Goal: Task Accomplishment & Management: Manage account settings

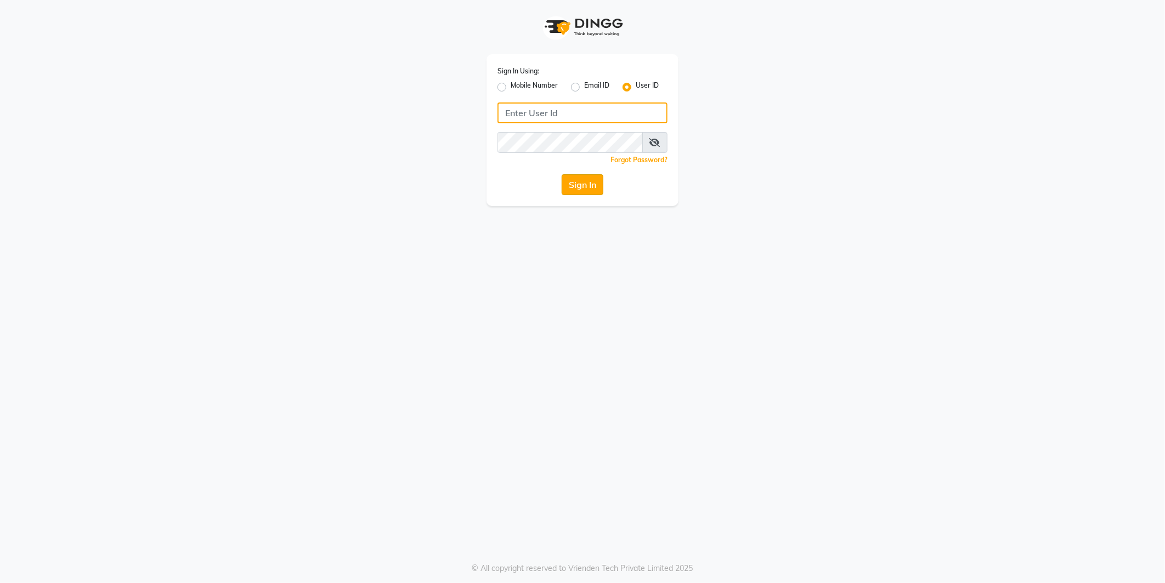
type input "e2555-01"
click at [582, 181] on button "Sign In" at bounding box center [583, 184] width 42 height 21
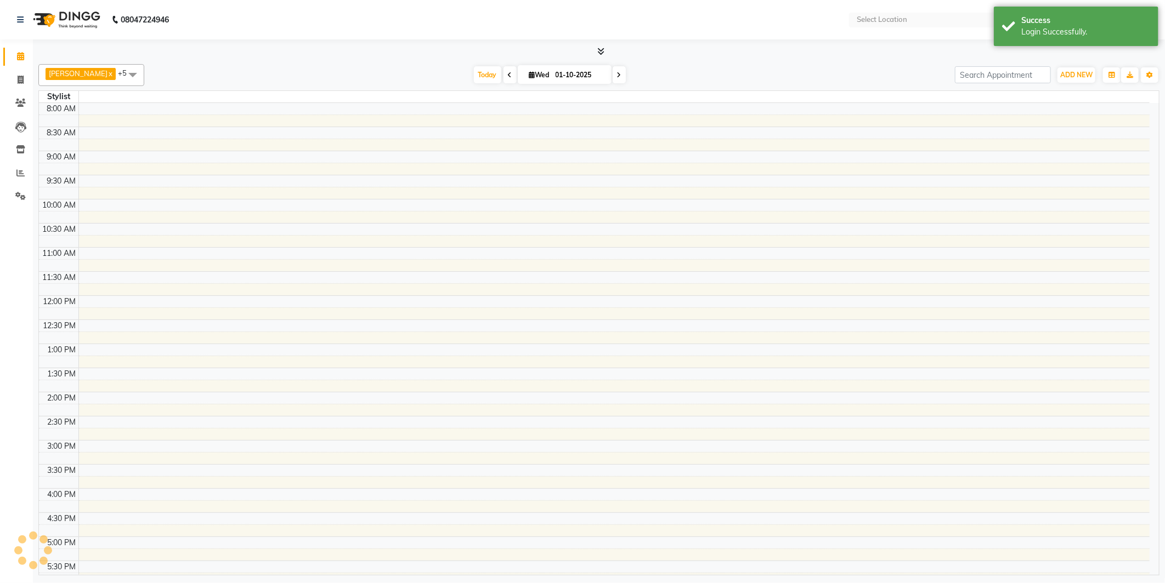
select select "en"
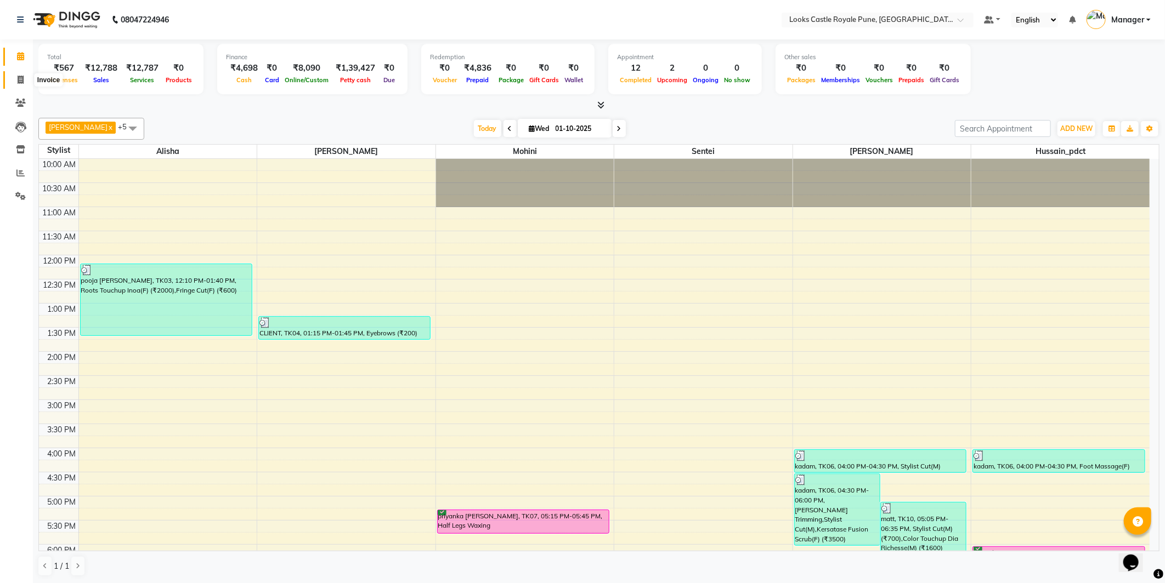
click at [12, 79] on span at bounding box center [20, 80] width 19 height 13
select select "service"
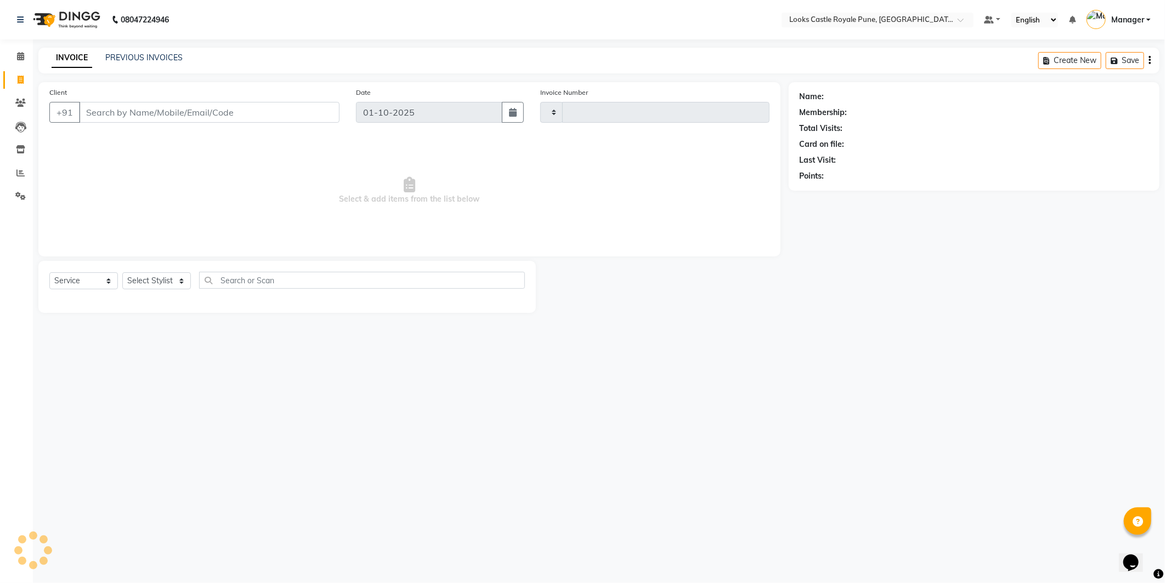
type input "3220"
select select "5915"
drag, startPoint x: 237, startPoint y: 266, endPoint x: 237, endPoint y: 281, distance: 14.8
click at [237, 281] on div "Select Service Product Membership Package Voucher Prepaid Gift Card Select Styl…" at bounding box center [286, 287] width 497 height 52
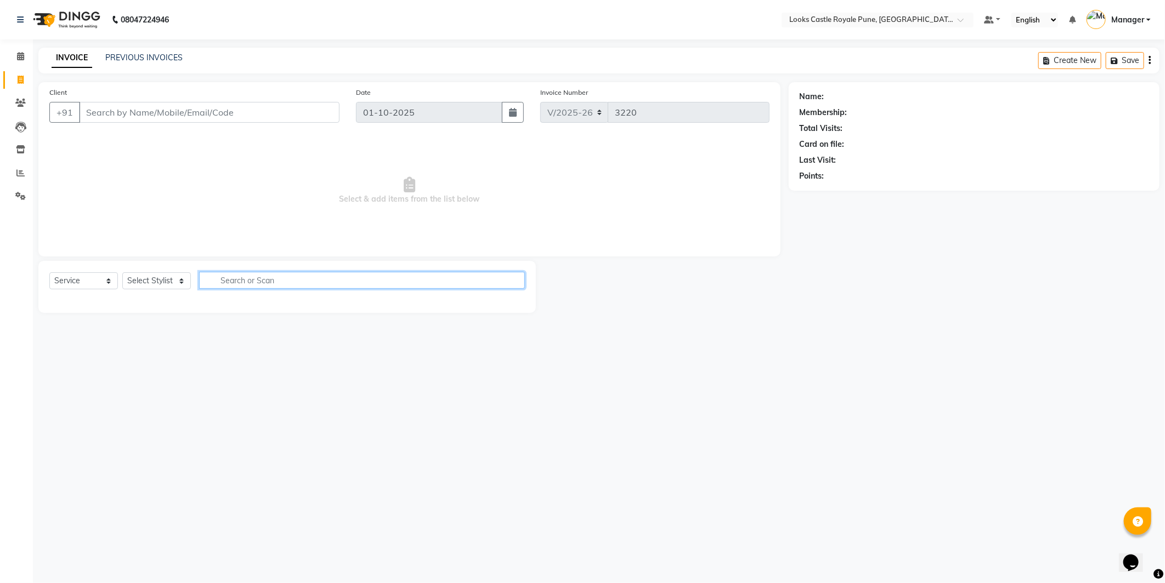
click at [286, 280] on input "text" at bounding box center [362, 280] width 326 height 17
type input "bear"
click at [146, 279] on select "Select Stylist Akshay Alisha Amir Anjali Arif Arman Christy Danish Eli Gloria H…" at bounding box center [156, 281] width 69 height 17
select select "43054"
click at [122, 273] on select "Select Stylist Akshay Alisha Amir Anjali Arif Arman Christy Danish Eli Gloria H…" at bounding box center [156, 281] width 69 height 17
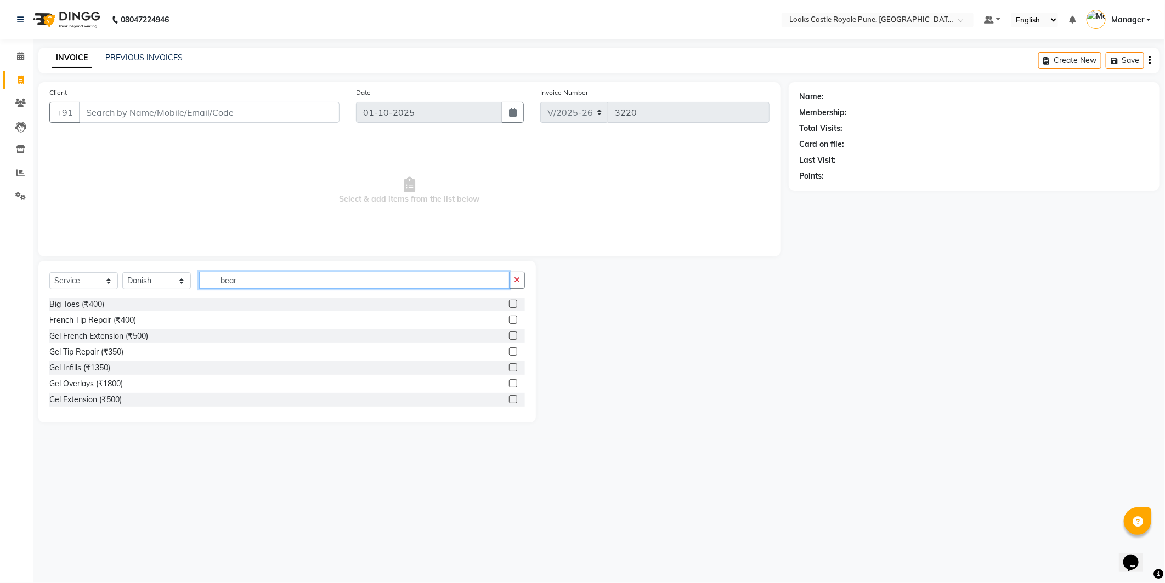
click at [270, 281] on input "bear" at bounding box center [354, 280] width 310 height 17
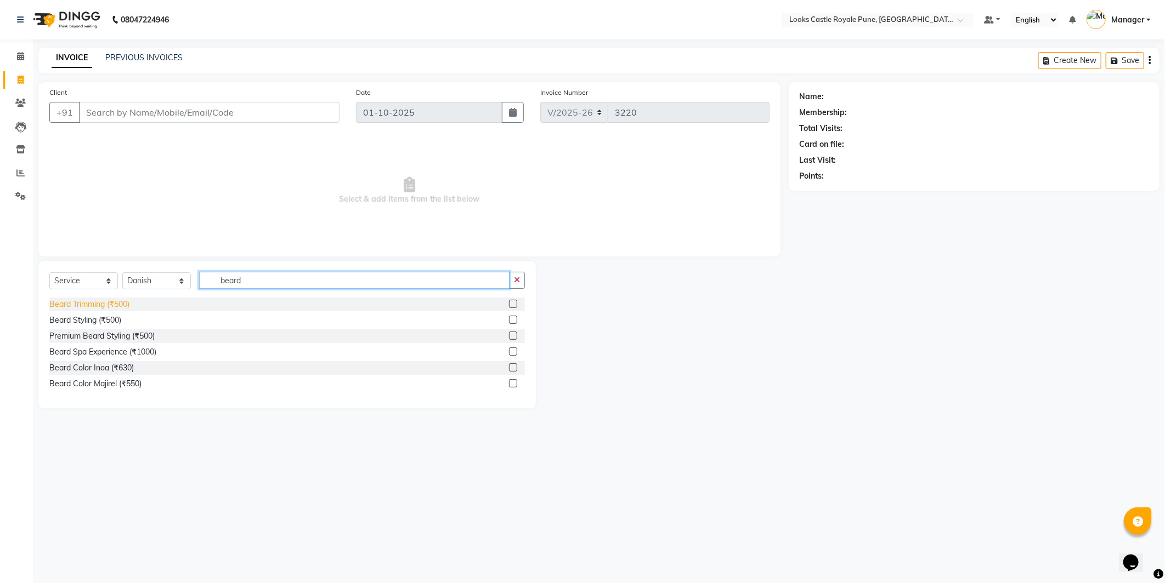
type input "beard"
drag, startPoint x: 83, startPoint y: 304, endPoint x: 77, endPoint y: 308, distance: 6.7
click at [81, 307] on div "Beard Trimming (₹500)" at bounding box center [89, 305] width 80 height 12
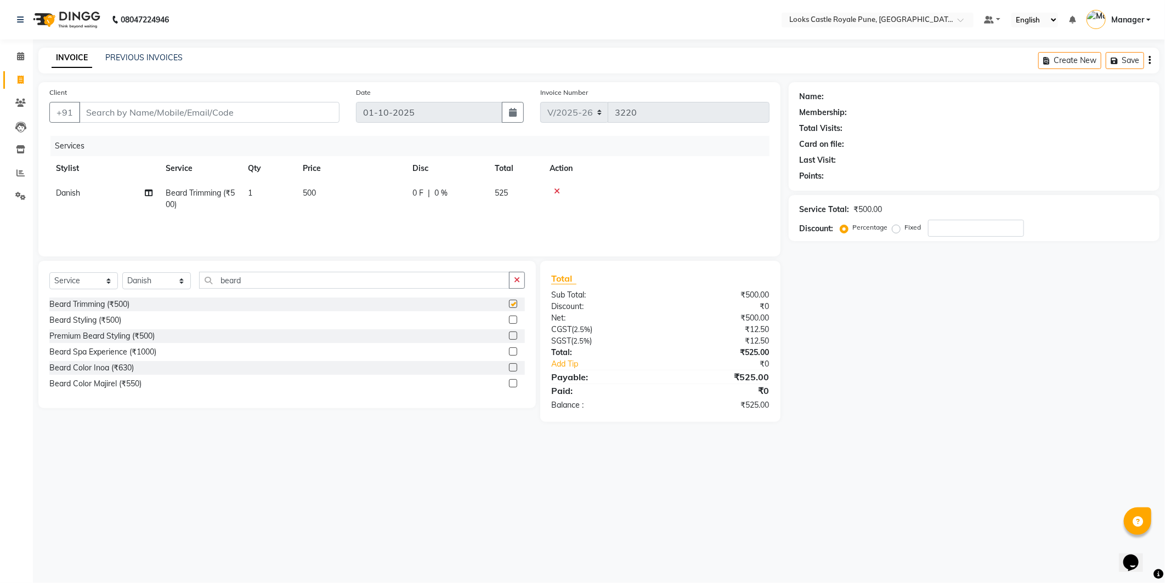
checkbox input "false"
click at [166, 117] on input "Client" at bounding box center [209, 112] width 260 height 21
type input "a"
type input "0"
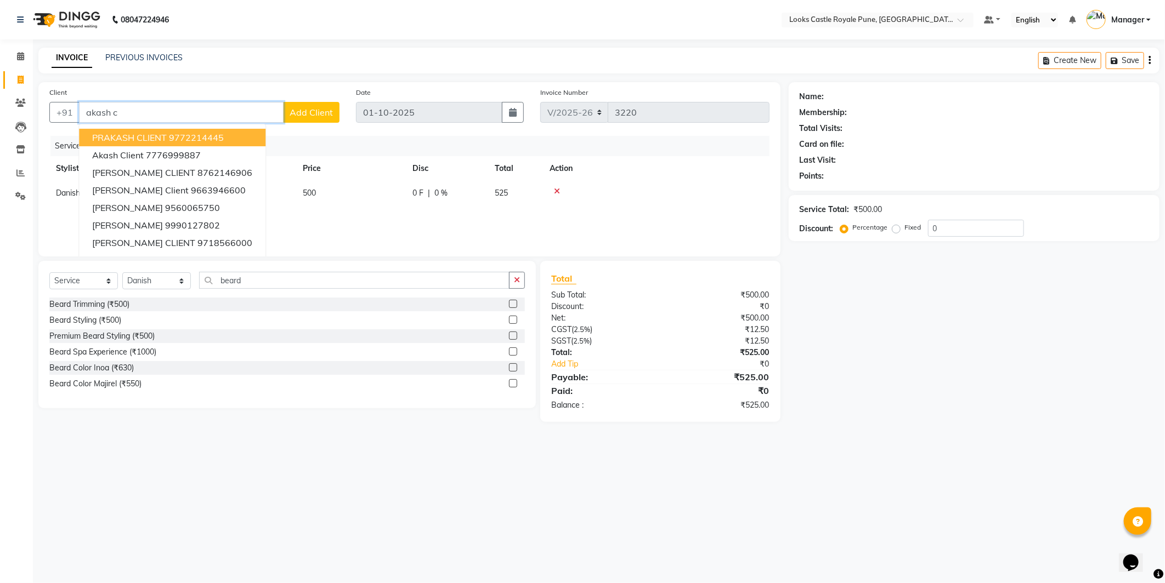
click at [122, 112] on input "akash c" at bounding box center [181, 112] width 205 height 21
type input "a"
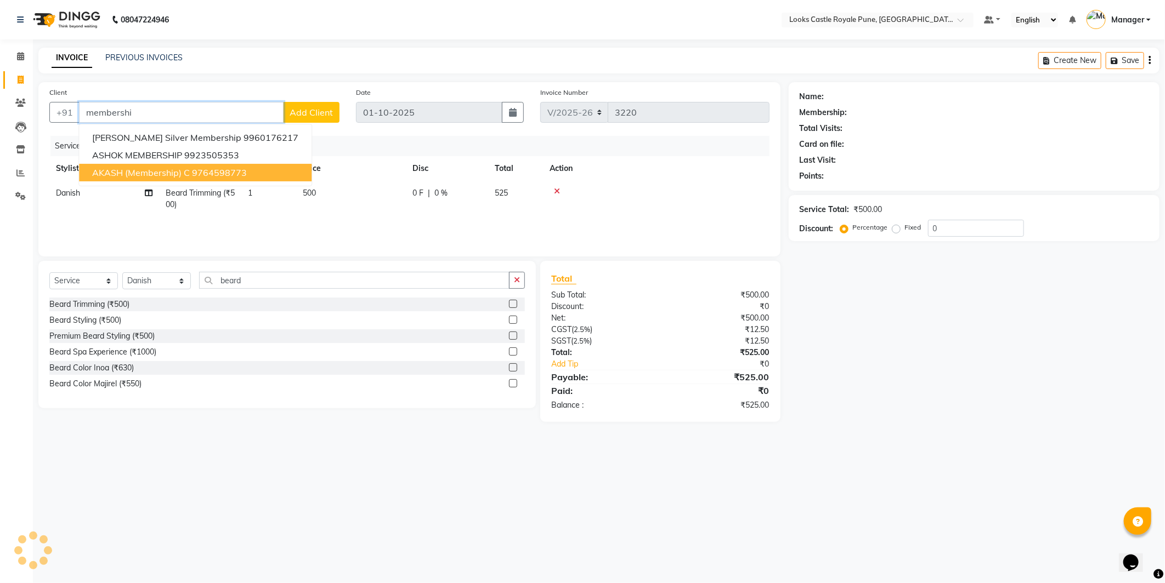
click at [116, 168] on span "AKASH (membership) C" at bounding box center [141, 172] width 98 height 11
type input "9764598773"
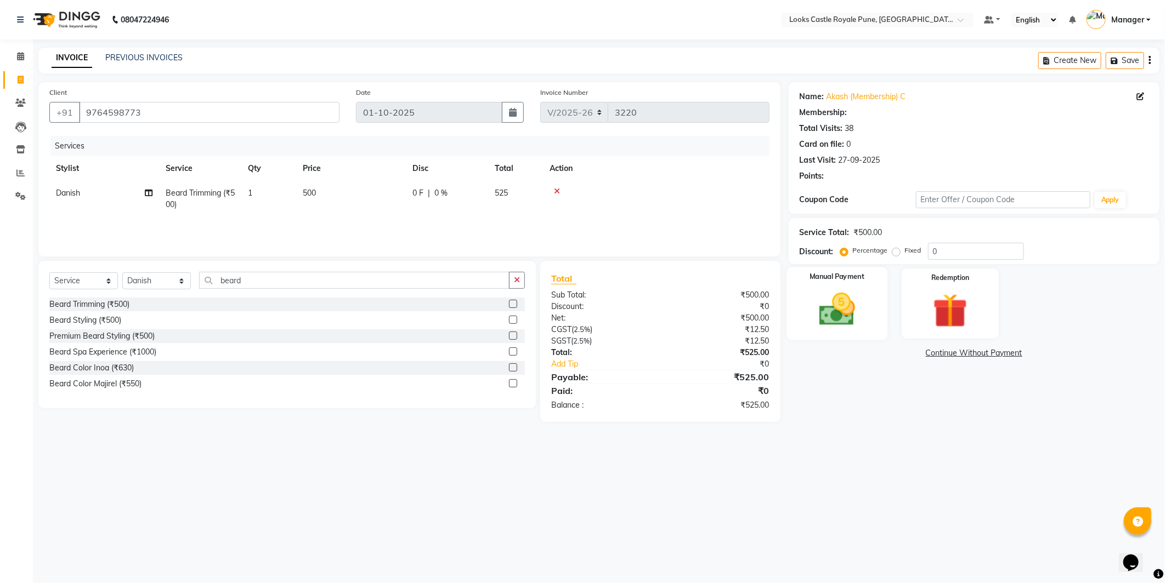
select select "1: Object"
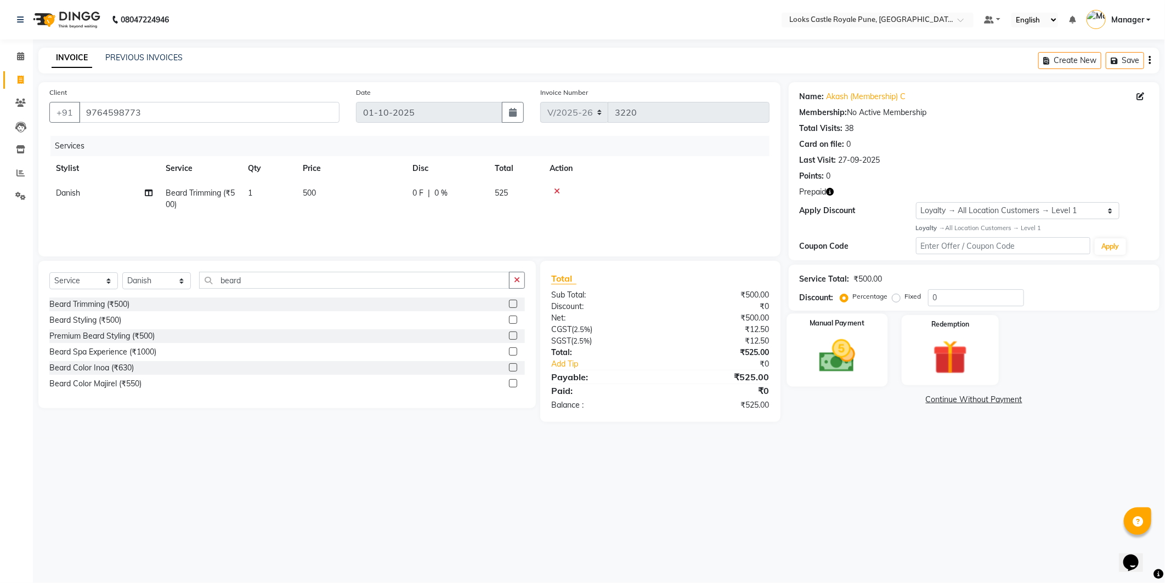
drag, startPoint x: 852, startPoint y: 343, endPoint x: 855, endPoint y: 333, distance: 10.4
click at [852, 342] on img at bounding box center [837, 357] width 59 height 42
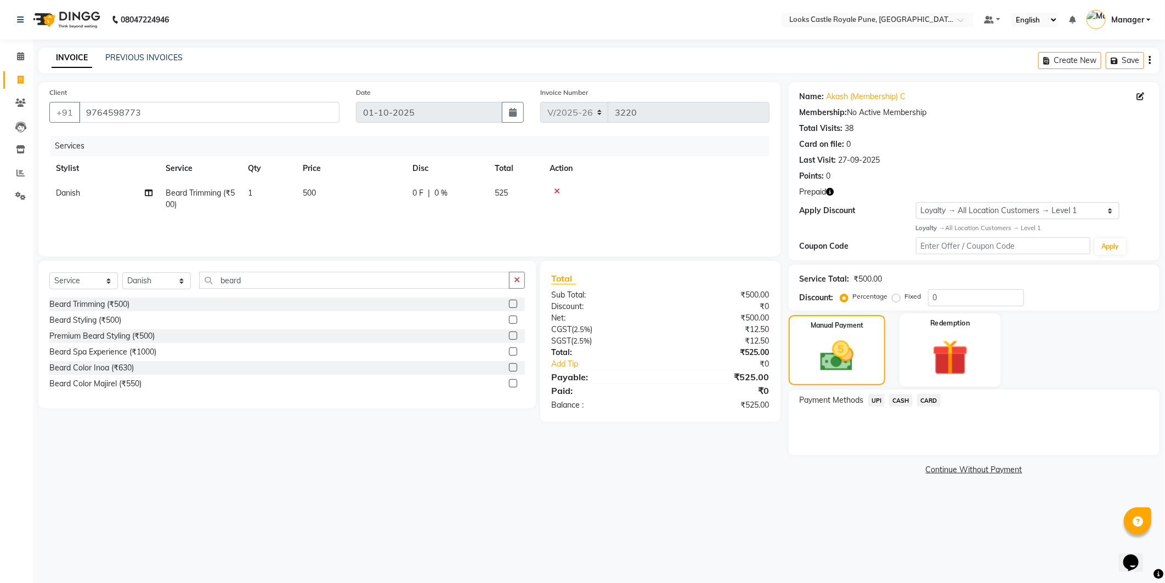
click at [951, 357] on img at bounding box center [950, 358] width 59 height 44
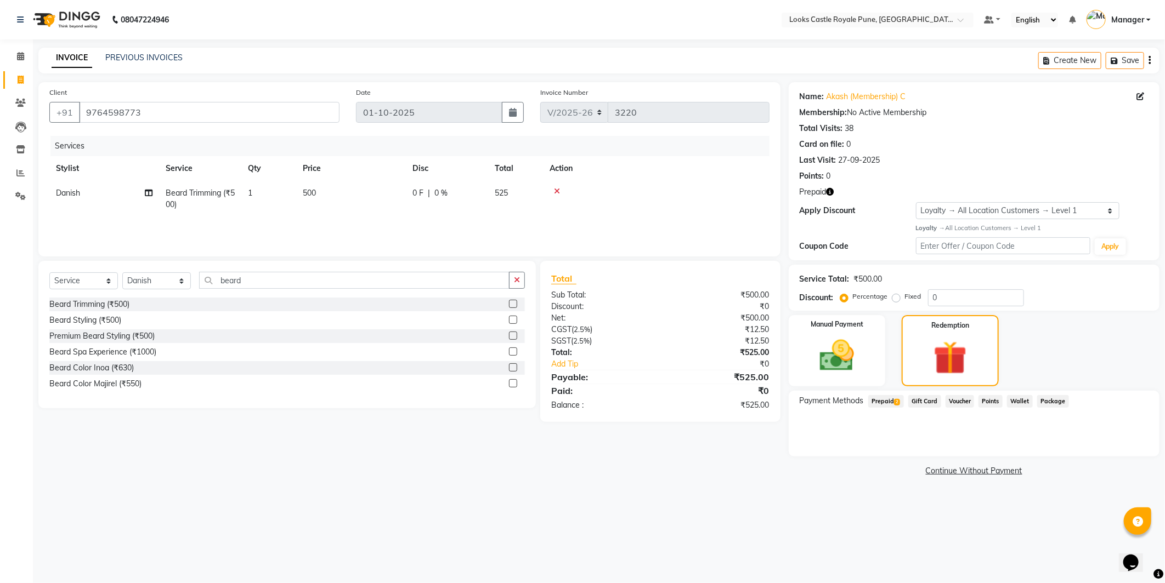
click at [877, 399] on span "Prepaid 2" at bounding box center [886, 401] width 36 height 13
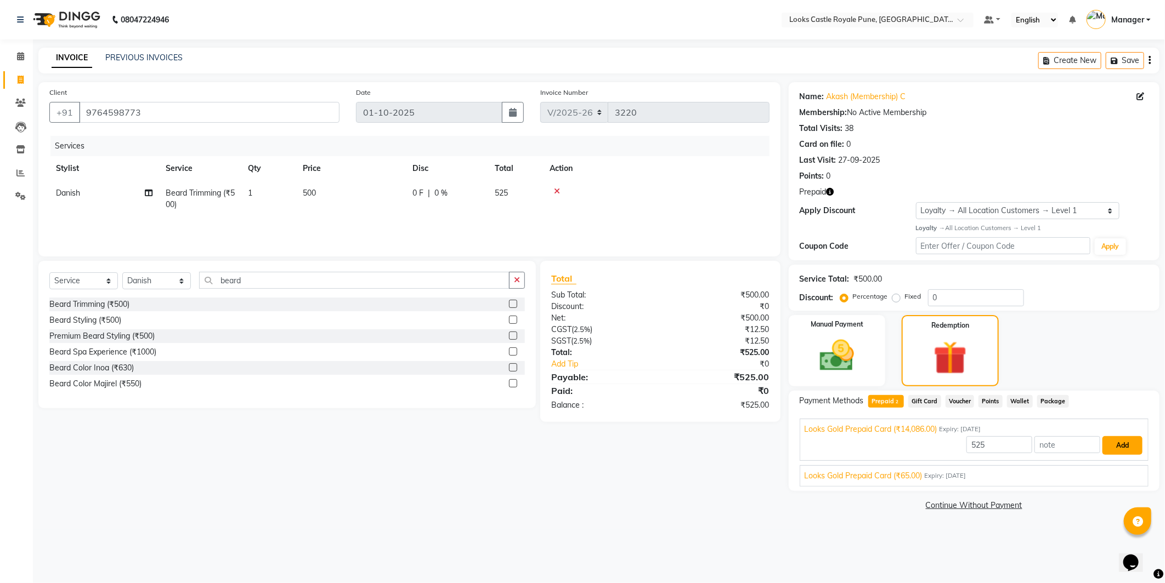
click at [1124, 447] on button "Add" at bounding box center [1122, 446] width 40 height 19
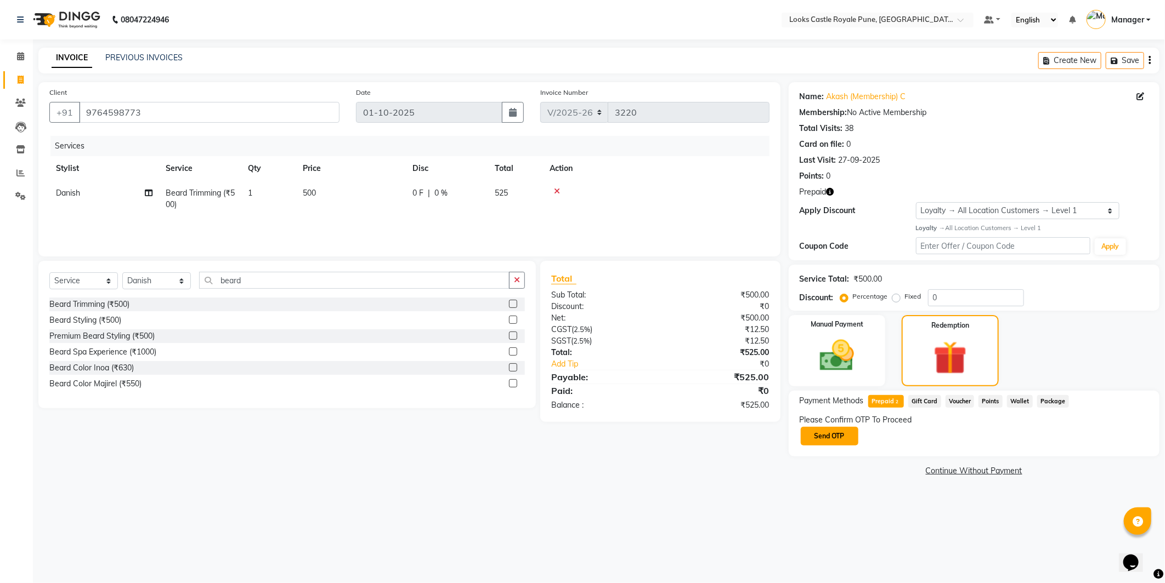
click at [813, 428] on button "Send OTP" at bounding box center [830, 436] width 58 height 19
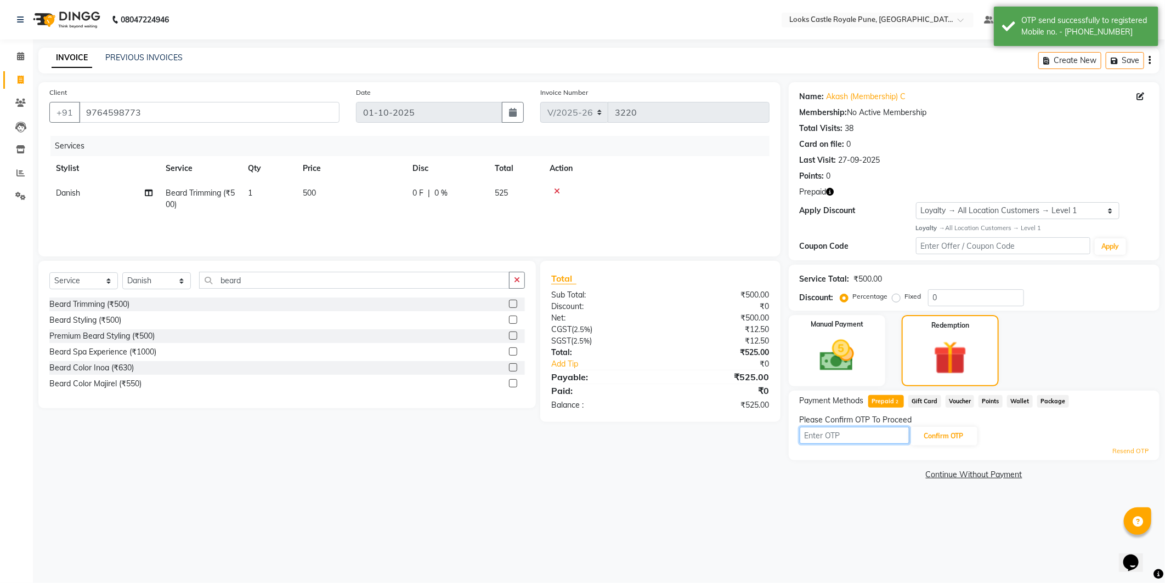
click at [830, 431] on input "text" at bounding box center [855, 435] width 110 height 17
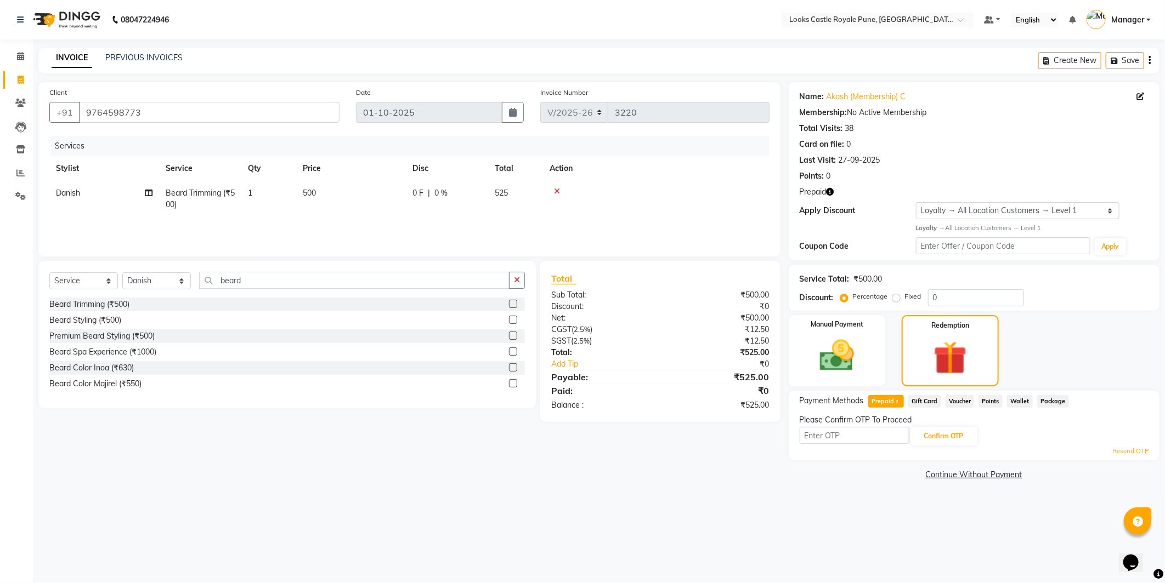
click at [733, 497] on main "INVOICE PREVIOUS INVOICES Create New Save Client +91 9764598773 Date 01-10-2025…" at bounding box center [599, 274] width 1132 height 452
click at [836, 429] on input "text" at bounding box center [855, 435] width 110 height 17
type input "2169"
click at [942, 430] on button "Confirm OTP" at bounding box center [943, 436] width 67 height 19
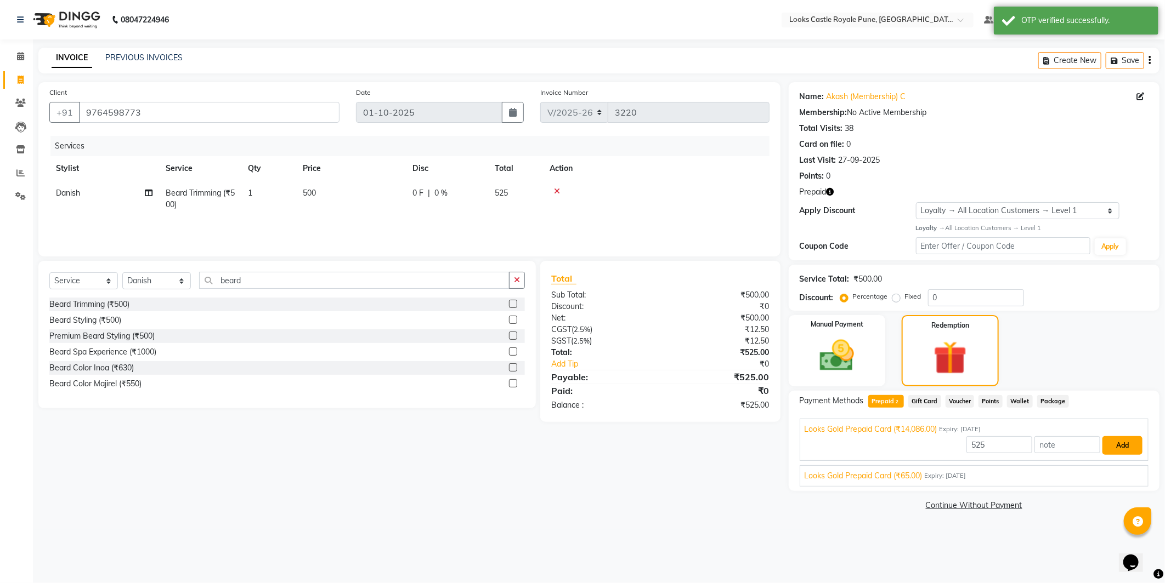
click at [1111, 444] on button "Add" at bounding box center [1122, 446] width 40 height 19
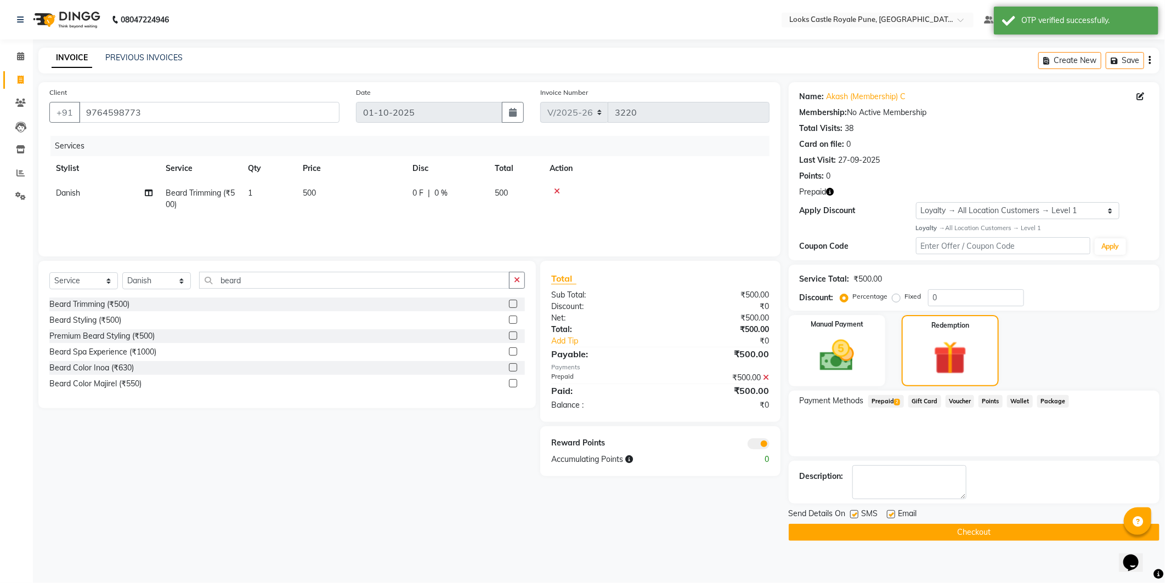
click at [983, 530] on button "Checkout" at bounding box center [974, 532] width 371 height 17
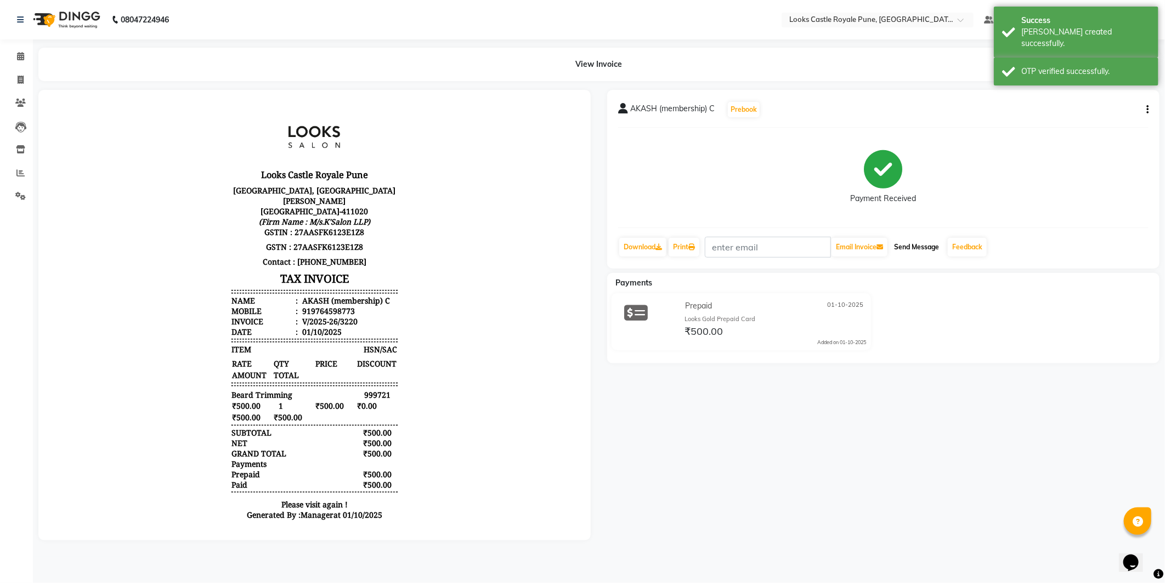
click at [909, 249] on button "Send Message" at bounding box center [916, 247] width 54 height 19
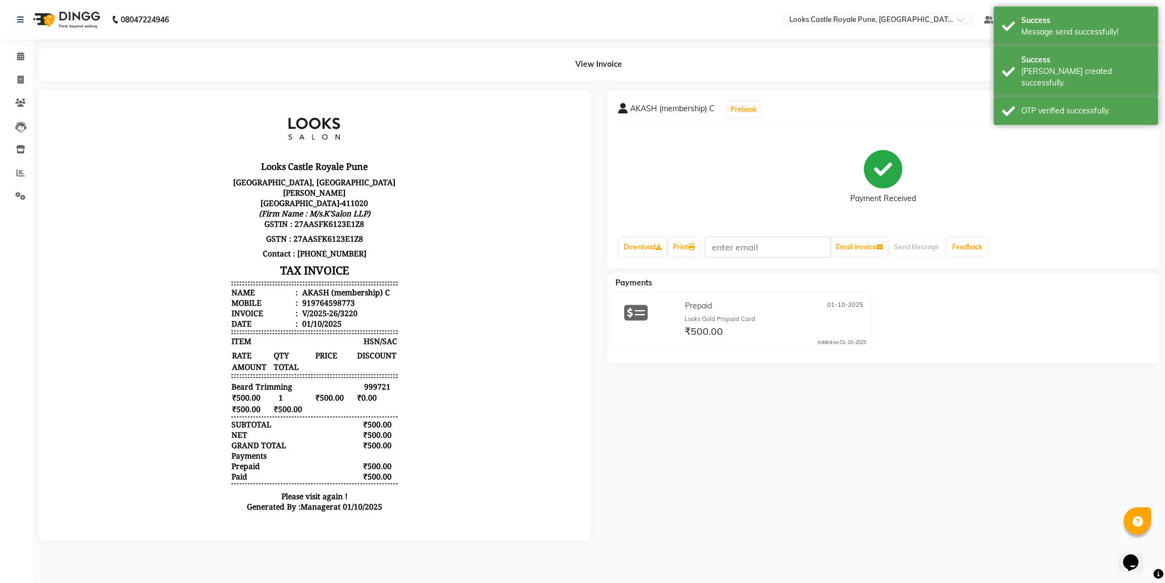
scroll to position [9, 0]
click at [92, 18] on img at bounding box center [65, 19] width 75 height 31
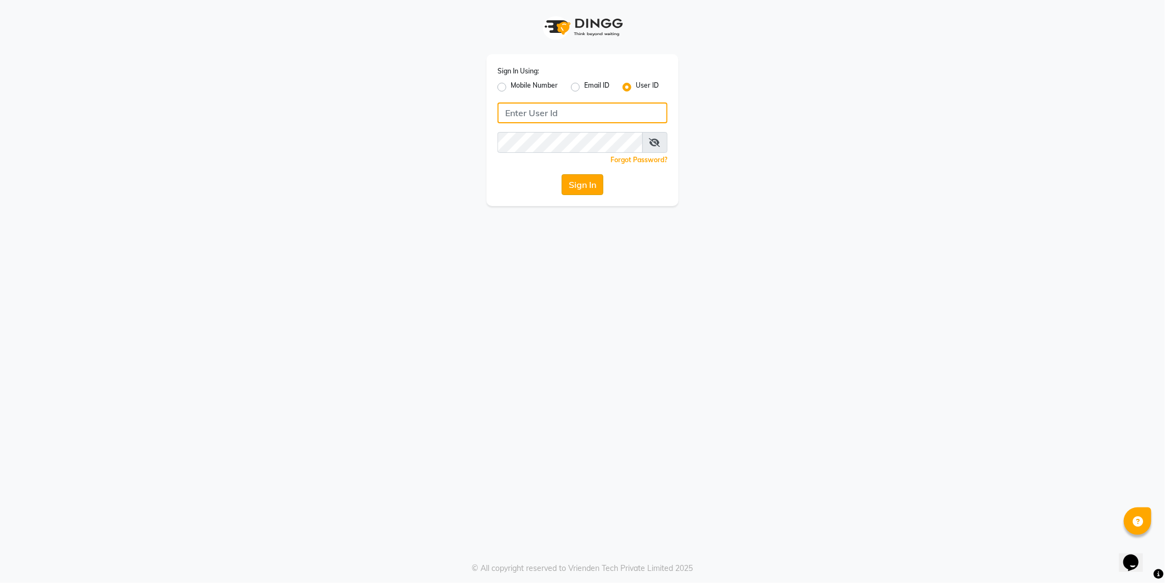
type input "e2555-01"
click at [593, 178] on button "Sign In" at bounding box center [583, 184] width 42 height 21
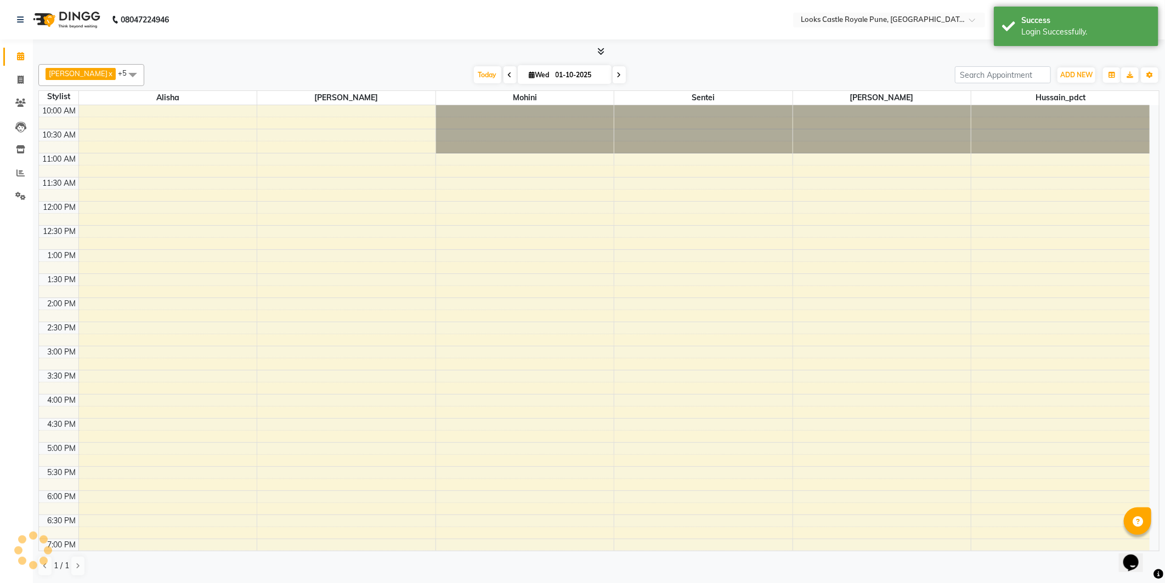
select select "en"
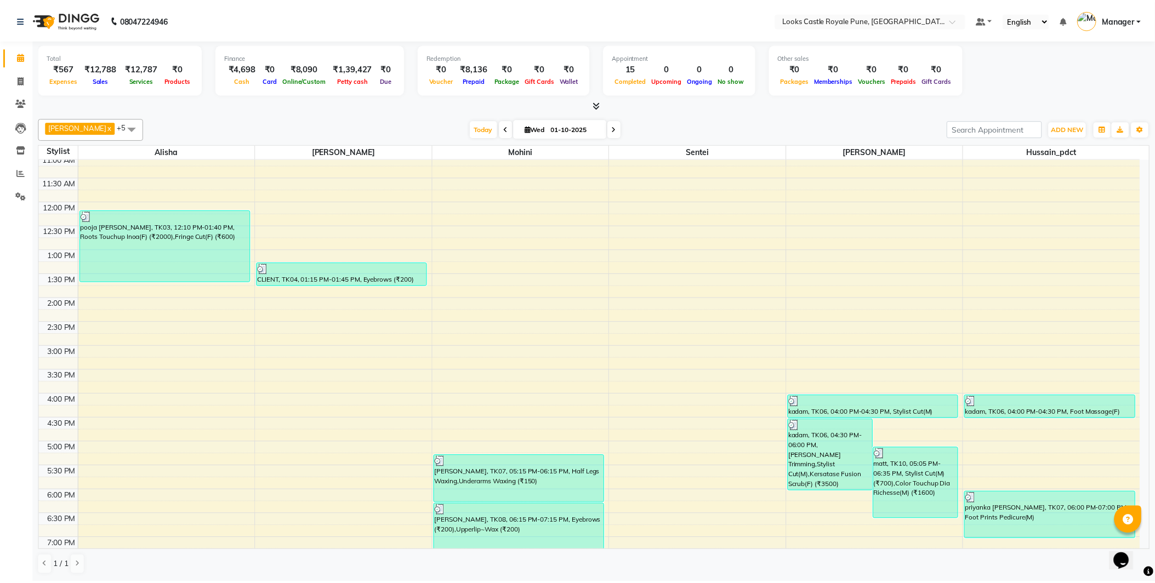
scroll to position [58, 0]
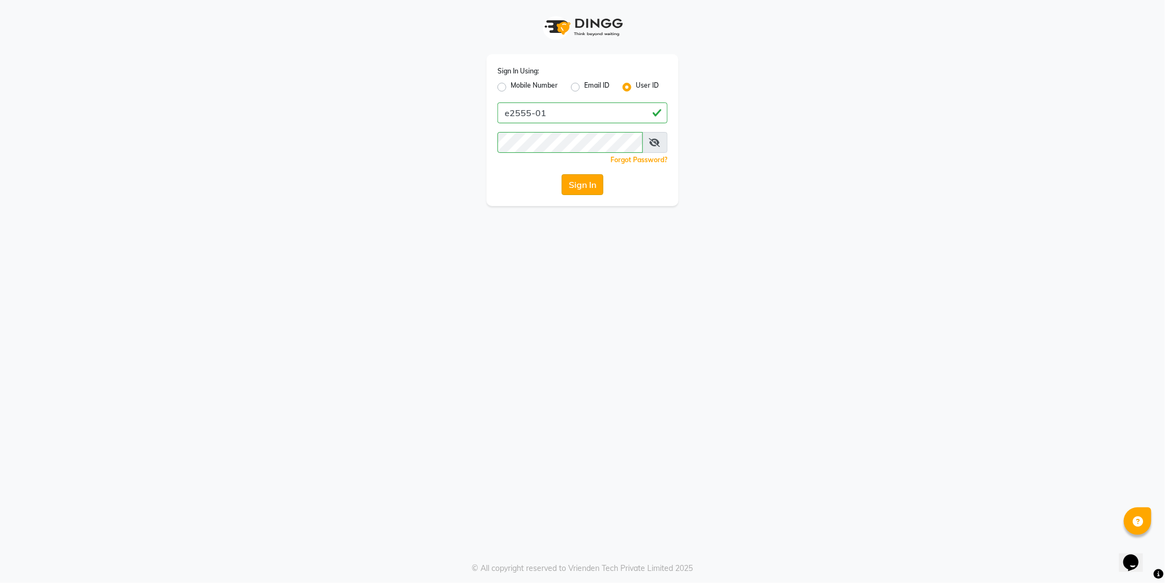
click at [593, 185] on button "Sign In" at bounding box center [583, 184] width 42 height 21
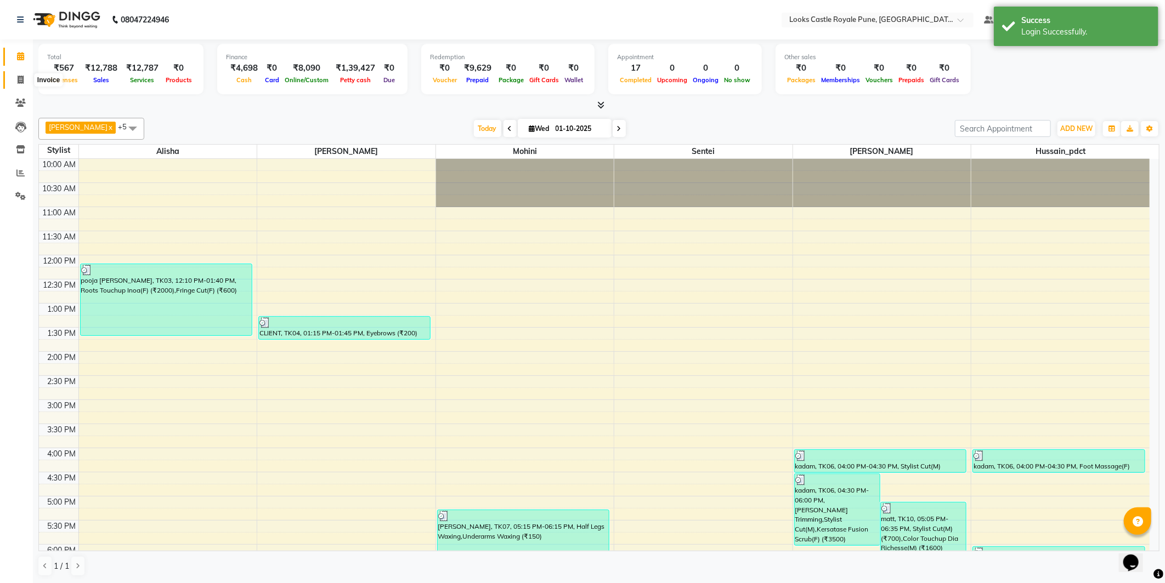
drag, startPoint x: 19, startPoint y: 83, endPoint x: 40, endPoint y: 84, distance: 21.4
click at [20, 82] on icon at bounding box center [21, 80] width 6 height 8
select select "service"
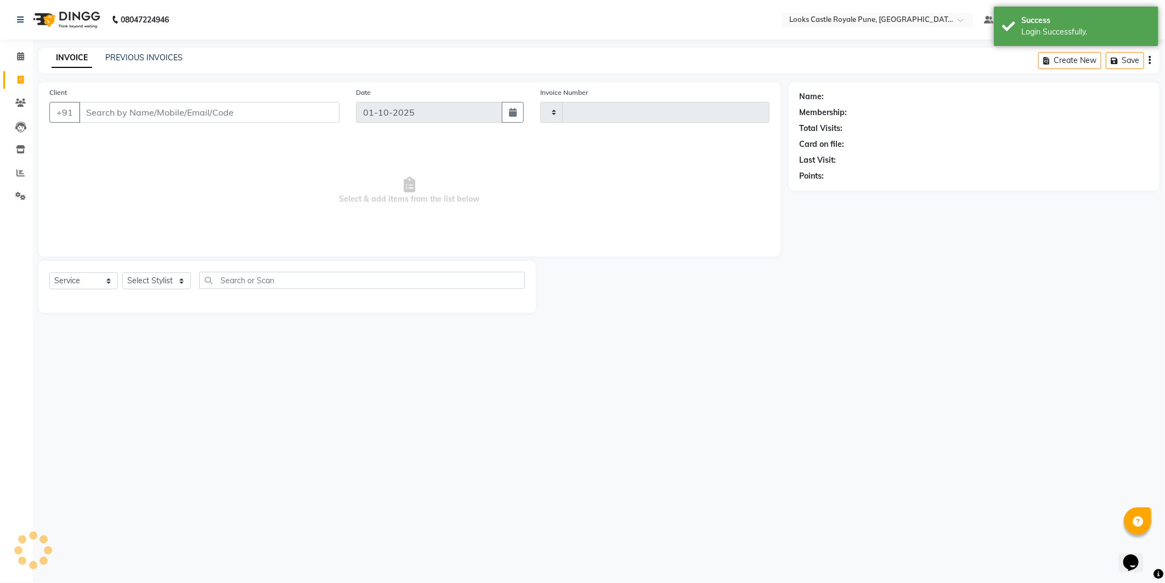
type input "3223"
select select "5915"
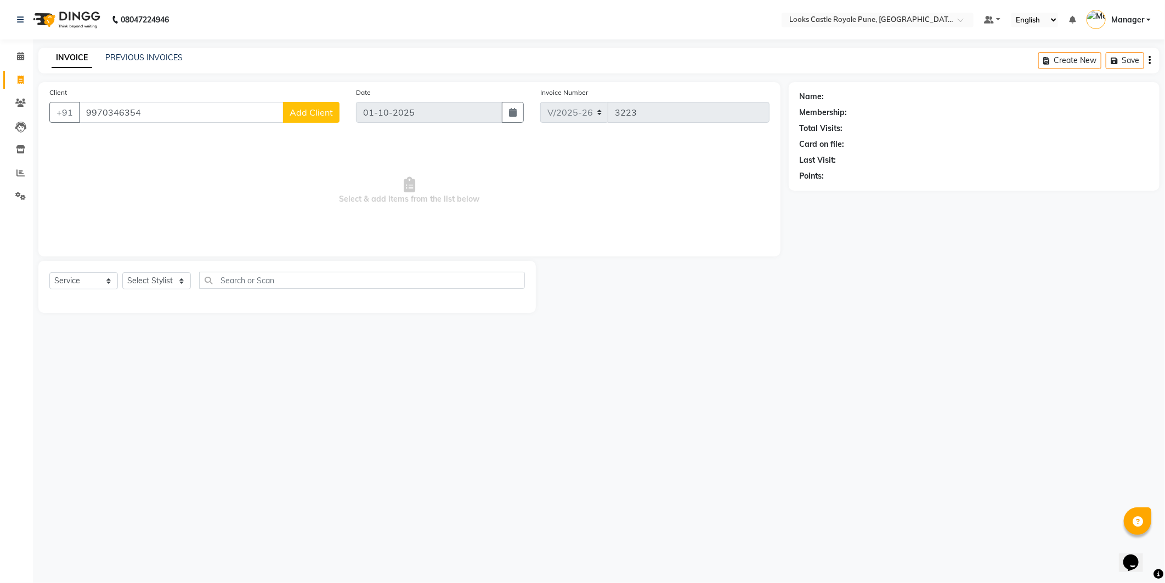
type input "9970346354"
click at [319, 181] on span "Select & add items from the list below" at bounding box center [409, 191] width 720 height 110
click at [289, 103] on button "Add Client" at bounding box center [311, 112] width 56 height 21
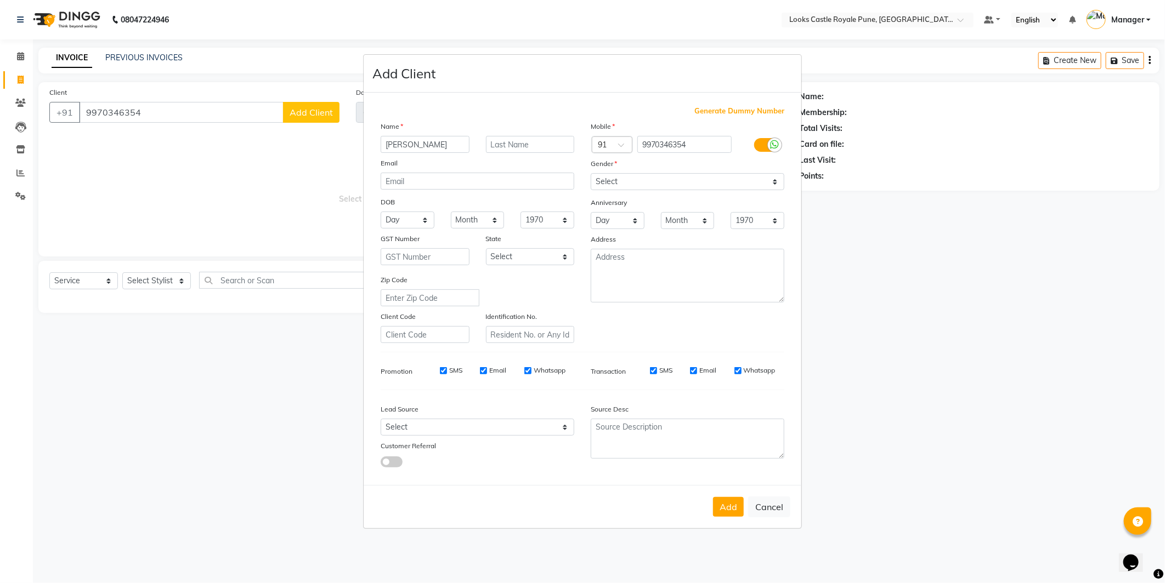
type input "Omkar"
drag, startPoint x: 596, startPoint y: 172, endPoint x: 621, endPoint y: 209, distance: 44.6
click at [597, 172] on div "Gender" at bounding box center [599, 165] width 35 height 15
click at [620, 186] on select "Select Male Female Other Prefer Not To Say" at bounding box center [688, 181] width 194 height 17
select select "female"
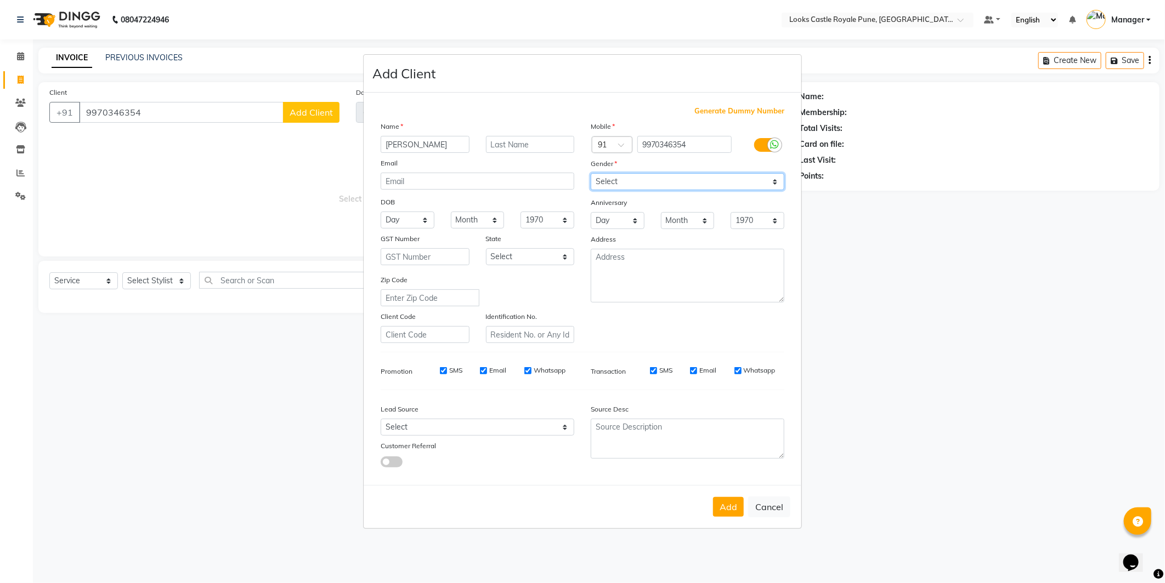
click at [591, 173] on select "Select Male Female Other Prefer Not To Say" at bounding box center [688, 181] width 194 height 17
click at [724, 507] on button "Add" at bounding box center [728, 507] width 31 height 20
click at [199, 321] on ngb-modal-window "Add Client Generate Dummy Number Name Omkar Email DOB Day 01 02 03 04 05 06 07 …" at bounding box center [582, 291] width 1165 height 583
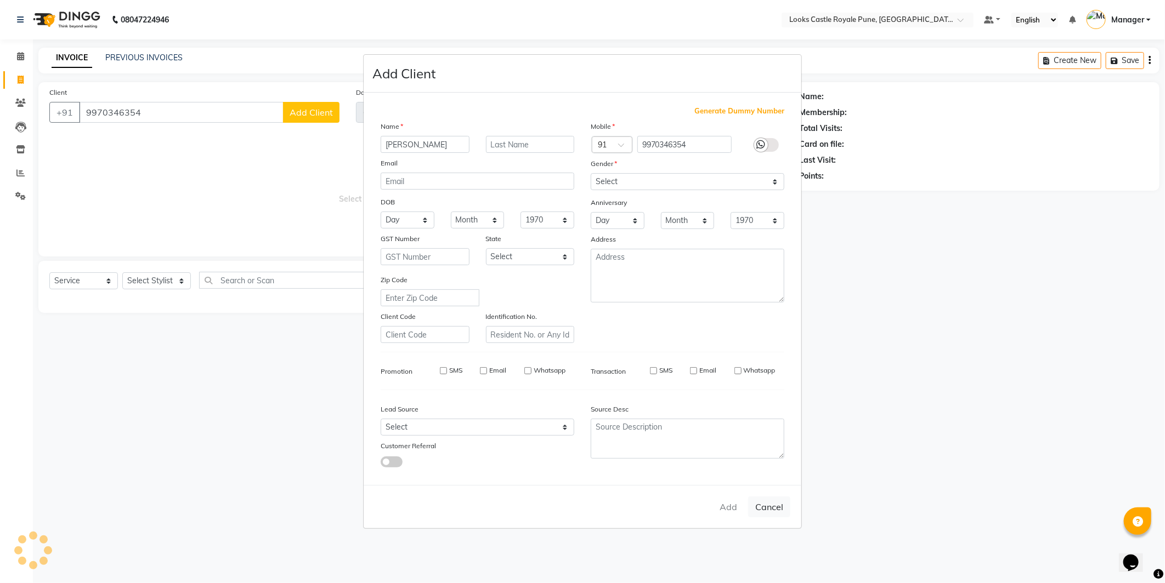
select select
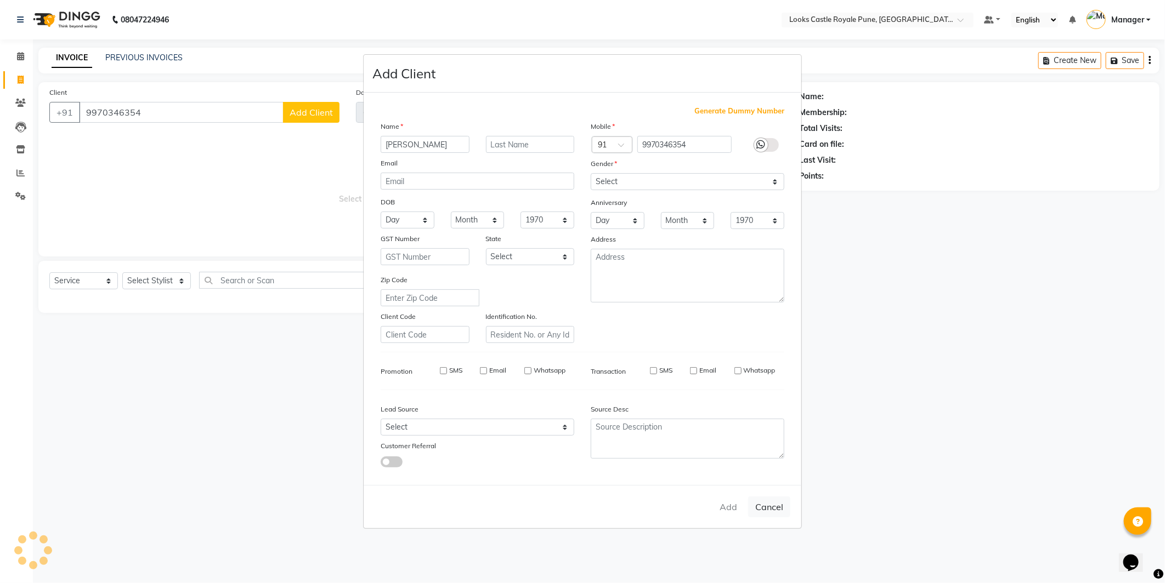
select select
checkbox input "false"
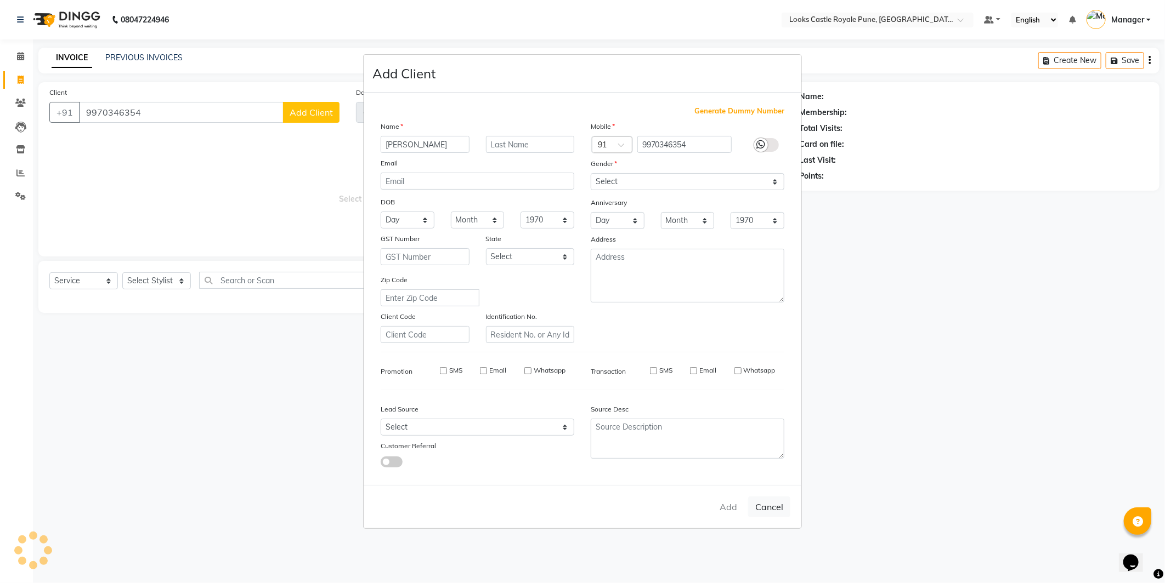
checkbox input "false"
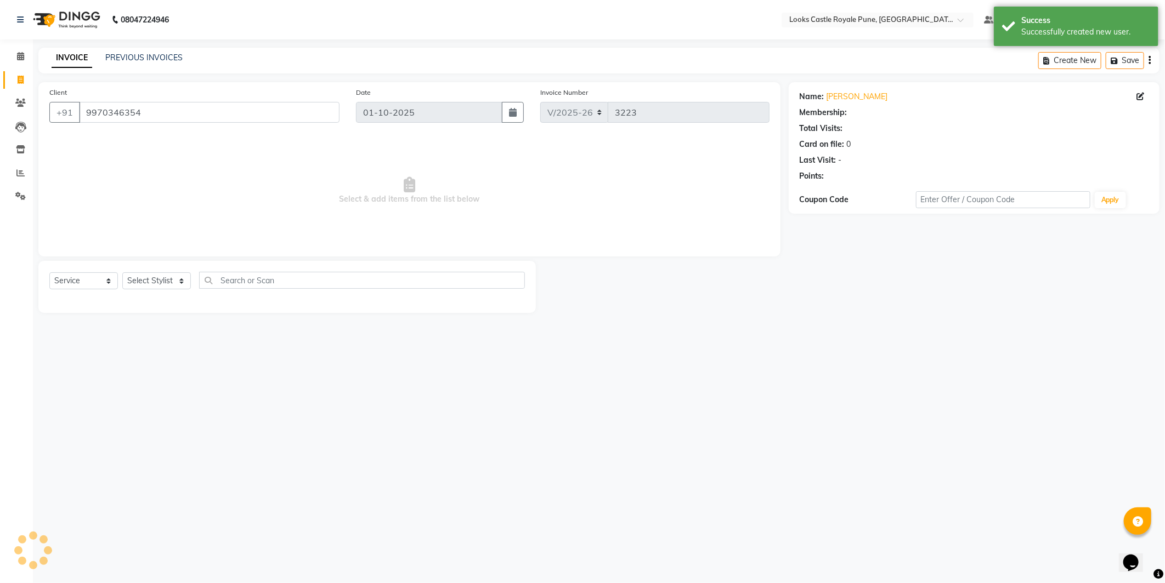
select select "1: Object"
click at [173, 287] on select "Select Stylist Akshay Alisha Amir Anjali Arif Arman Christy Danish Eli Gloria H…" at bounding box center [156, 281] width 69 height 17
click at [173, 279] on select "Select Stylist Akshay Alisha Amir Anjali Arif Arman Christy Danish Eli Gloria H…" at bounding box center [156, 281] width 69 height 17
select select "52674"
click at [122, 273] on select "Select Stylist Akshay Alisha Amir Anjali Arif Arman Christy Danish Eli Gloria H…" at bounding box center [156, 281] width 69 height 17
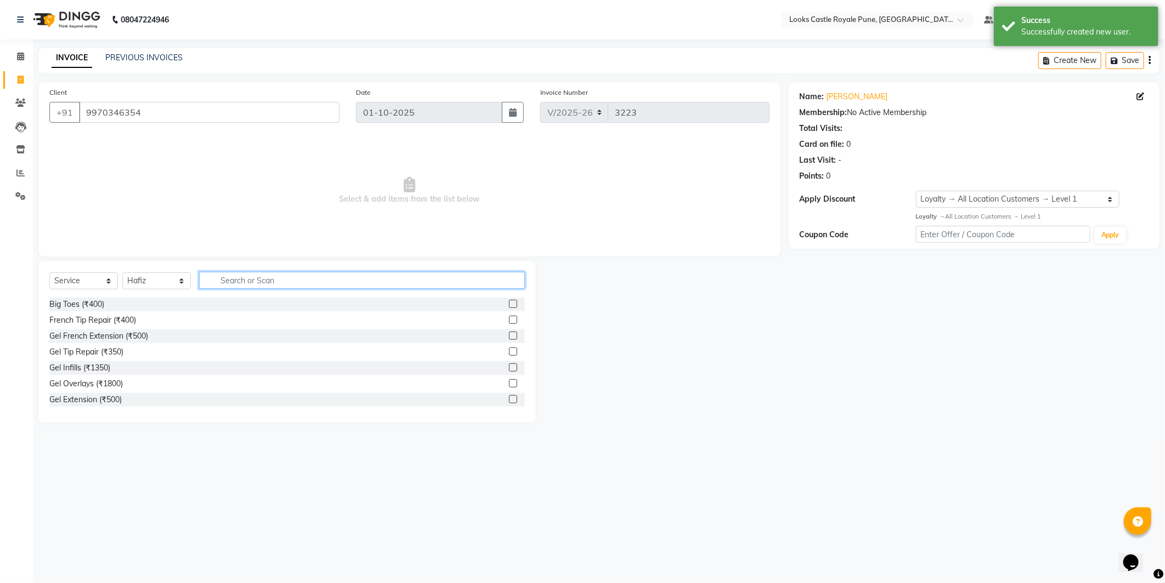
click at [237, 280] on input "text" at bounding box center [362, 280] width 326 height 17
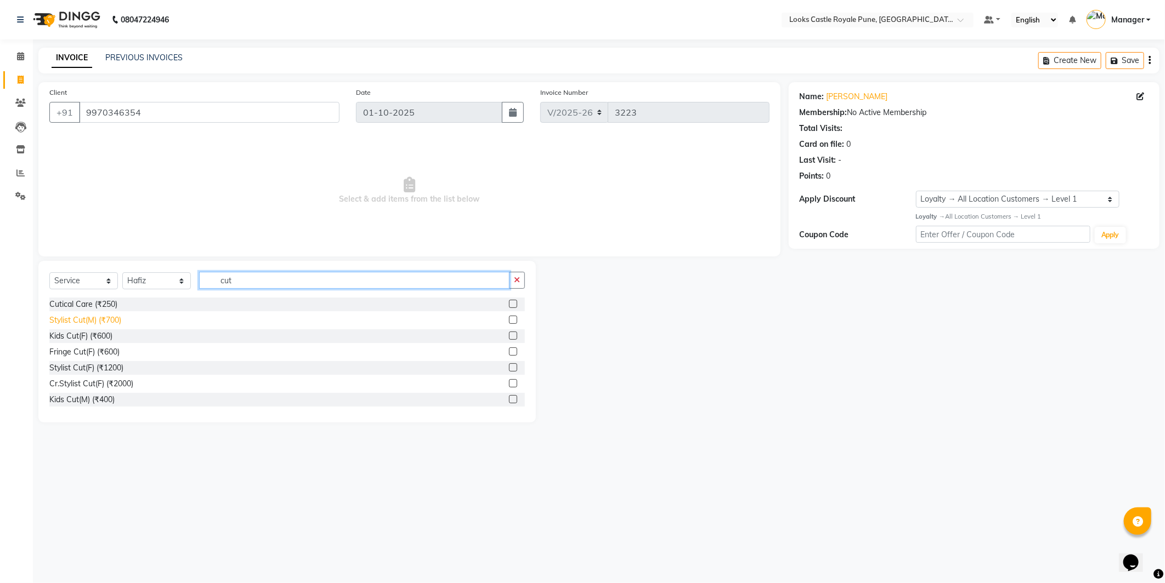
type input "cut"
click at [72, 315] on div "Stylist Cut(M) (₹700)" at bounding box center [85, 321] width 72 height 12
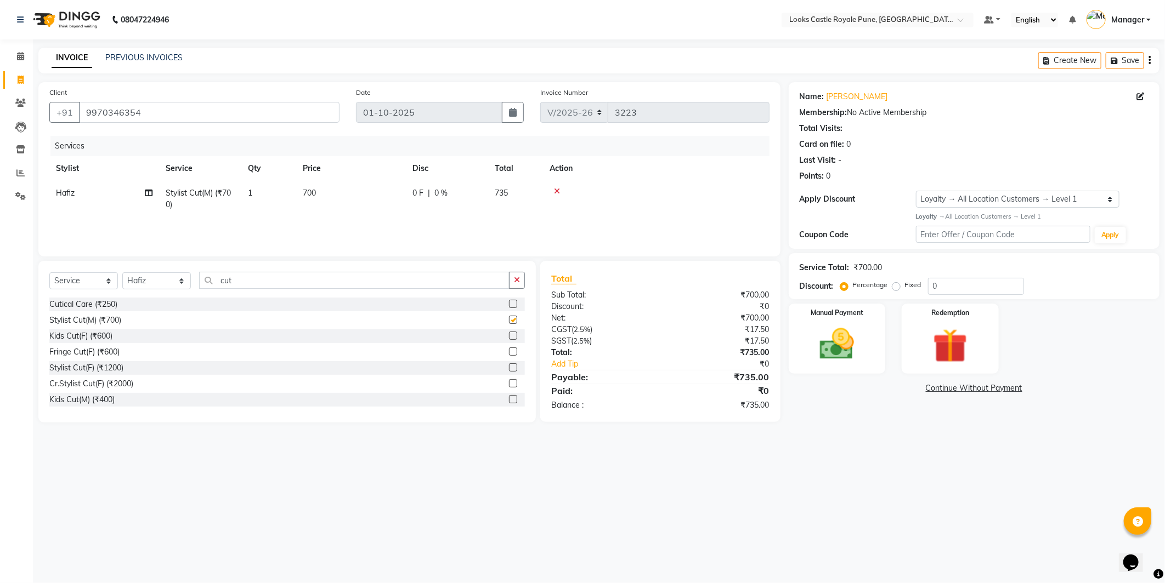
checkbox input "false"
click at [365, 206] on td "700" at bounding box center [351, 199] width 110 height 36
select select "52674"
click at [369, 205] on td "700" at bounding box center [403, 202] width 110 height 42
click at [369, 192] on input "700" at bounding box center [402, 196] width 97 height 17
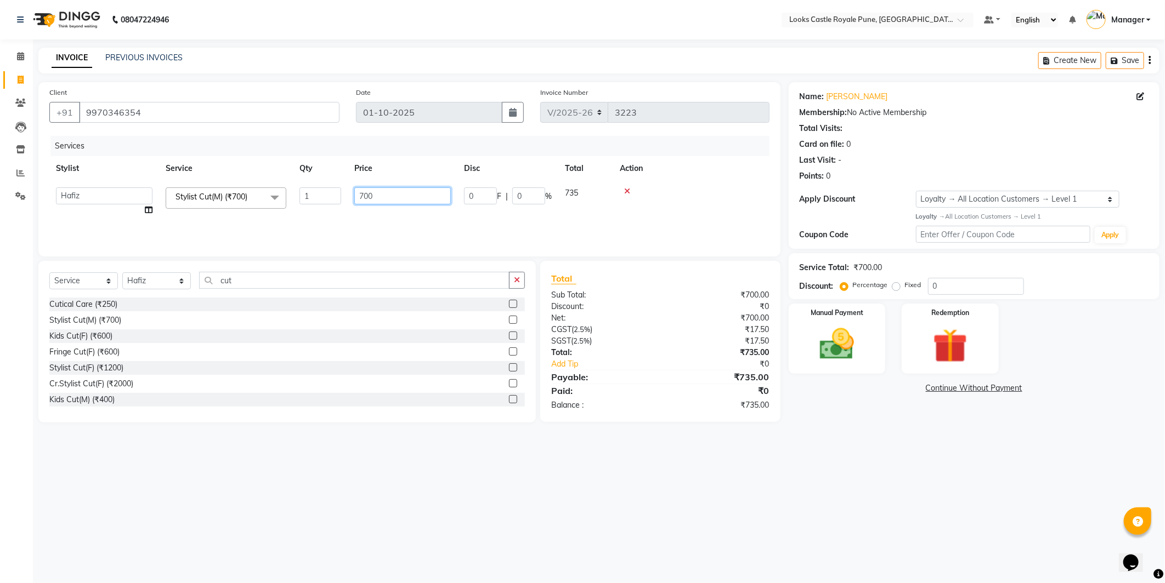
click at [369, 192] on input "700" at bounding box center [402, 196] width 97 height 17
type input "636"
click at [233, 294] on div "Select Service Product Membership Package Voucher Prepaid Gift Card Select Styl…" at bounding box center [286, 285] width 475 height 26
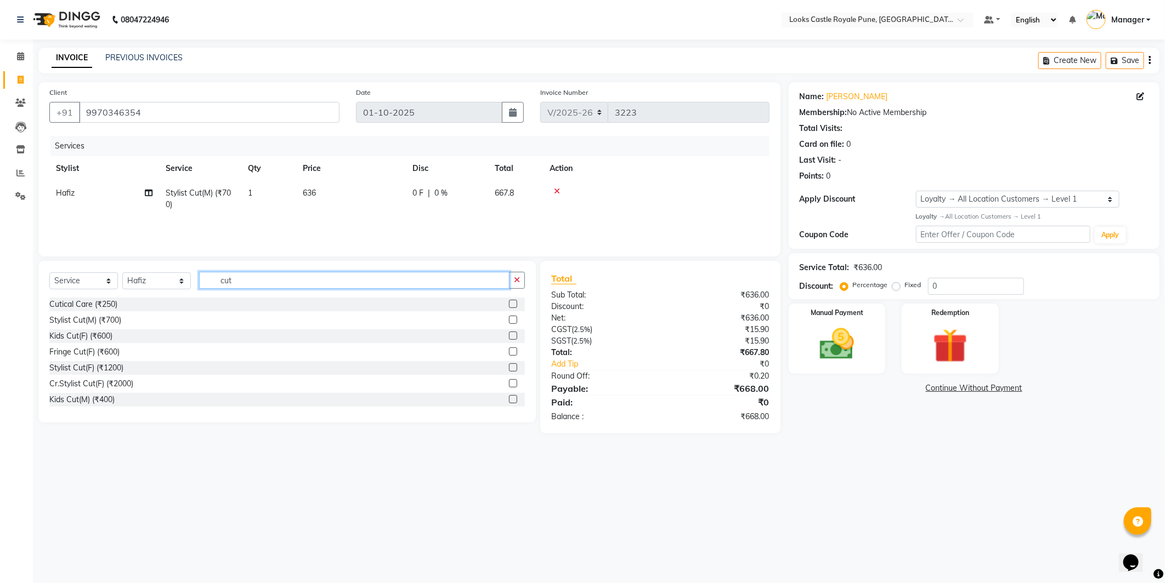
click at [240, 282] on input "cut" at bounding box center [354, 280] width 310 height 17
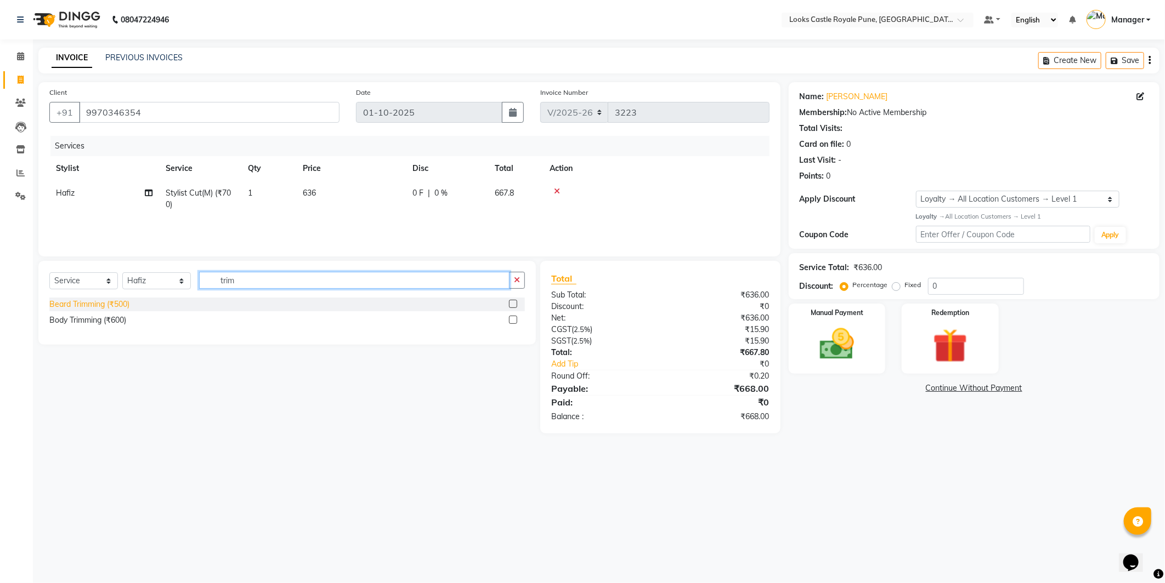
type input "trim"
click at [78, 303] on div "Beard Trimming (₹500)" at bounding box center [89, 305] width 80 height 12
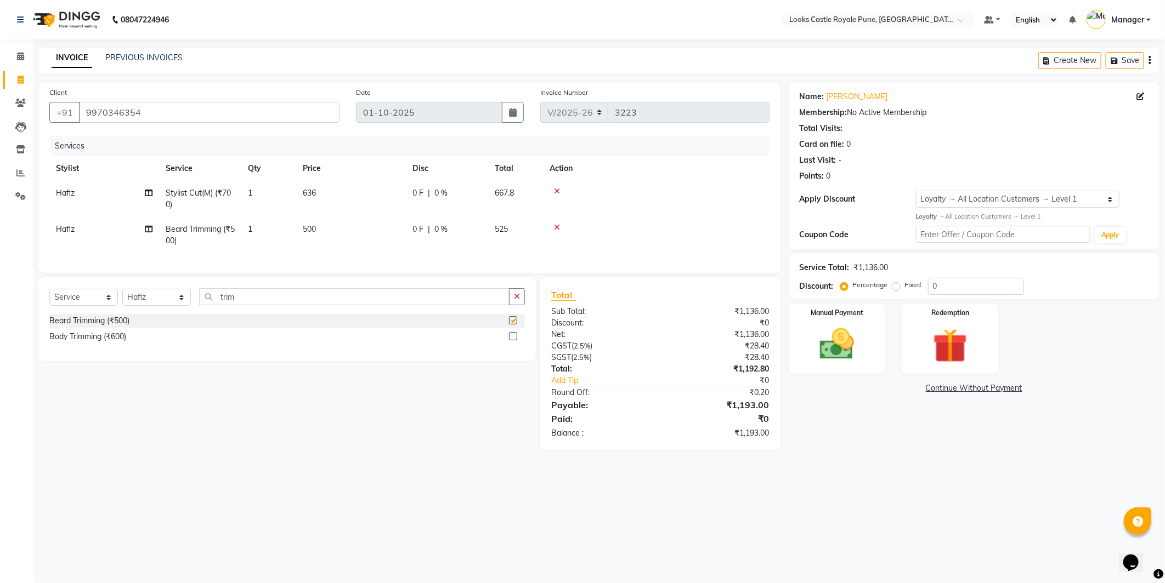
checkbox input "false"
drag, startPoint x: 332, startPoint y: 194, endPoint x: 339, endPoint y: 194, distance: 6.6
click at [339, 194] on td "636" at bounding box center [351, 199] width 110 height 36
select select "52674"
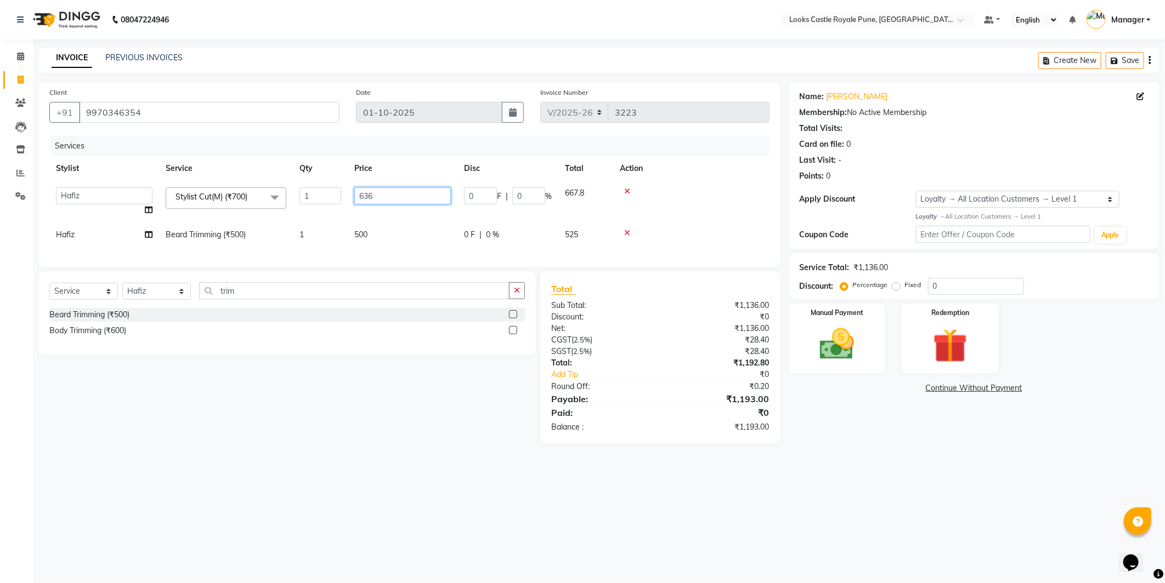
click at [406, 192] on input "636" at bounding box center [402, 196] width 97 height 17
type input "638"
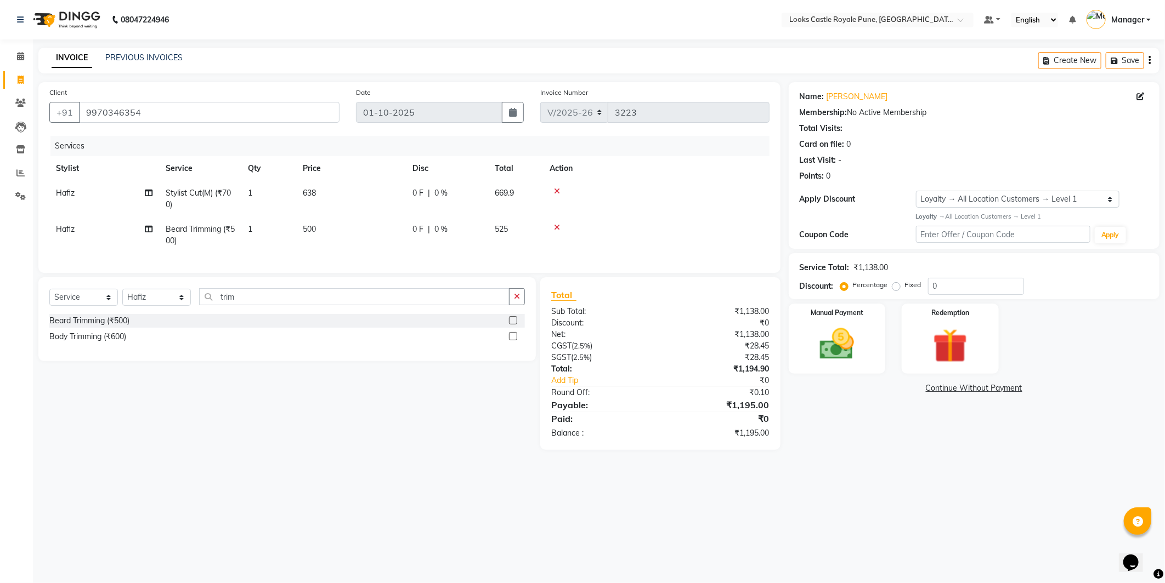
click at [815, 462] on main "INVOICE PREVIOUS INVOICES Create New Save Client +91 9970346354 Date 01-10-2025…" at bounding box center [599, 257] width 1132 height 419
click at [834, 330] on img at bounding box center [837, 345] width 59 height 42
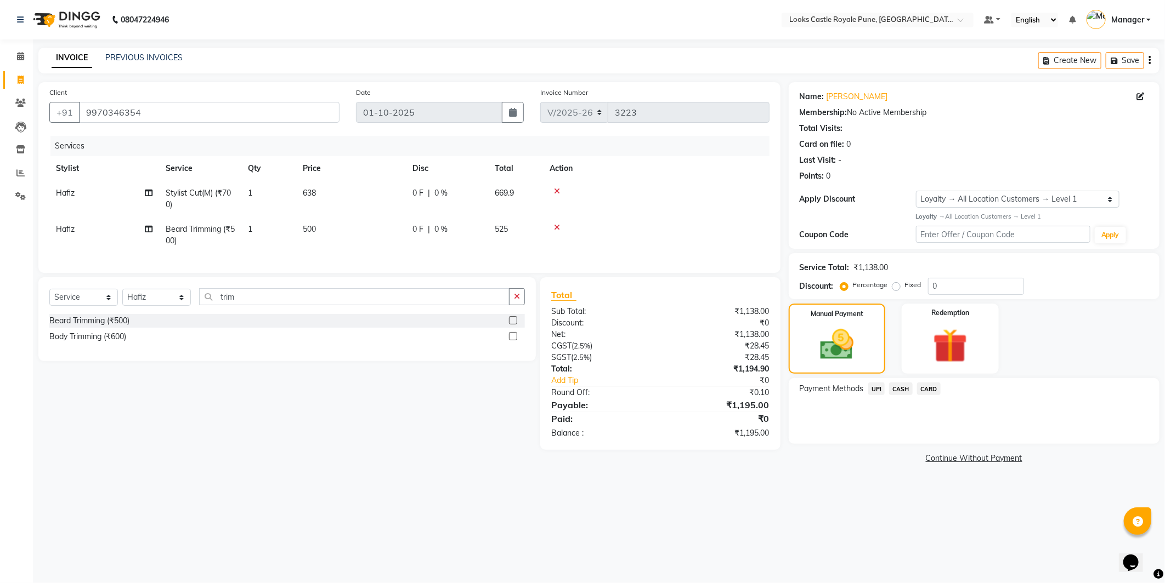
click at [898, 388] on span "CASH" at bounding box center [901, 389] width 24 height 13
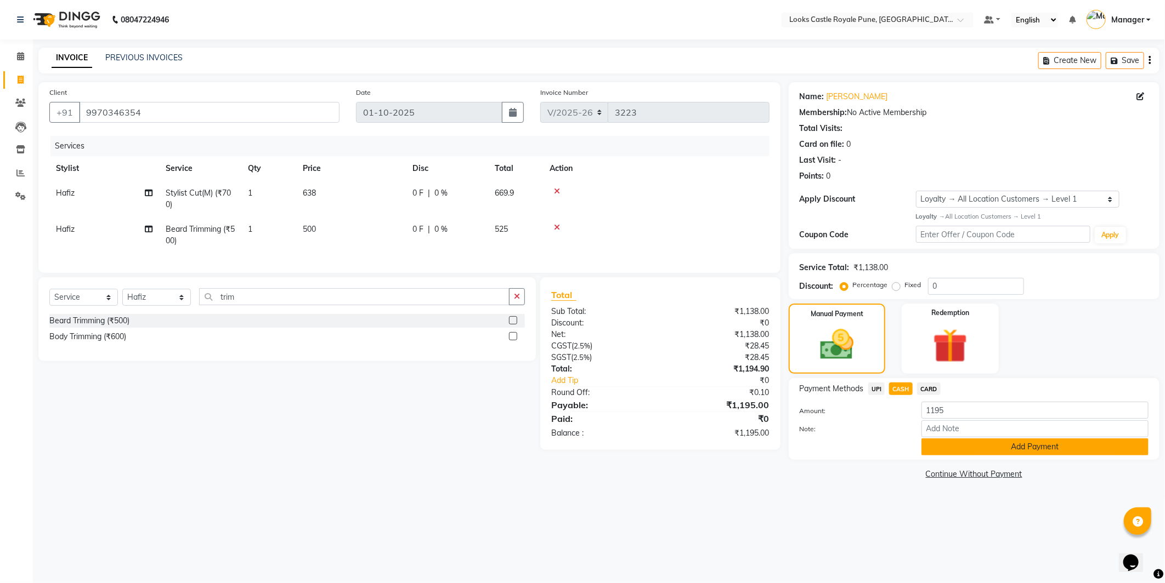
click at [965, 447] on button "Add Payment" at bounding box center [1034, 447] width 227 height 17
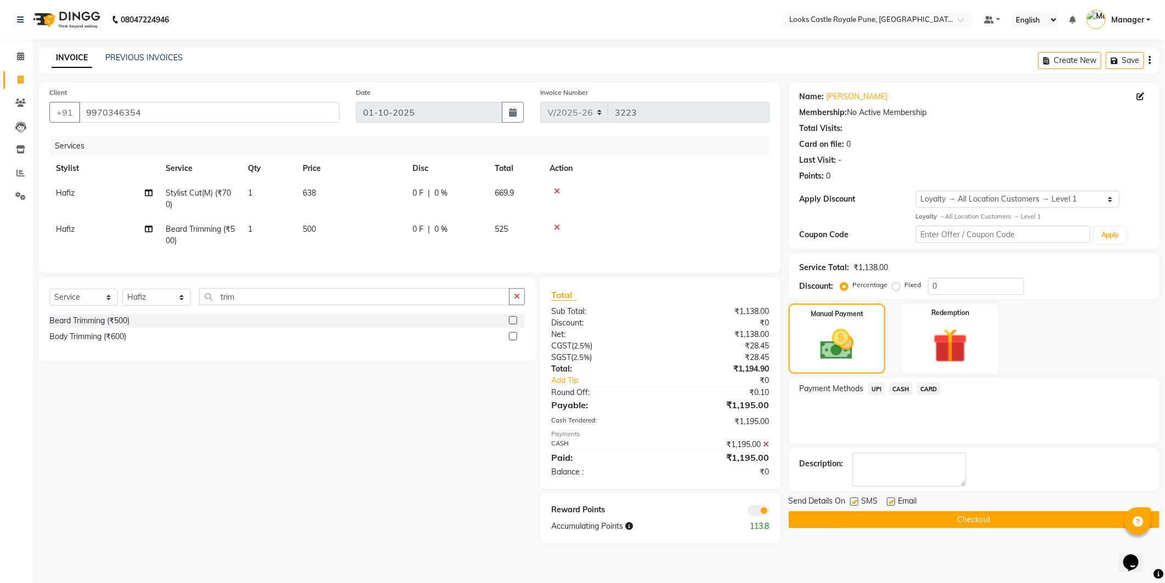
click at [984, 511] on div "Send Details On SMS Email Checkout" at bounding box center [974, 512] width 371 height 33
click at [985, 519] on button "Checkout" at bounding box center [974, 520] width 371 height 17
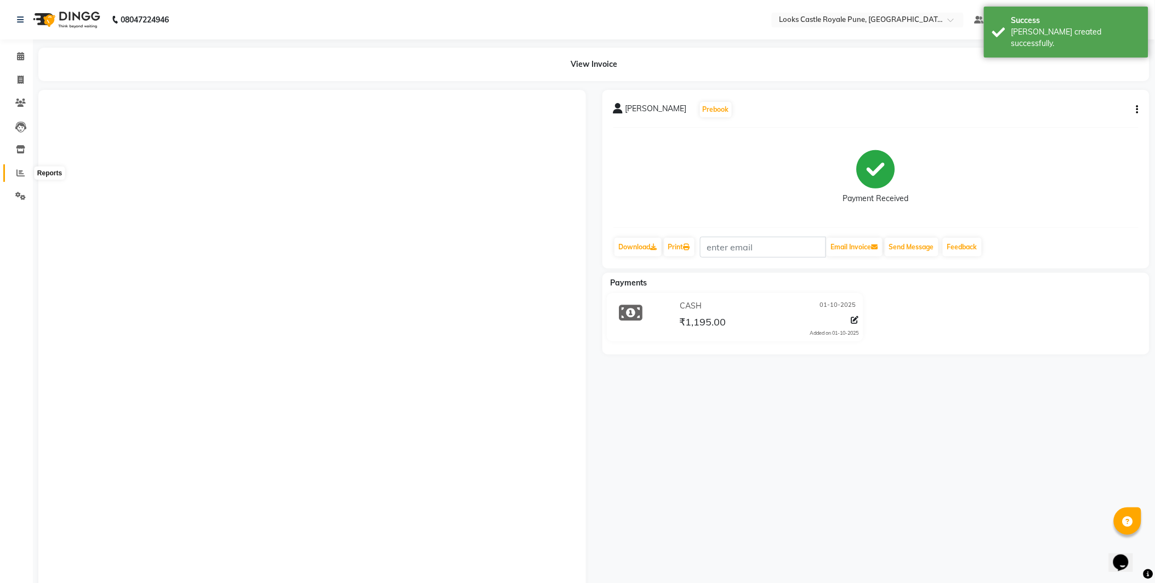
click at [16, 173] on icon at bounding box center [20, 173] width 8 height 8
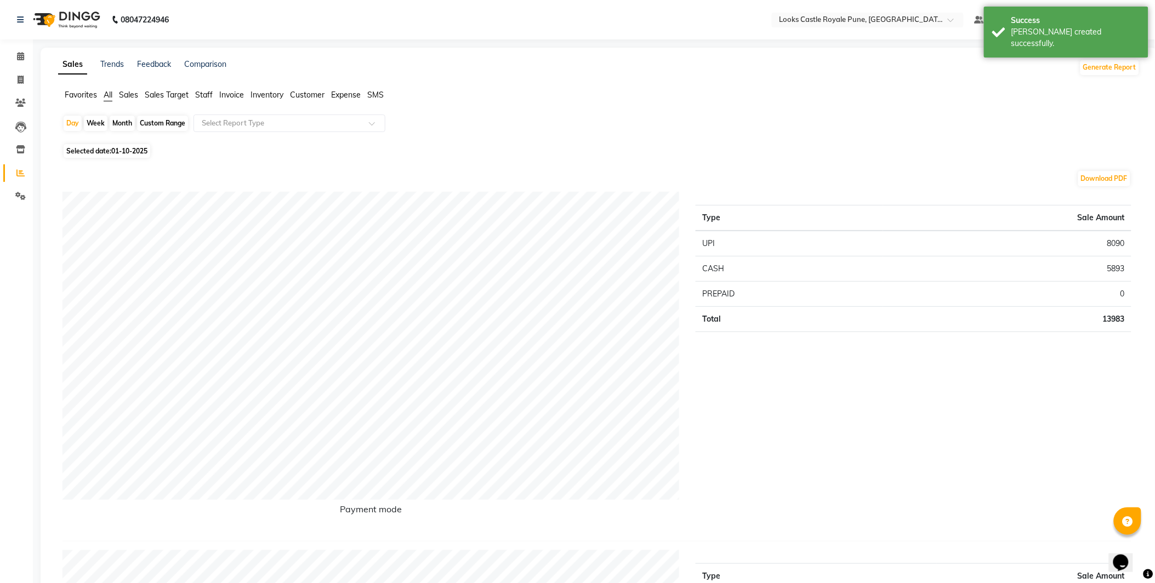
click at [206, 107] on div "Favorites All Sales Sales Target Staff Invoice Inventory Customer Expense SMS" at bounding box center [599, 99] width 1099 height 21
click at [191, 91] on ul "Favorites All Sales Sales Target Staff Invoice Inventory Customer Expense SMS" at bounding box center [599, 95] width 1083 height 12
click at [208, 101] on div "Favorites All Sales Sales Target Staff Invoice Inventory Customer Expense SMS" at bounding box center [599, 99] width 1099 height 21
click at [208, 93] on span "Staff" at bounding box center [204, 95] width 18 height 10
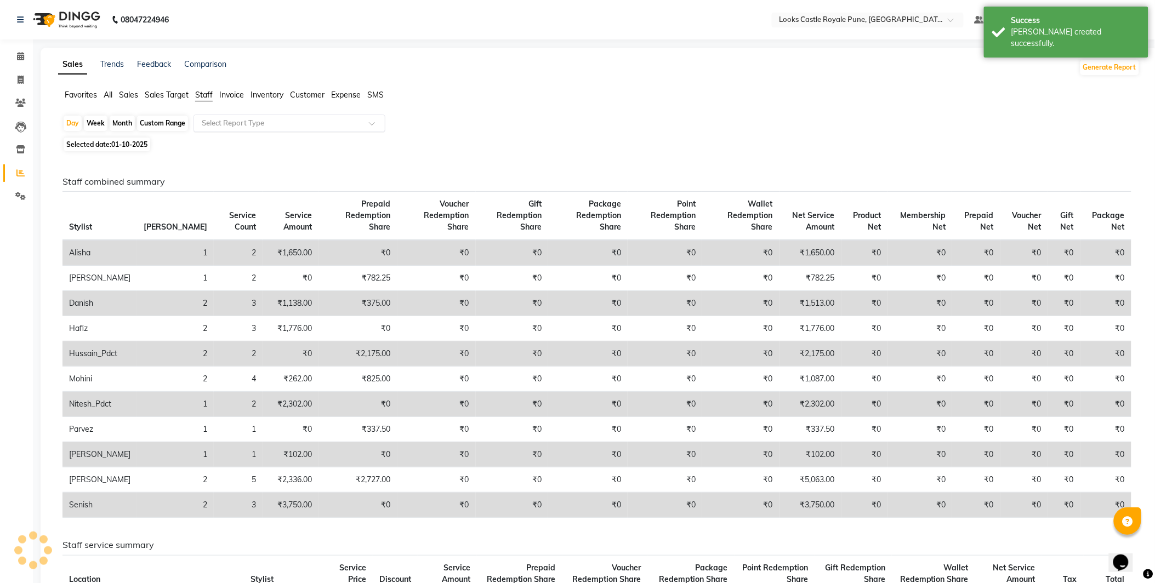
click at [221, 116] on div "Select Report Type" at bounding box center [290, 124] width 192 height 18
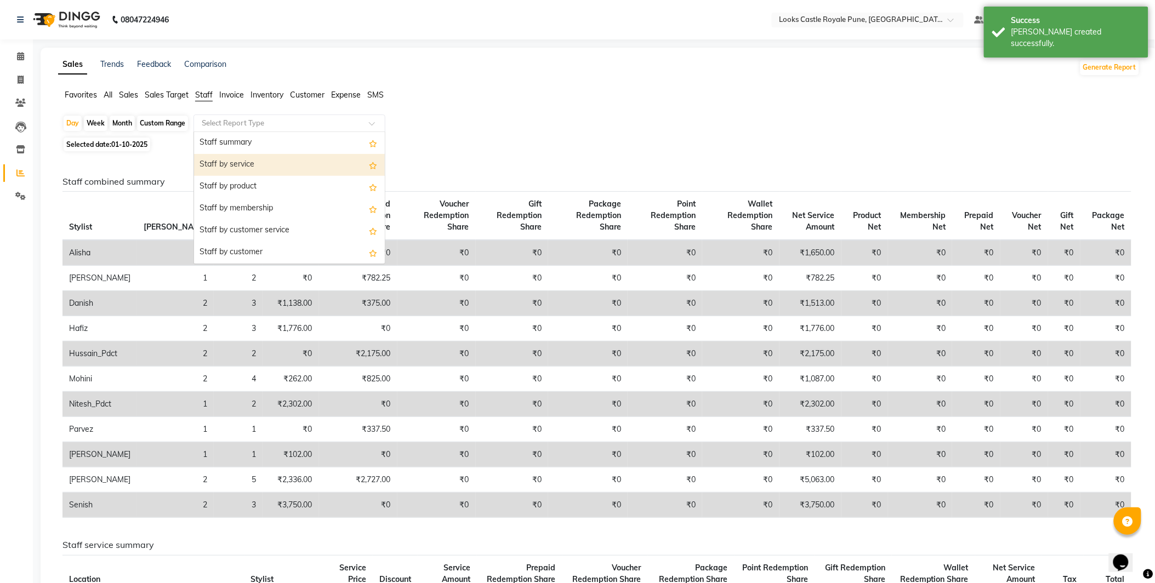
click at [228, 162] on div "Staff by service" at bounding box center [289, 165] width 191 height 22
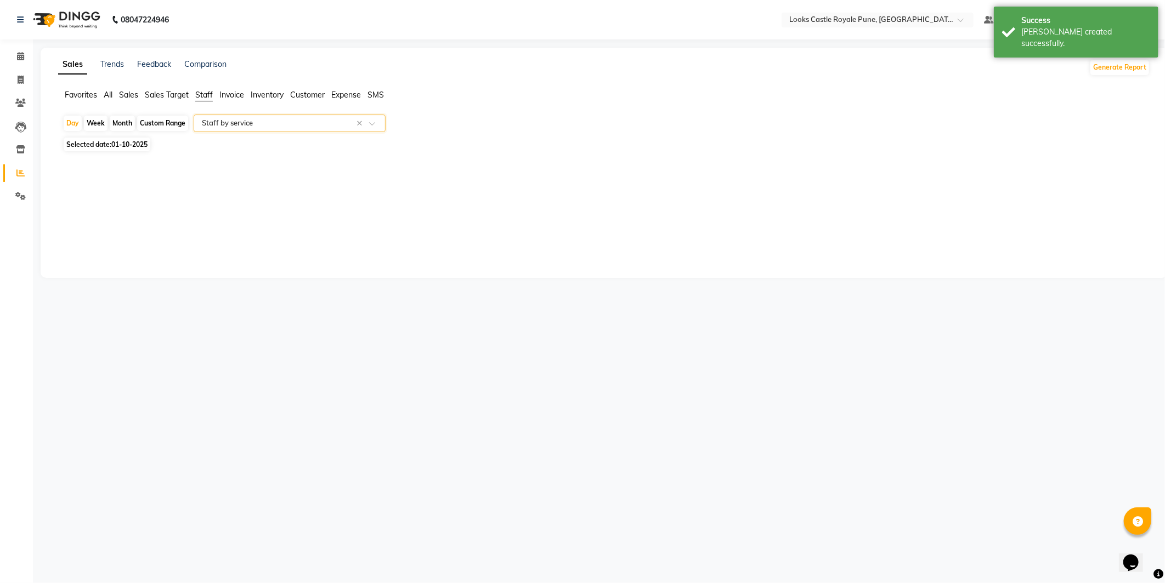
select select "full_report"
select select "csv"
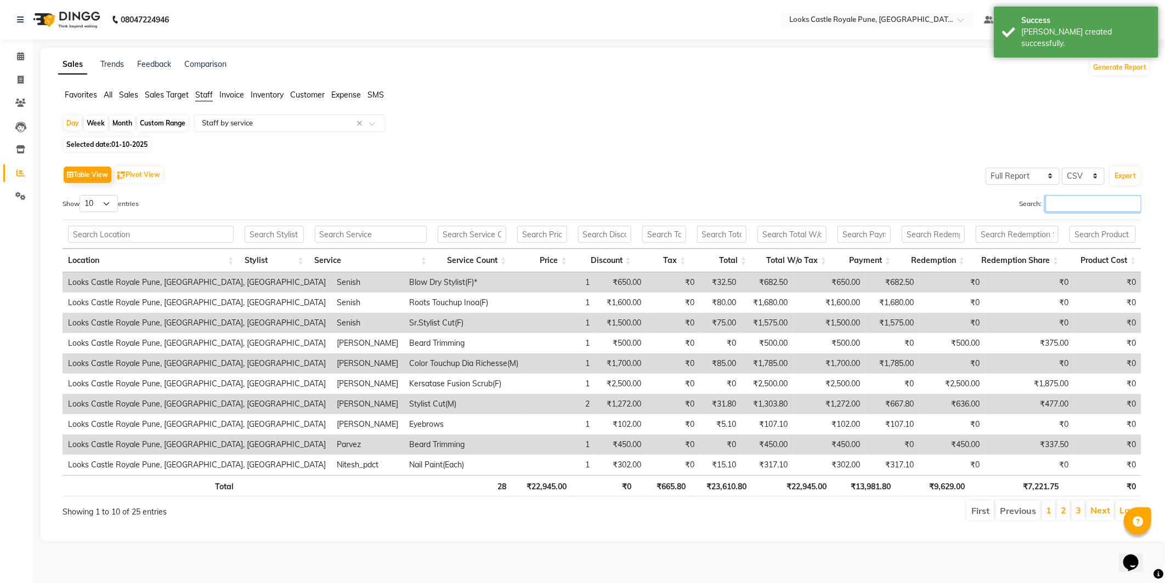
click at [1066, 204] on input "Search:" at bounding box center [1093, 203] width 96 height 17
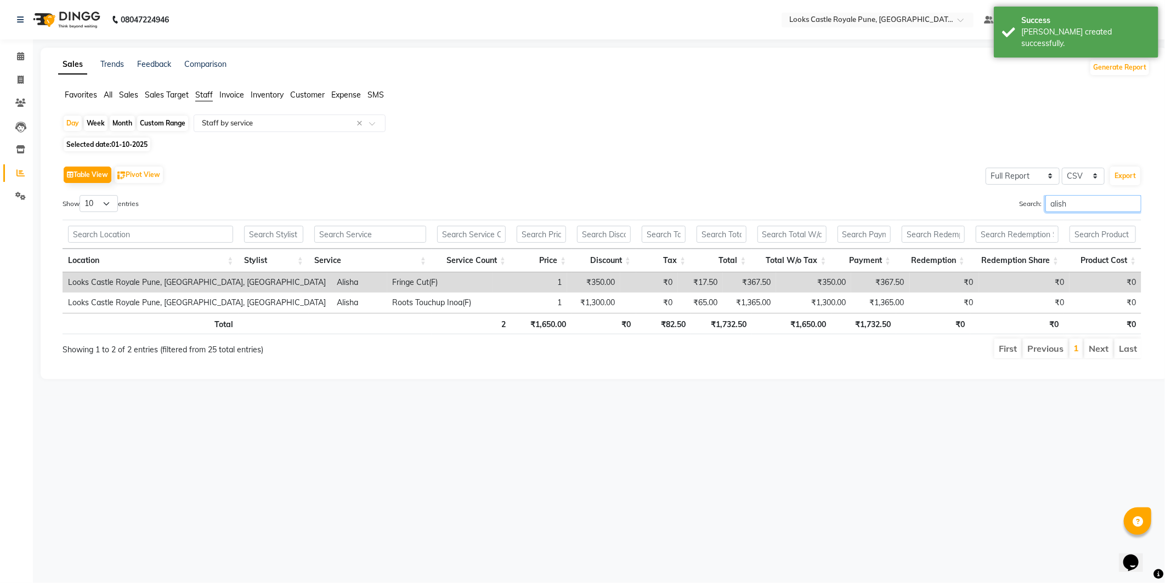
type input "alish"
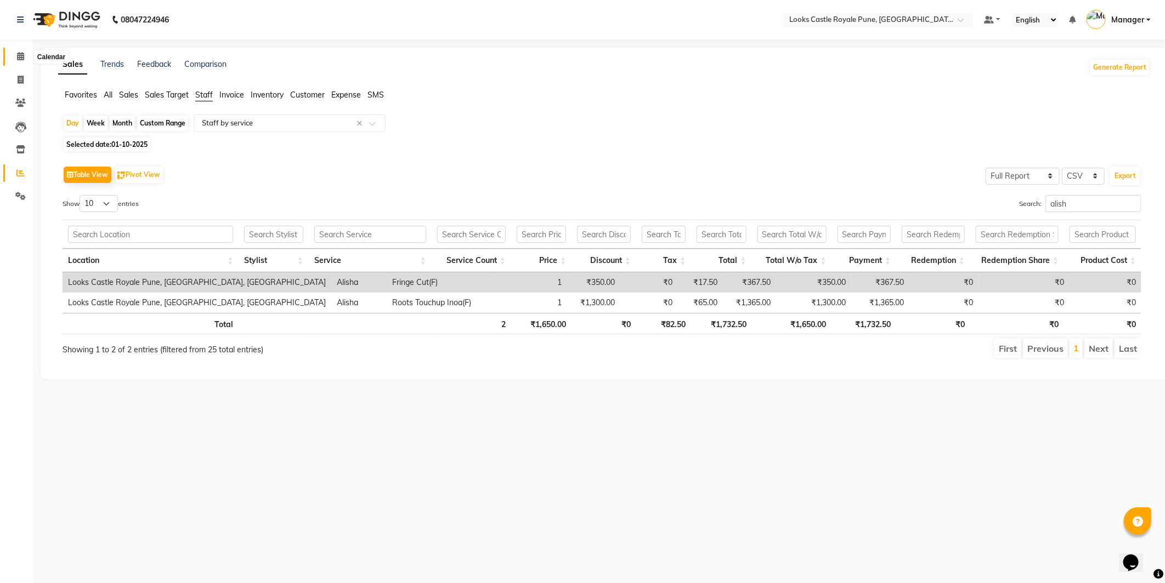
click at [17, 63] on link "Calendar" at bounding box center [16, 57] width 26 height 18
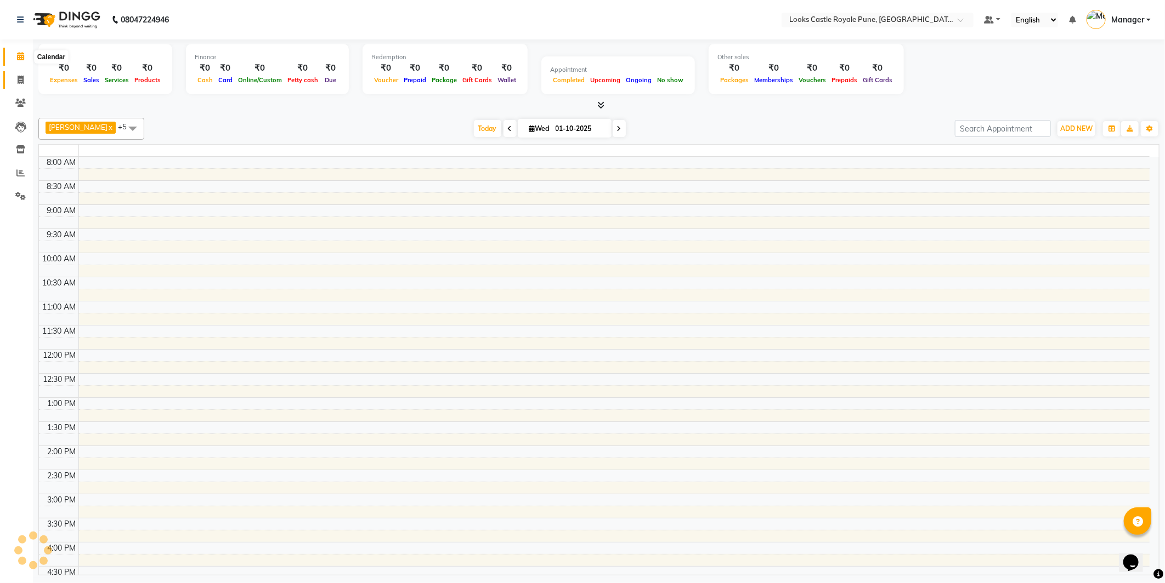
click at [18, 78] on icon at bounding box center [21, 80] width 6 height 8
select select "service"
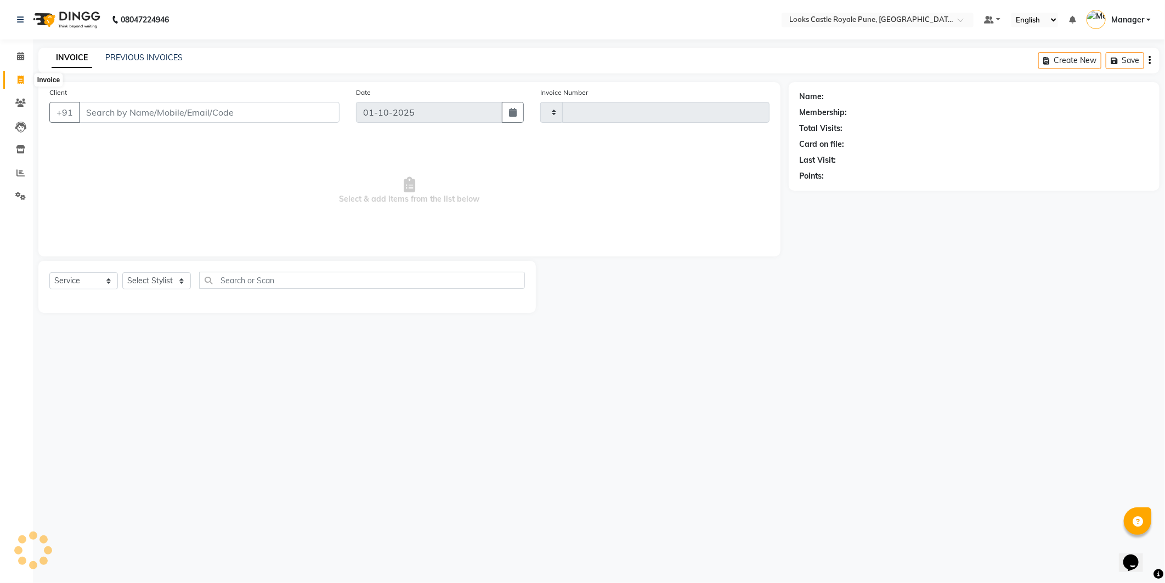
type input "3224"
select select "5915"
paste input "9307798454"
type input "9307798454"
click at [149, 282] on select "Select Stylist Akshay Alisha Amir Anjali Arif Arman Christy Danish Eli Gloria H…" at bounding box center [156, 281] width 69 height 17
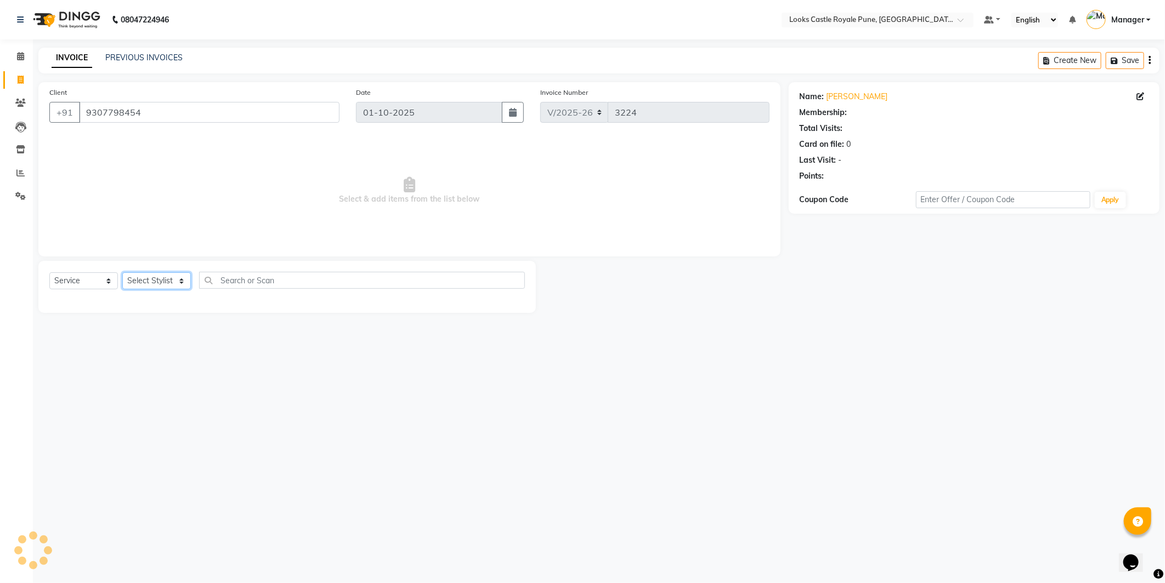
select select "1: Object"
select select "43053"
click at [122, 273] on select "Select Stylist Akshay Alisha Amir Anjali Arif Arman Christy Danish Eli Gloria H…" at bounding box center [156, 281] width 69 height 17
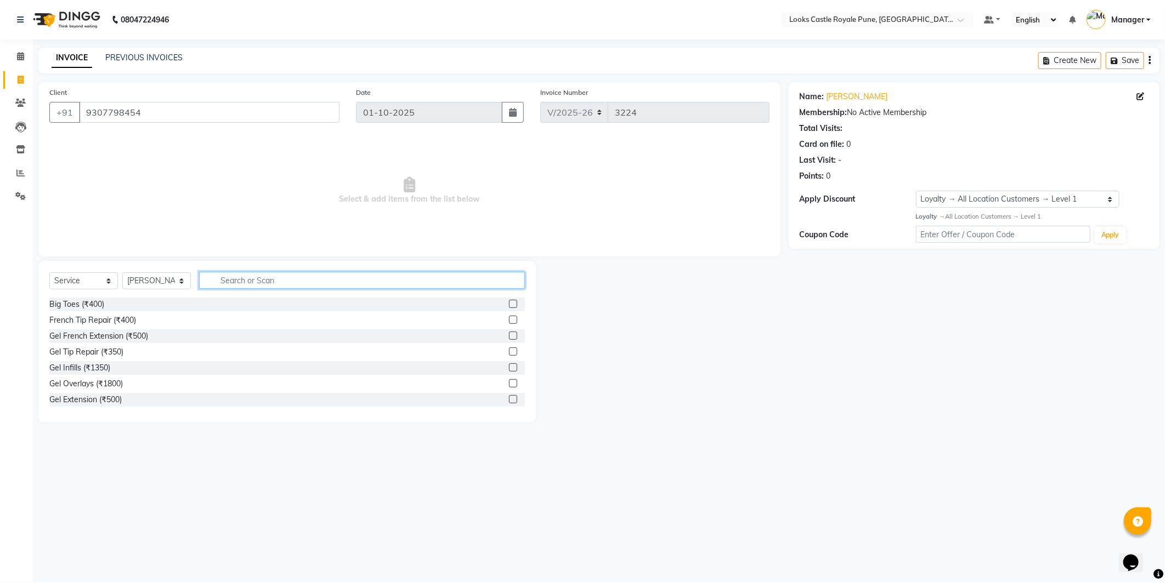
click at [256, 277] on input "text" at bounding box center [362, 280] width 326 height 17
type input "glob"
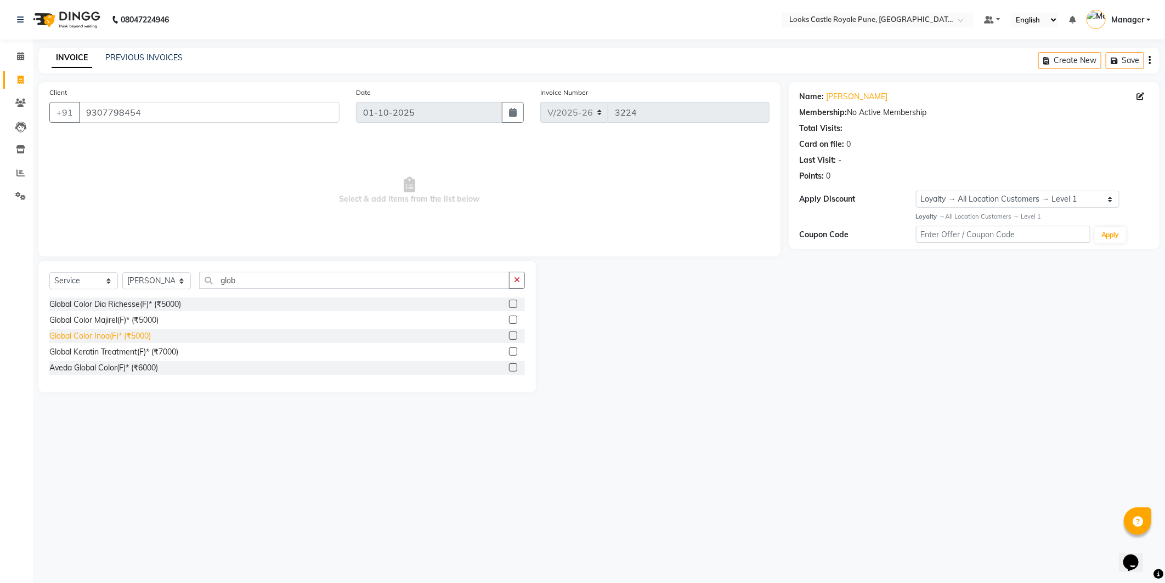
click at [83, 335] on div "Global Color Inoa(F)* (₹5000)" at bounding box center [99, 337] width 101 height 12
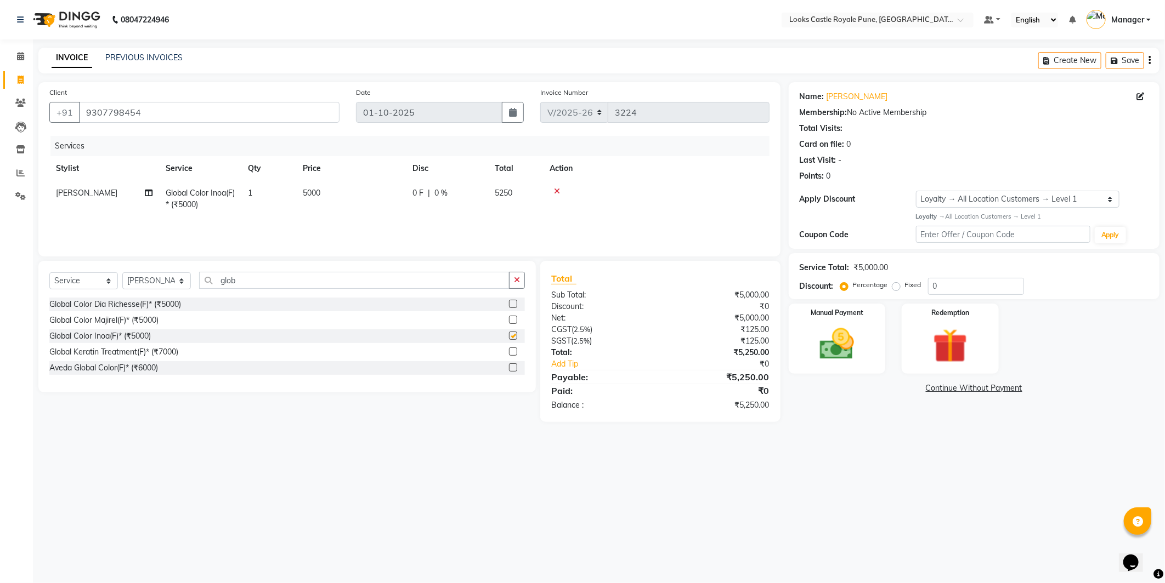
checkbox input "false"
click at [344, 200] on td "5000" at bounding box center [351, 199] width 110 height 36
select select "43053"
click at [364, 198] on input "5000" at bounding box center [402, 196] width 97 height 17
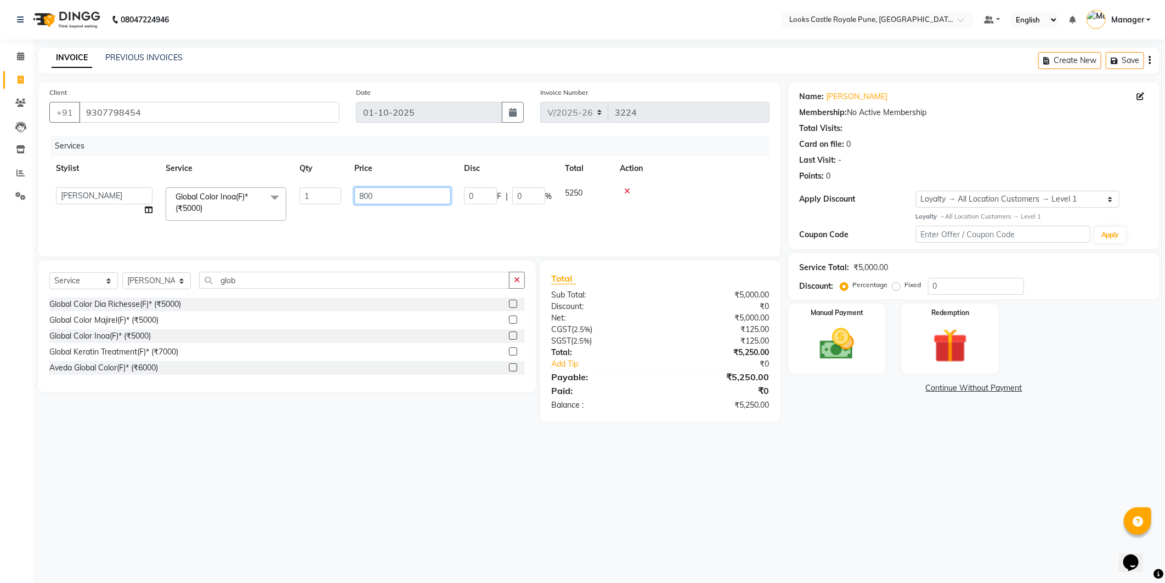
type input "8000"
click at [132, 280] on select "Select Stylist Akshay Alisha Amir Anjali Arif Arman Christy Danish Eli Gloria H…" at bounding box center [156, 281] width 69 height 17
select select "44715"
click at [122, 273] on select "Select Stylist Akshay Alisha Amir Anjali Arif Arman Christy Danish Eli Gloria H…" at bounding box center [156, 281] width 69 height 17
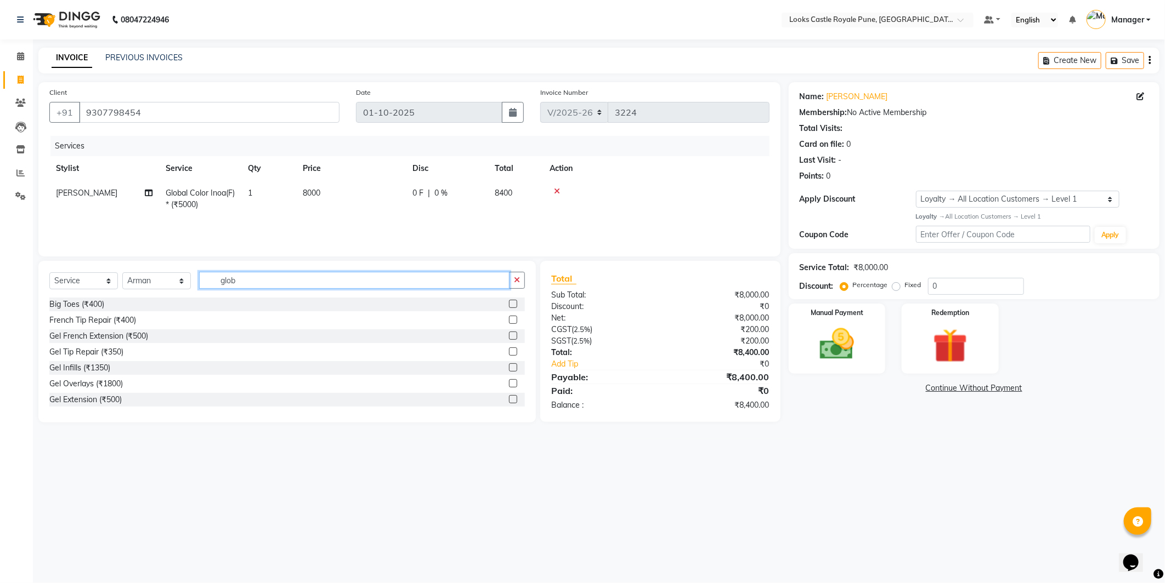
click at [250, 282] on input "glob" at bounding box center [354, 280] width 310 height 17
type input "cut"
click at [98, 316] on div "Stylist Cut(M) (₹700)" at bounding box center [85, 321] width 72 height 12
checkbox input "false"
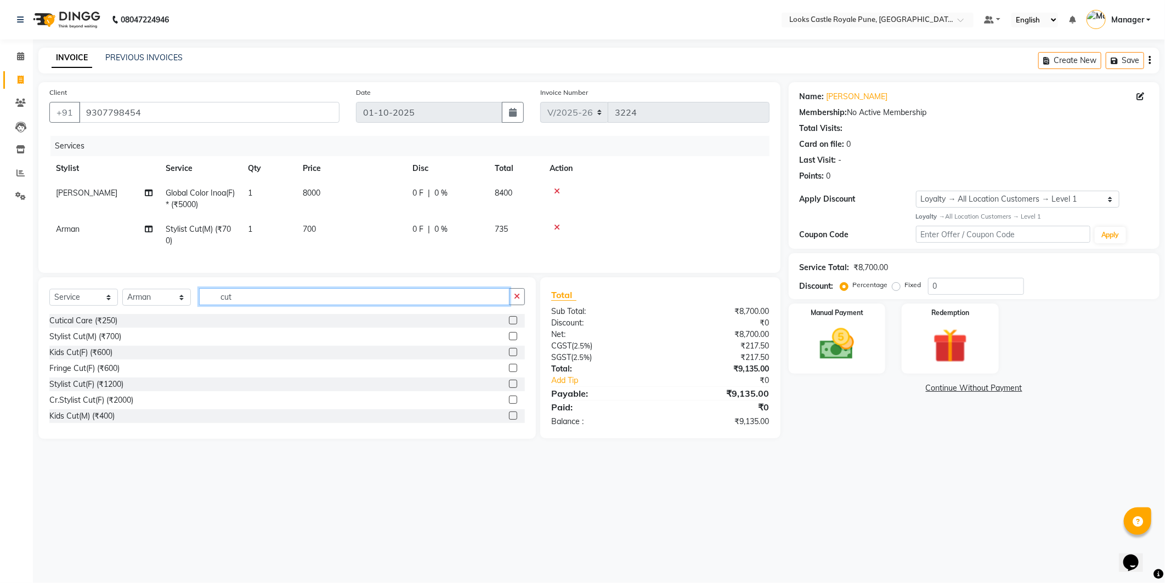
click at [274, 303] on input "cut" at bounding box center [354, 296] width 310 height 17
type input "trim"
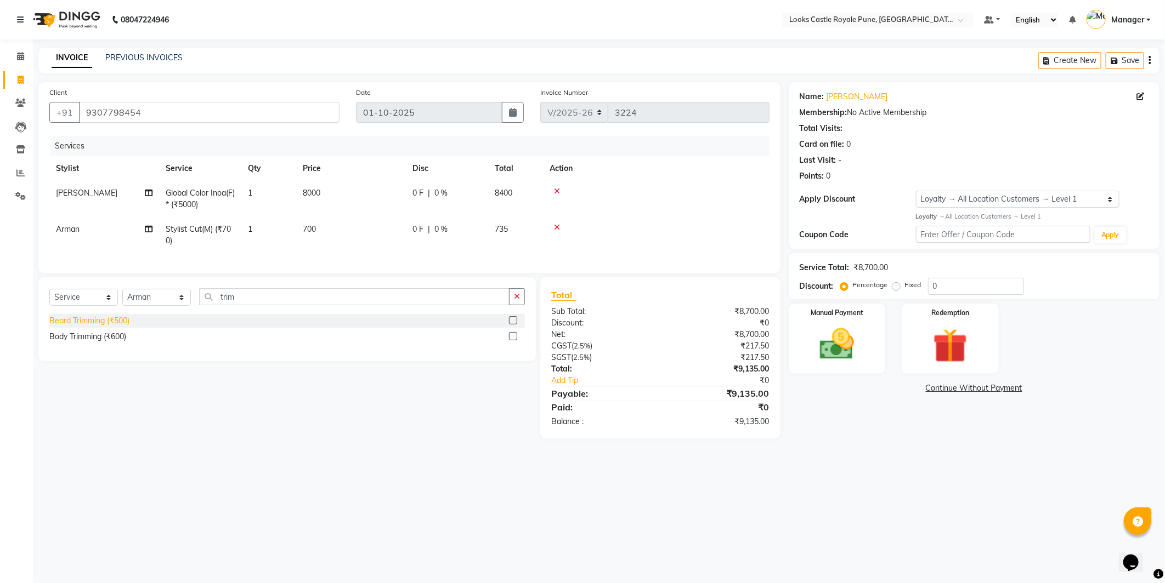
click at [98, 327] on div "Beard Trimming (₹500)" at bounding box center [89, 321] width 80 height 12
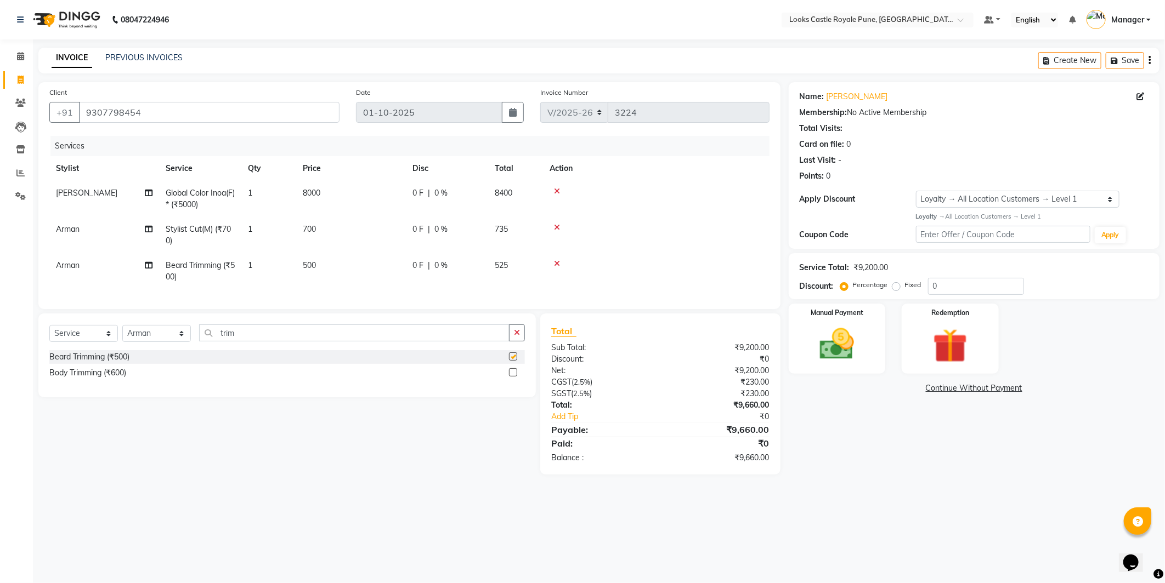
checkbox input "false"
click at [358, 231] on td "700" at bounding box center [351, 235] width 110 height 36
select select "44715"
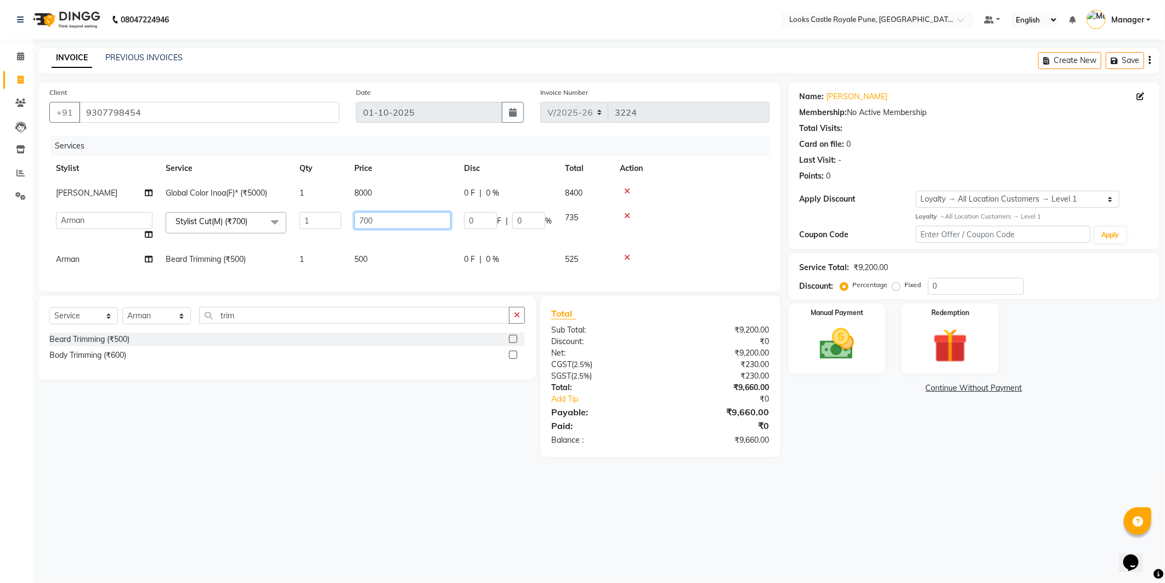
click at [381, 216] on input "700" at bounding box center [402, 220] width 97 height 17
click at [382, 216] on input "700" at bounding box center [402, 220] width 97 height 17
type input "636"
click at [843, 474] on main "INVOICE PREVIOUS INVOICES Create New Save Client +91 9307798454 Date 01-10-2025…" at bounding box center [599, 261] width 1132 height 426
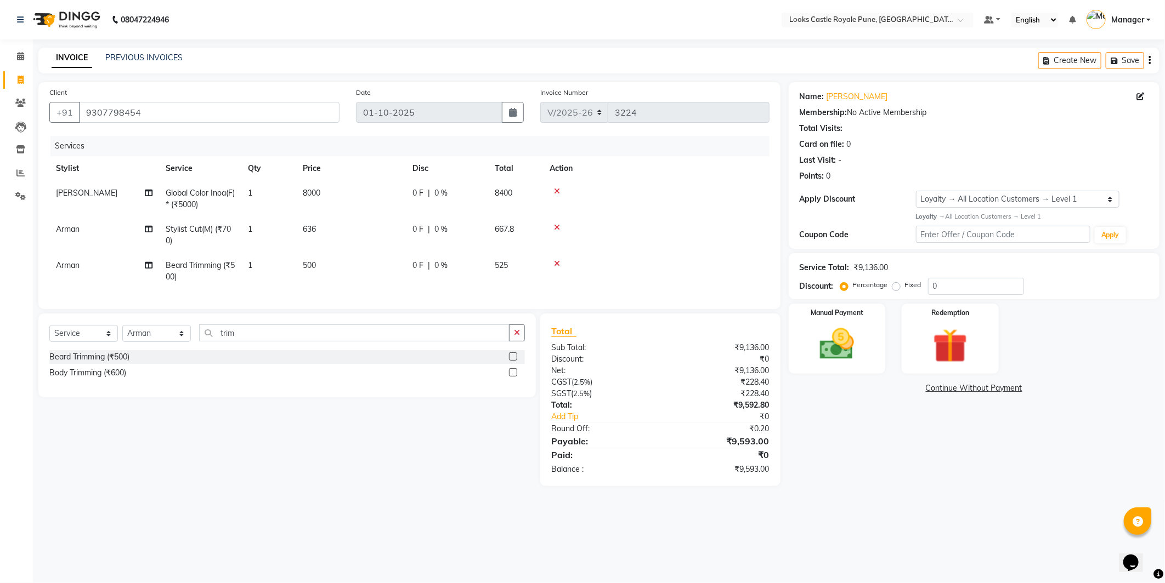
click at [354, 242] on td "636" at bounding box center [351, 235] width 110 height 36
select select "44715"
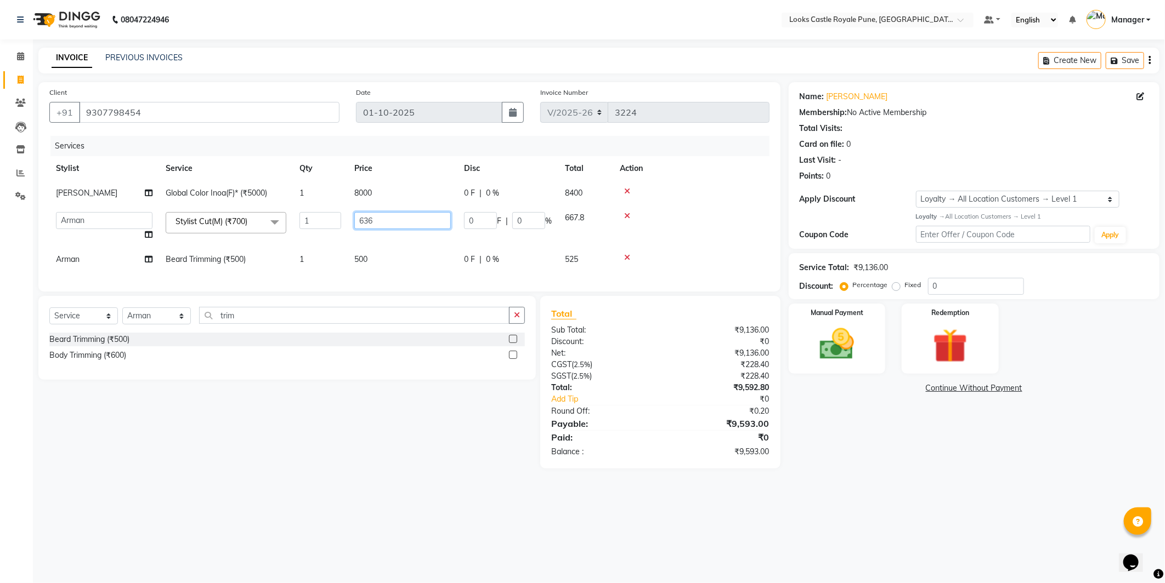
click at [392, 225] on input "636" at bounding box center [402, 220] width 97 height 17
type input "638"
click at [864, 432] on div "Name: Aishwarya Membership: No Active Membership Total Visits: Card on file: 0 …" at bounding box center [978, 275] width 379 height 387
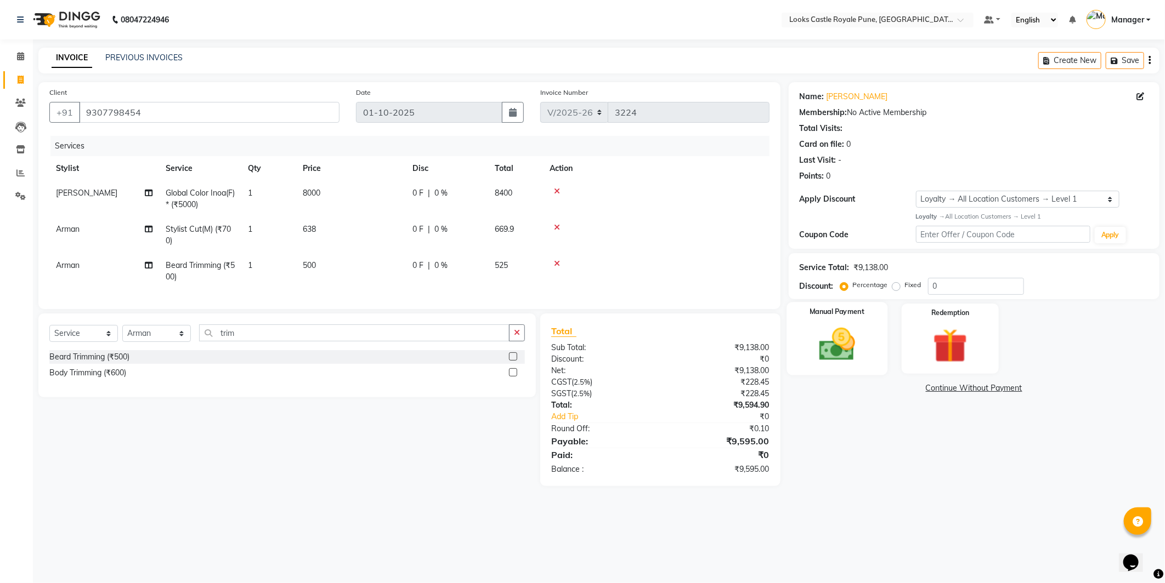
click at [836, 338] on img at bounding box center [837, 345] width 59 height 42
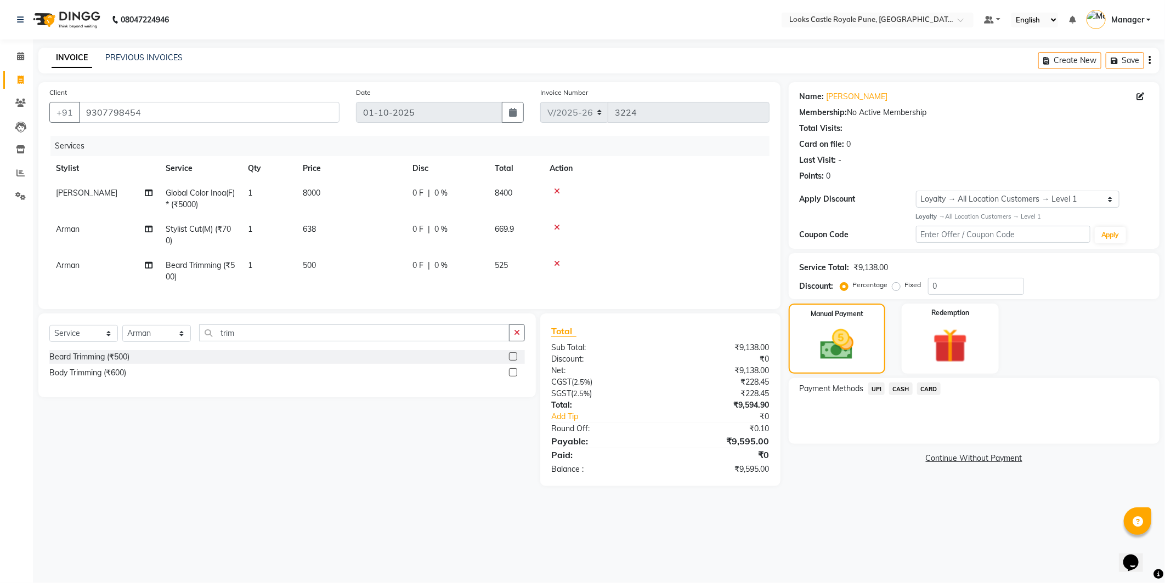
click at [908, 387] on span "CASH" at bounding box center [901, 389] width 24 height 13
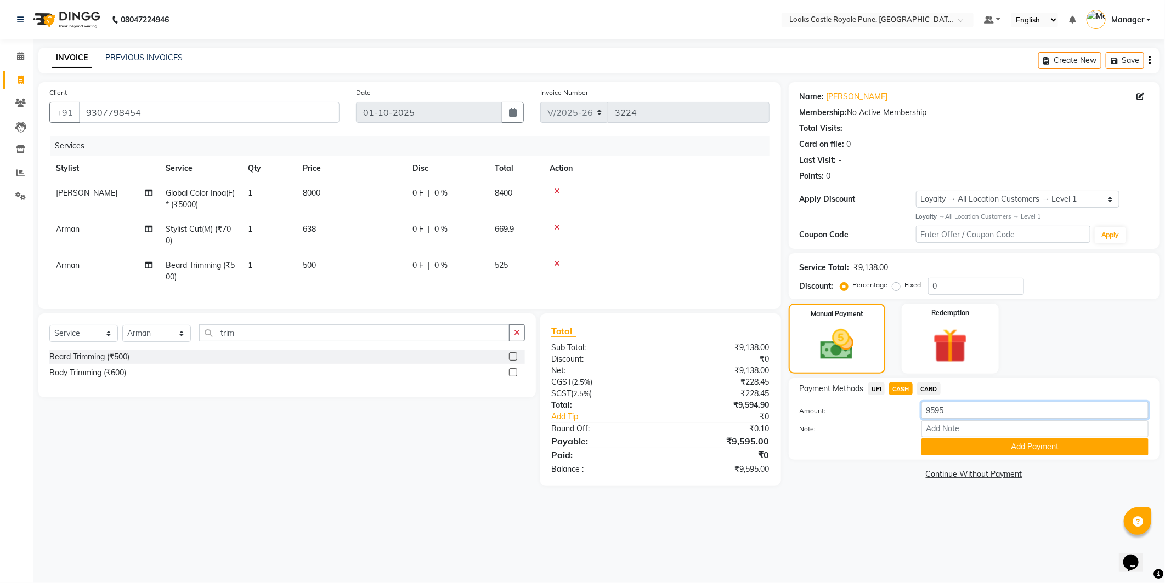
drag, startPoint x: 987, startPoint y: 408, endPoint x: 679, endPoint y: 417, distance: 308.3
click at [681, 435] on div "Client +91 9307798454 Date 01-10-2025 Invoice Number V/2025 V/2025-26 3224 Serv…" at bounding box center [598, 284] width 1137 height 404
type input "1000"
click at [976, 446] on button "Add Payment" at bounding box center [1034, 447] width 227 height 17
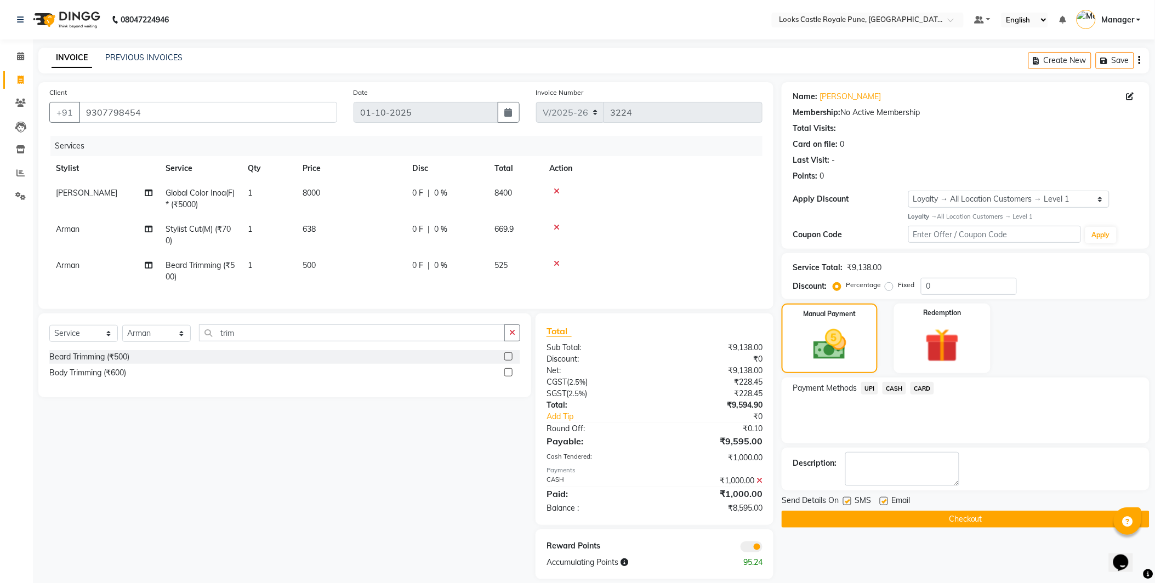
scroll to position [21, 0]
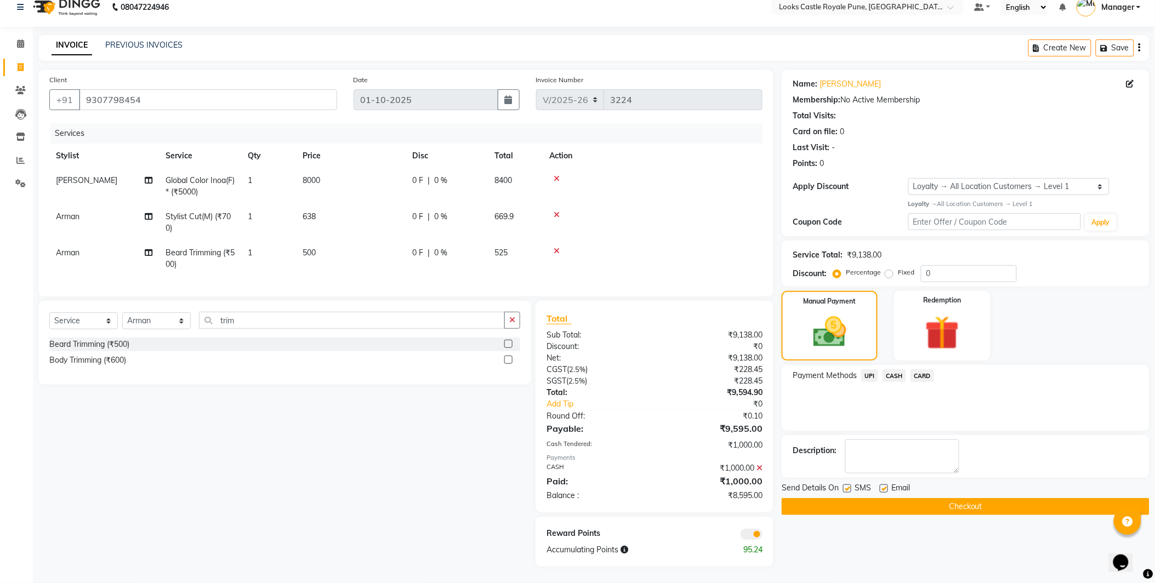
click at [759, 465] on icon at bounding box center [760, 468] width 6 height 8
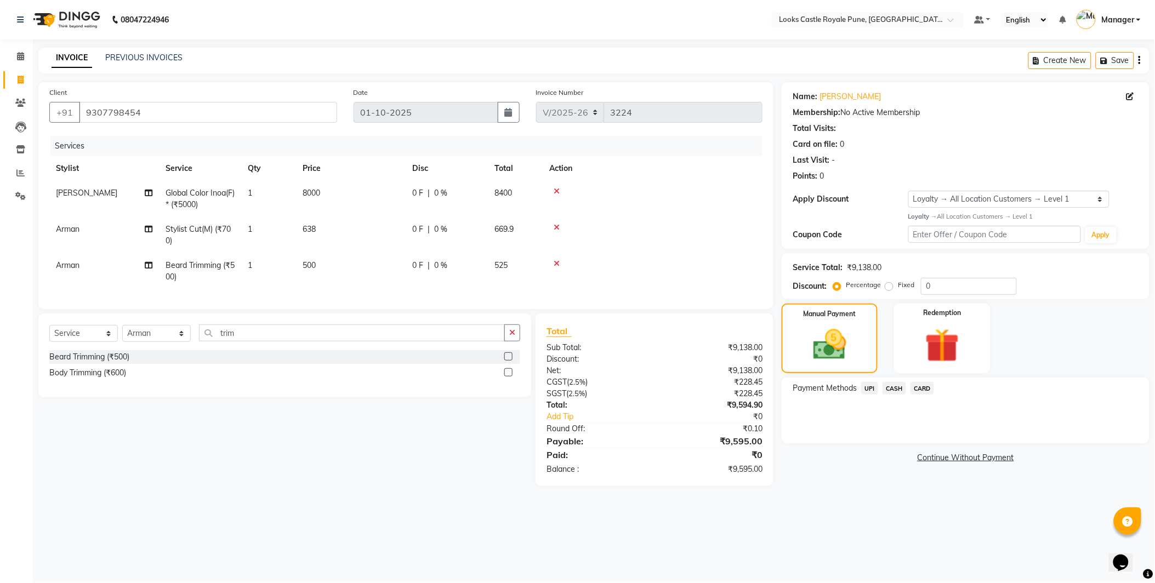
scroll to position [0, 0]
click at [905, 391] on span "CASH" at bounding box center [901, 389] width 24 height 13
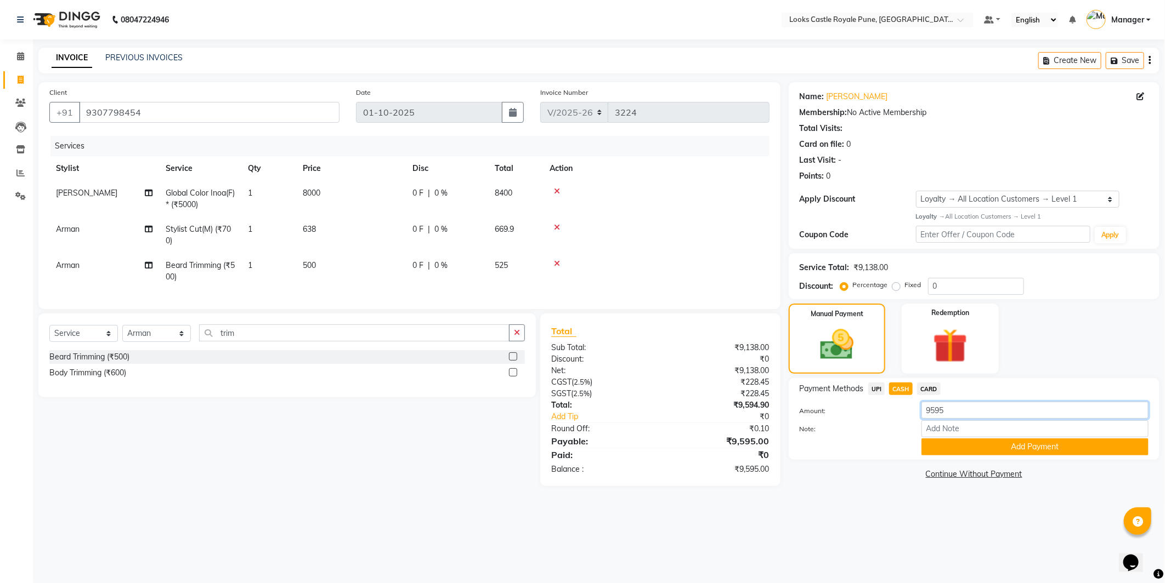
drag, startPoint x: 982, startPoint y: 413, endPoint x: 782, endPoint y: 417, distance: 199.6
click at [782, 417] on div "Client +91 9307798454 Date 01-10-2025 Invoice Number V/2025 V/2025-26 3224 Serv…" at bounding box center [598, 284] width 1137 height 404
type input "10000"
click at [960, 446] on button "Add Payment" at bounding box center [1034, 447] width 227 height 17
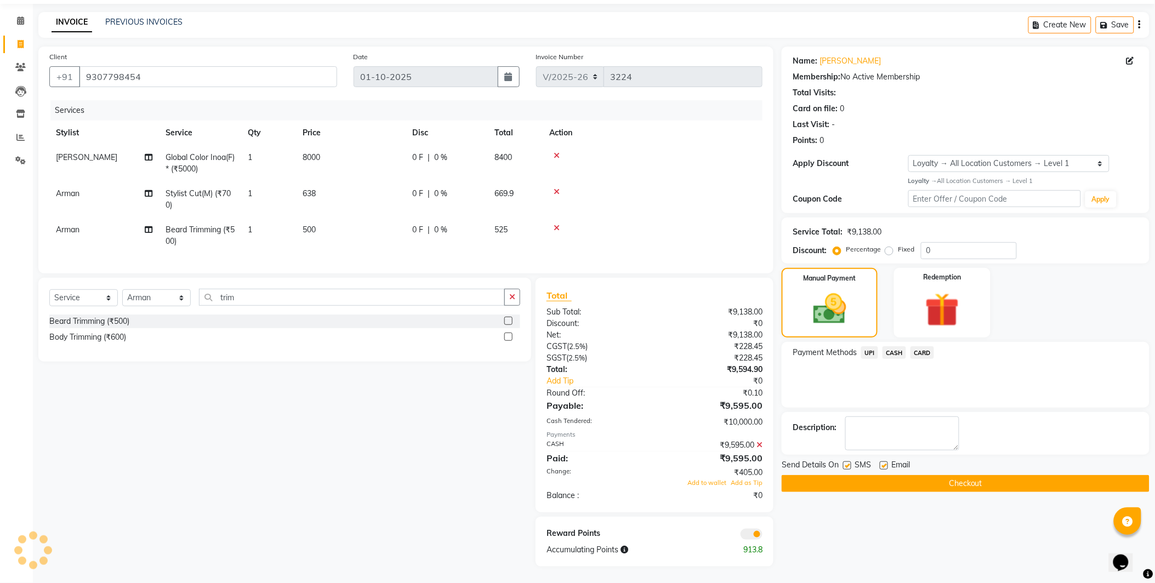
scroll to position [44, 0]
click at [961, 475] on button "Checkout" at bounding box center [966, 483] width 368 height 17
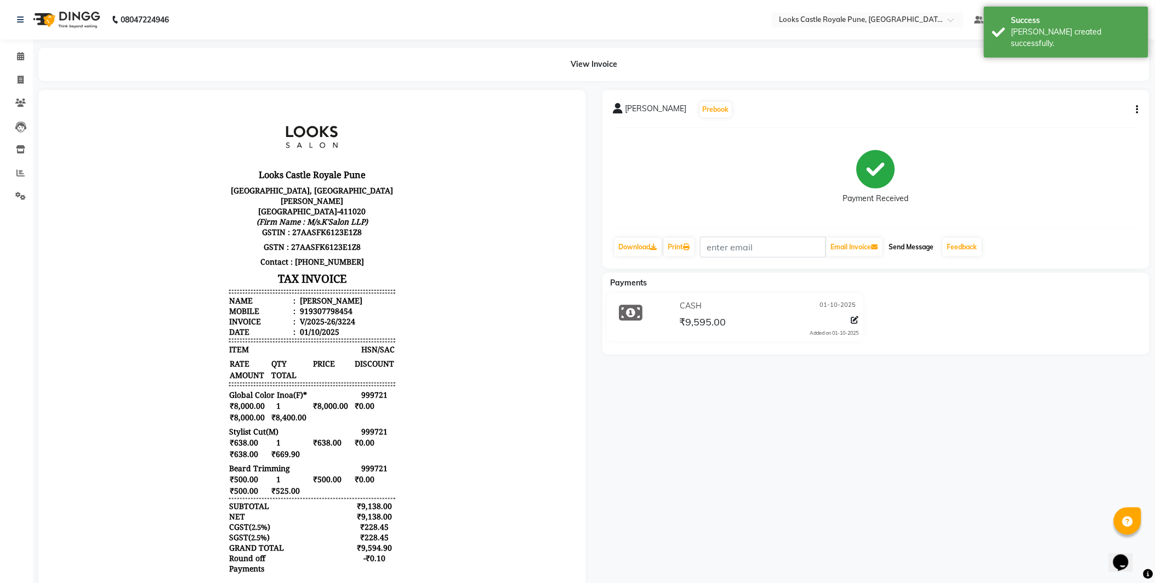
click at [925, 256] on button "Send Message" at bounding box center [912, 247] width 54 height 19
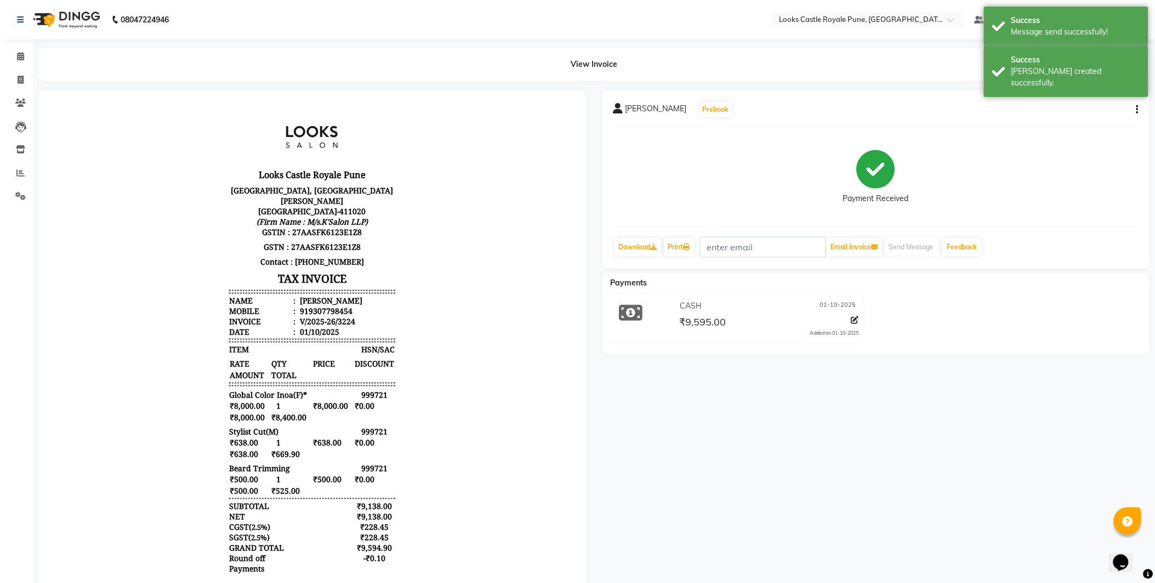
click at [30, 47] on app-home "08047224946 Select Location × Looks Castle Royale Pune, Pune, Maharashtra Defau…" at bounding box center [577, 303] width 1155 height 607
click at [25, 62] on span at bounding box center [20, 56] width 19 height 13
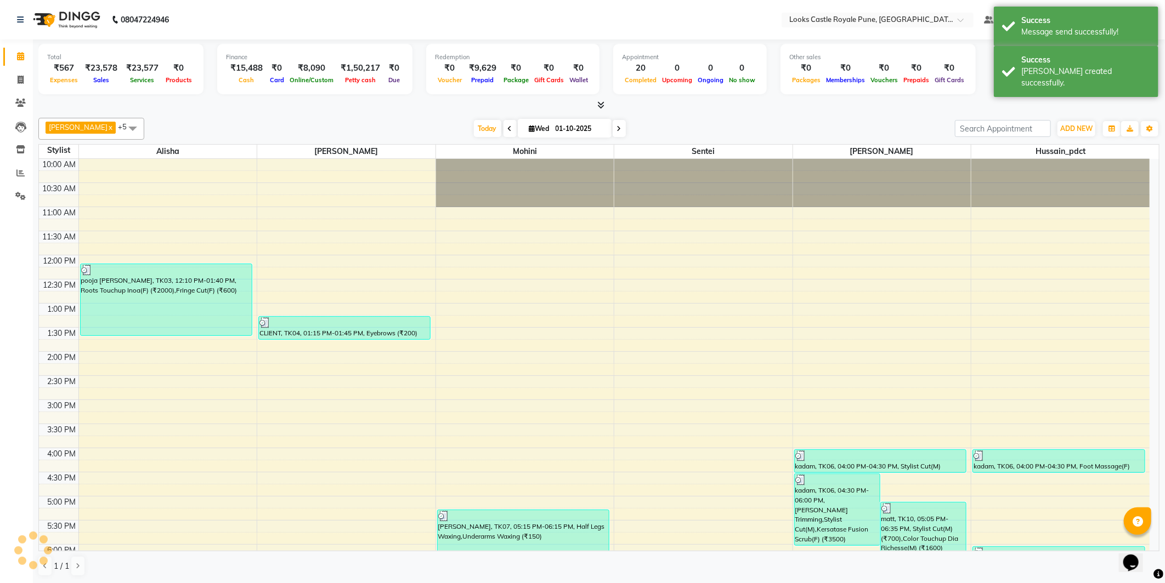
click at [25, 62] on span at bounding box center [20, 56] width 19 height 13
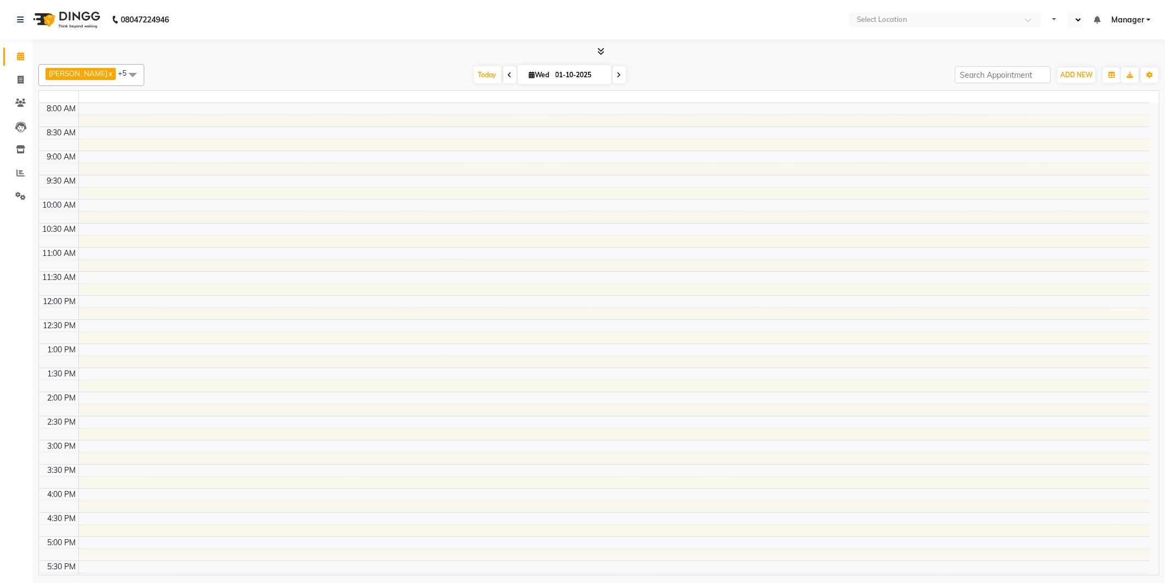
select select "en"
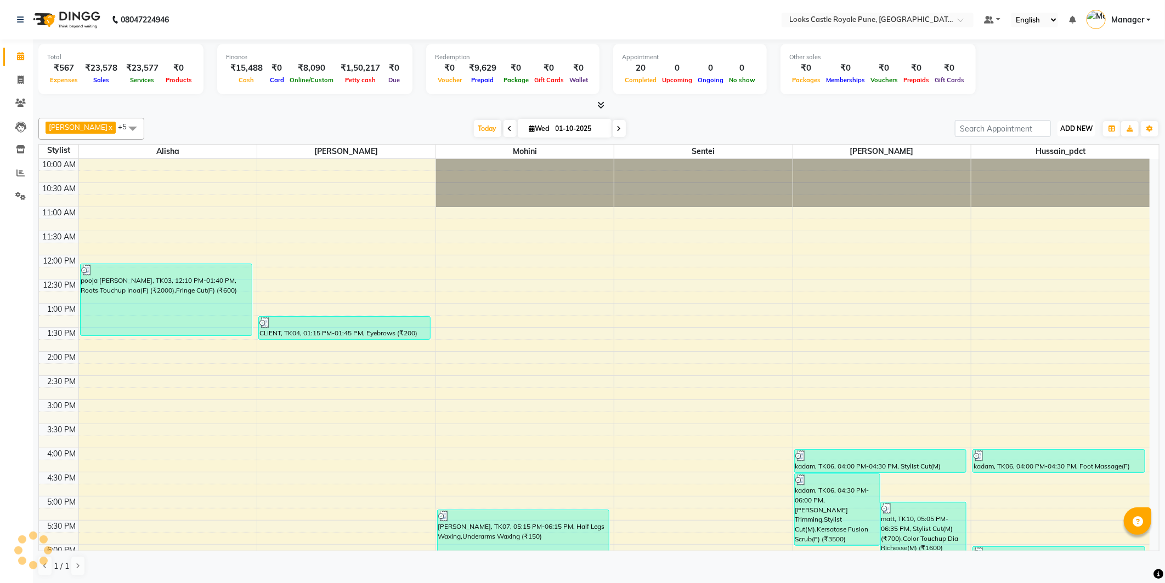
click at [1086, 122] on button "ADD NEW Toggle Dropdown" at bounding box center [1076, 128] width 38 height 15
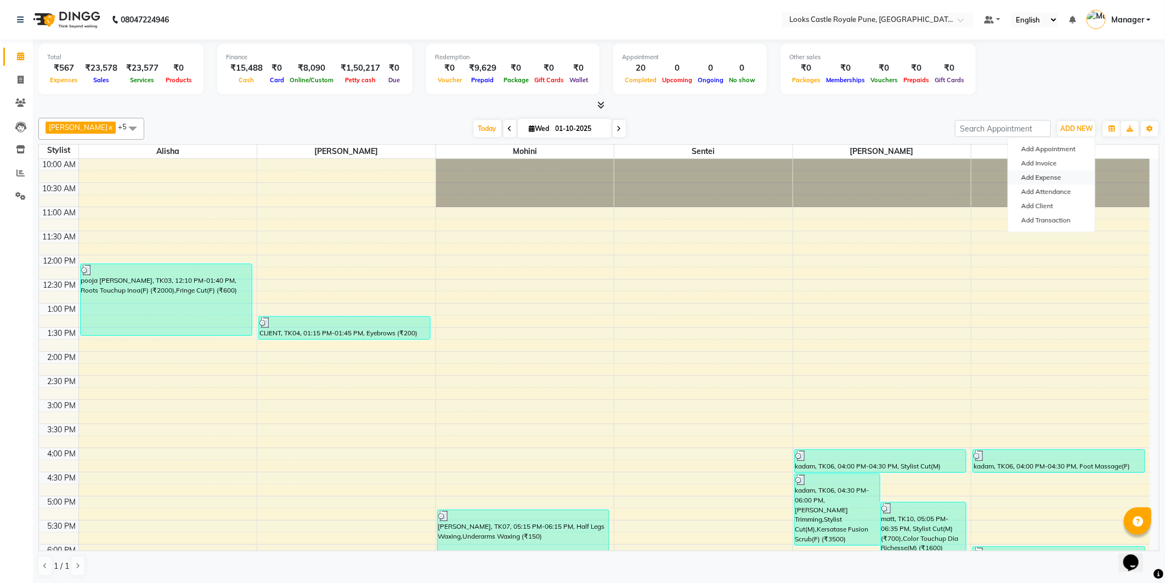
click at [1068, 181] on link "Add Expense" at bounding box center [1051, 178] width 87 height 14
select select "1"
select select "4878"
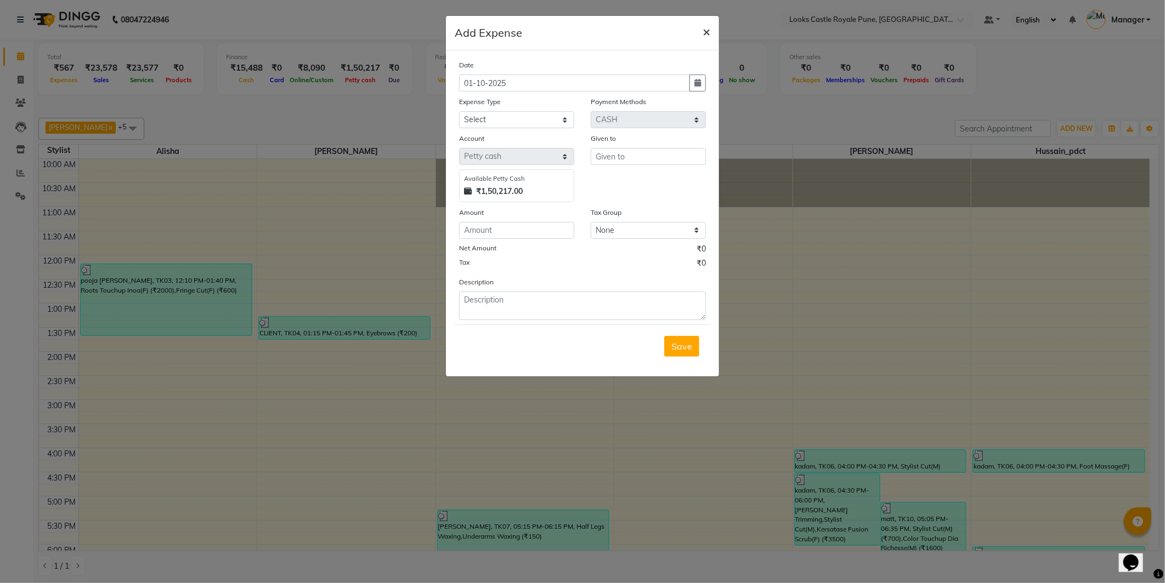
click at [705, 35] on span "×" at bounding box center [706, 31] width 8 height 16
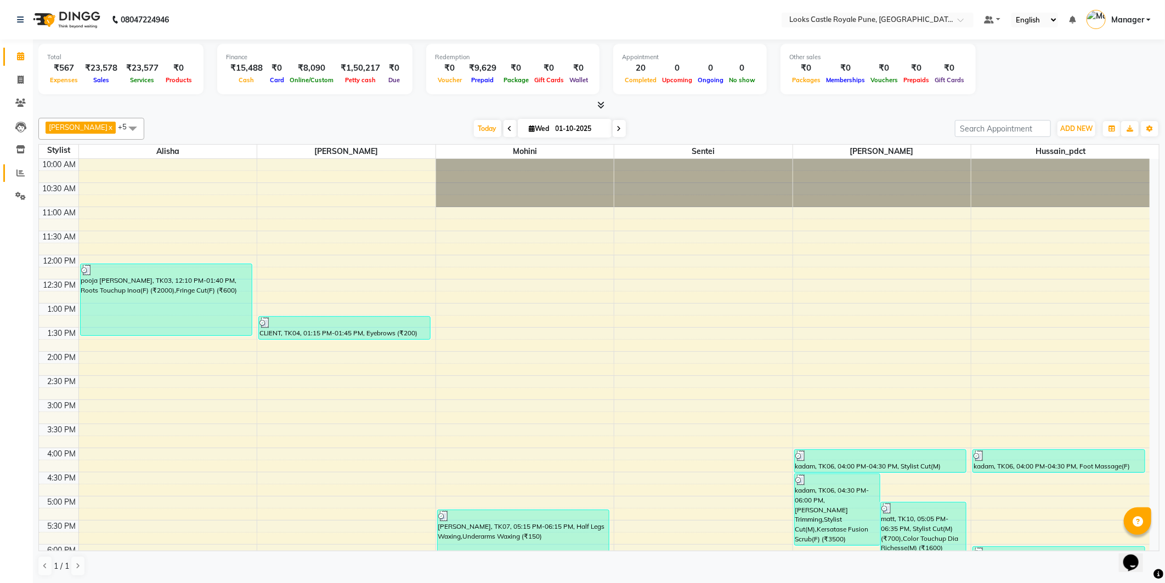
click at [21, 180] on link "Reports" at bounding box center [16, 174] width 26 height 18
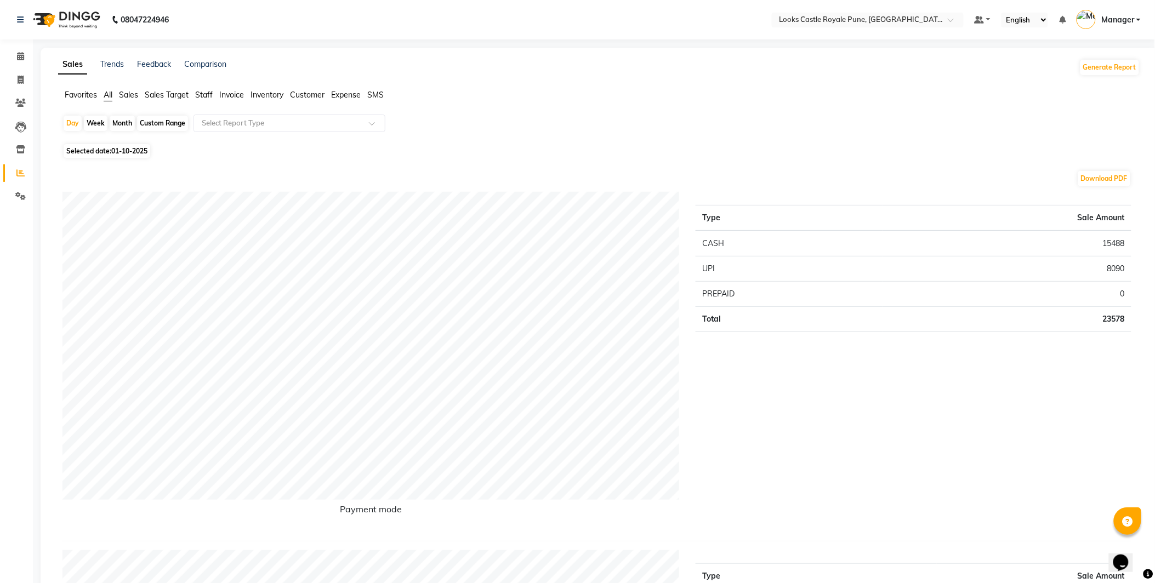
click at [208, 96] on span "Staff" at bounding box center [204, 95] width 18 height 10
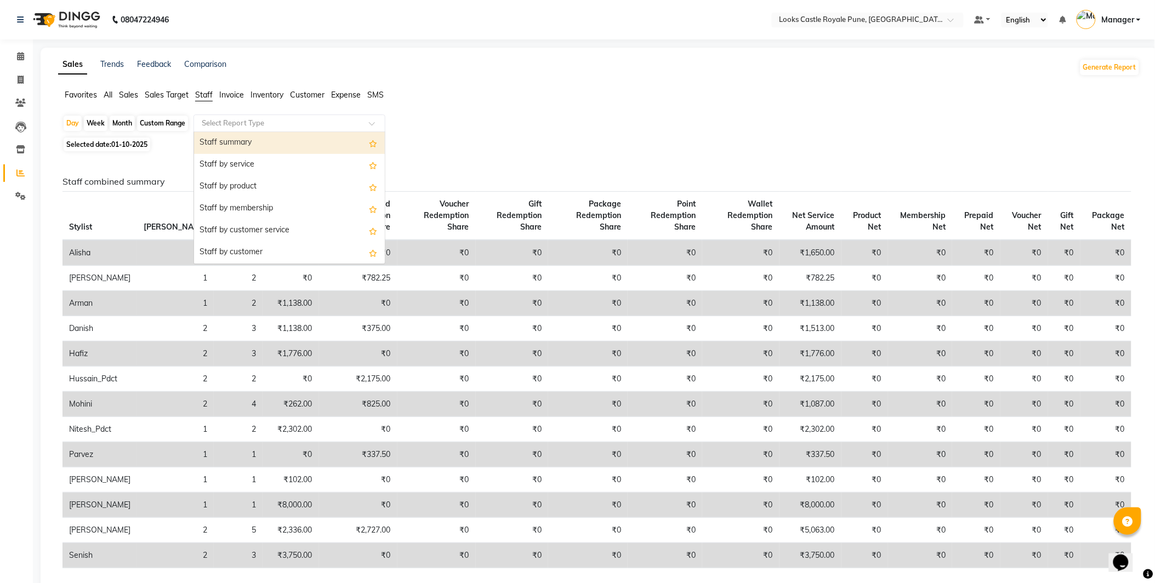
click at [305, 124] on input "text" at bounding box center [279, 123] width 158 height 11
click at [299, 154] on div "Staff by service" at bounding box center [289, 165] width 191 height 22
select select "full_report"
select select "csv"
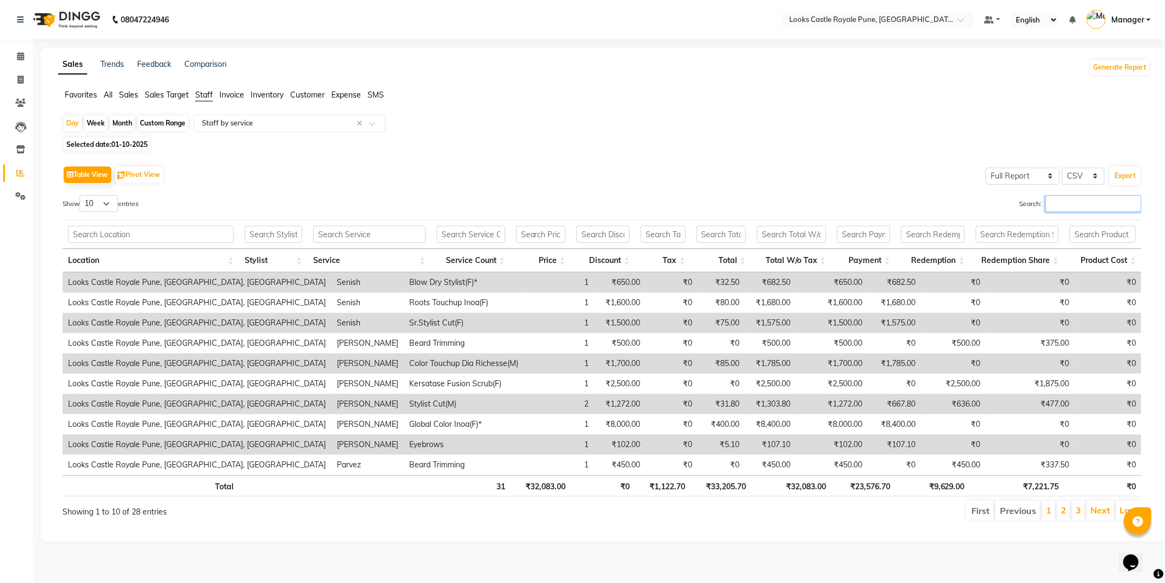
click at [1061, 205] on input "Search:" at bounding box center [1093, 203] width 96 height 17
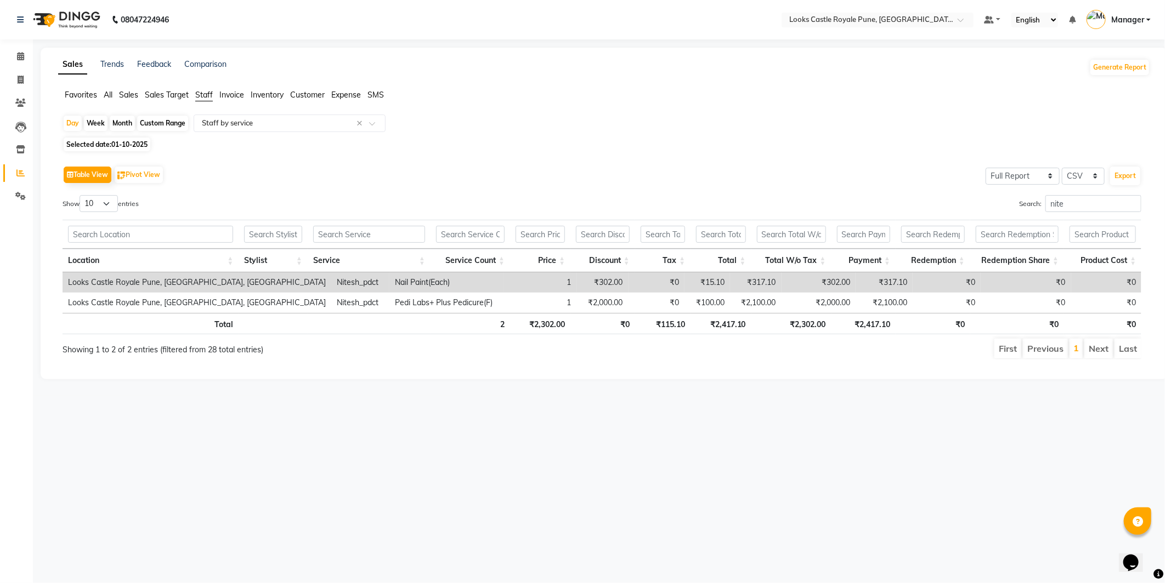
click at [972, 189] on div "Table View Pivot View Select Full Report Filtered Report Select CSV PDF Export …" at bounding box center [602, 261] width 1079 height 196
click at [1056, 200] on input "nite" at bounding box center [1093, 203] width 96 height 17
type input "n"
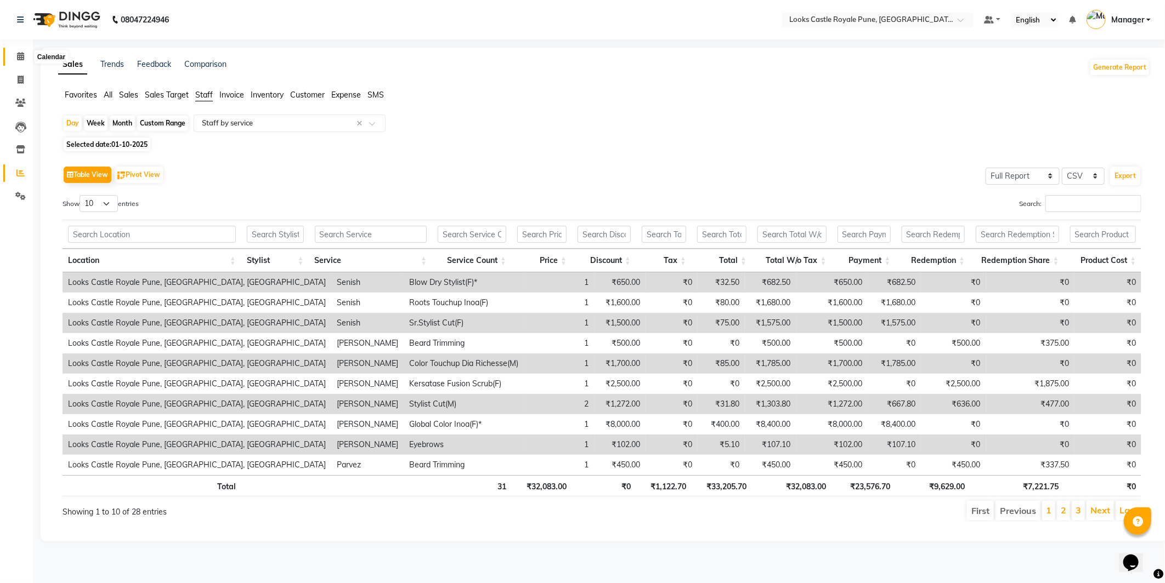
click at [28, 58] on span at bounding box center [20, 56] width 19 height 13
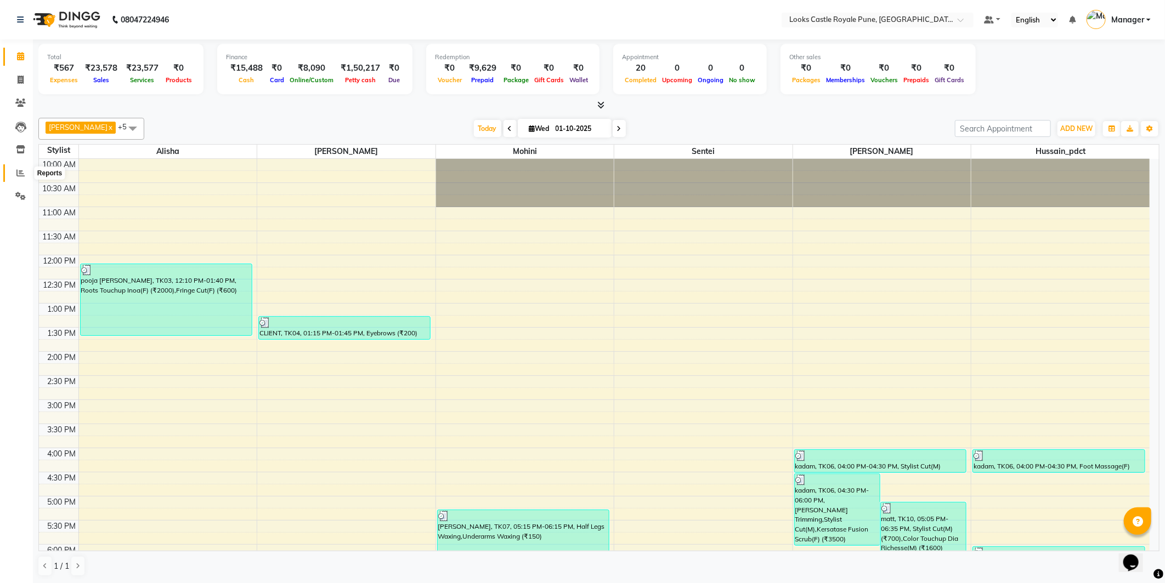
click at [15, 176] on span at bounding box center [20, 173] width 19 height 13
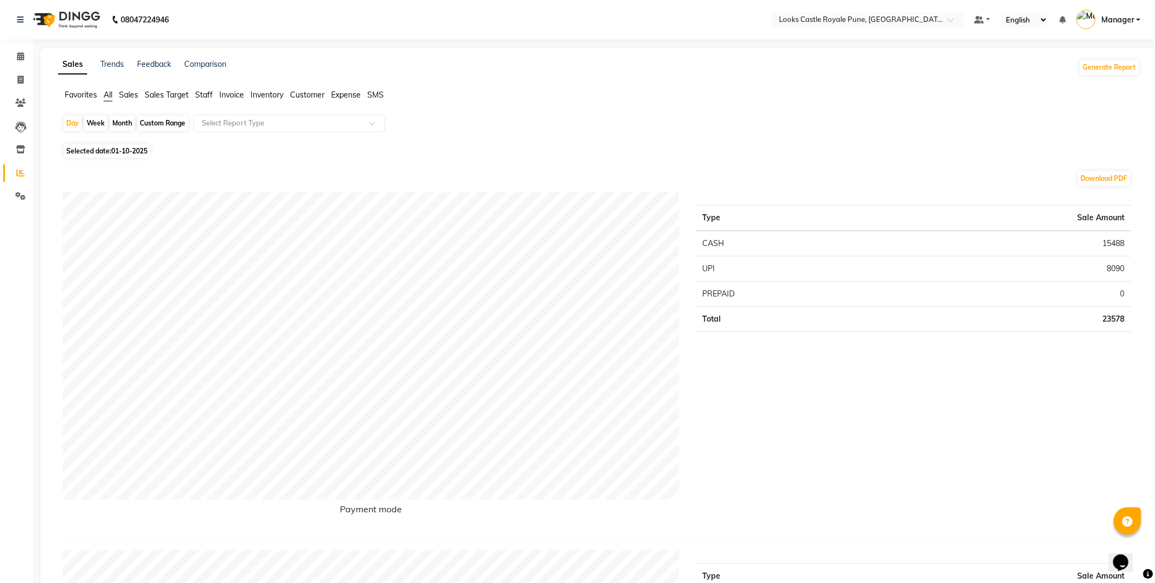
click at [206, 94] on span "Staff" at bounding box center [204, 95] width 18 height 10
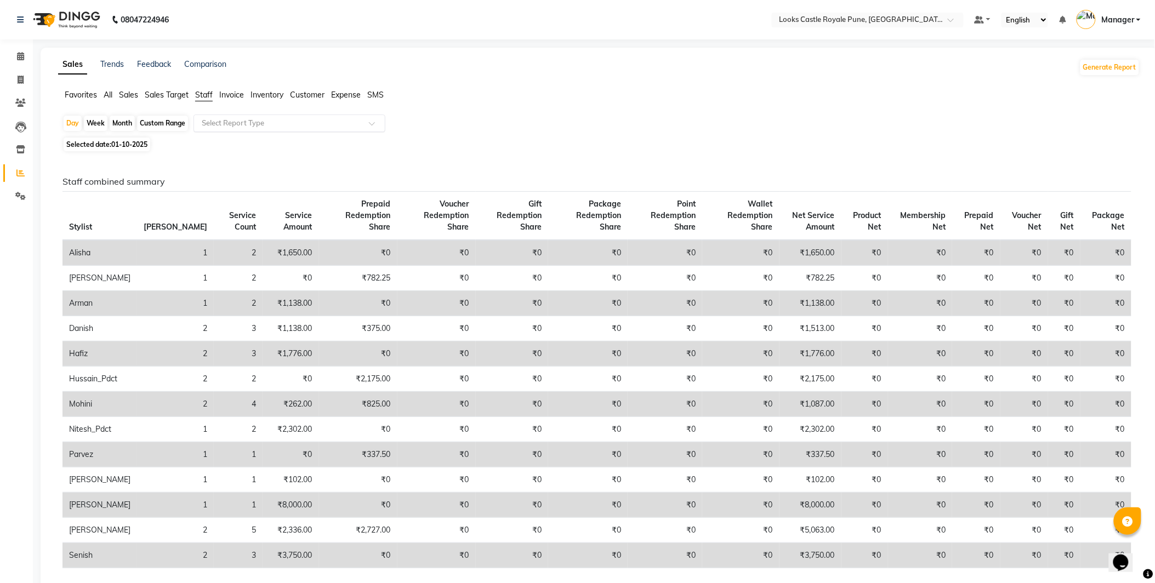
click at [325, 121] on input "text" at bounding box center [279, 123] width 158 height 11
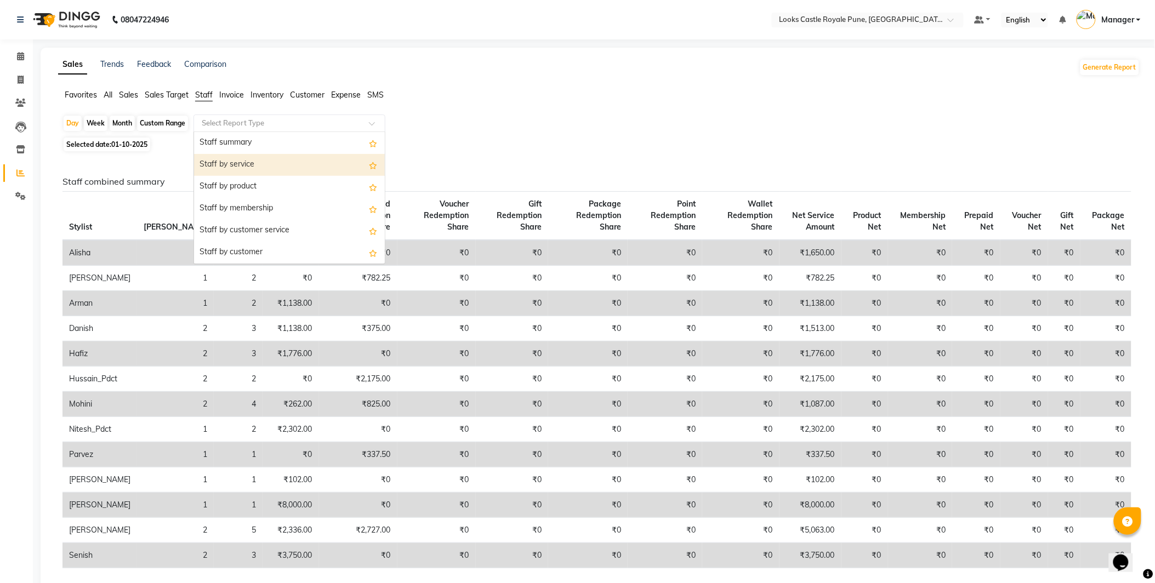
click at [336, 160] on div "Staff by service" at bounding box center [289, 165] width 191 height 22
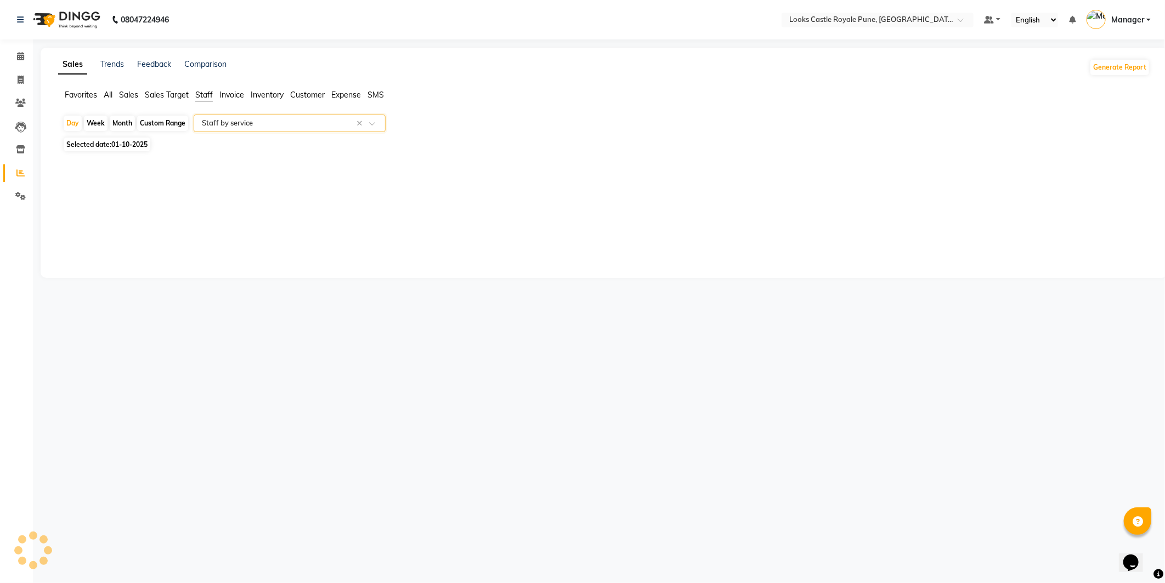
select select "full_report"
select select "csv"
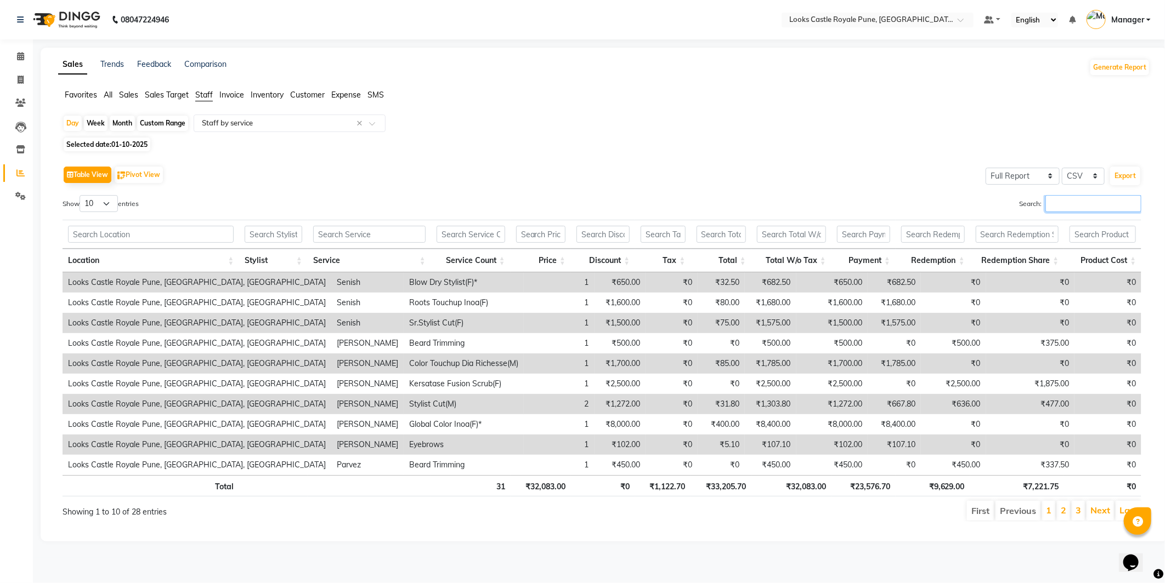
click at [1083, 206] on input "Search:" at bounding box center [1093, 203] width 96 height 17
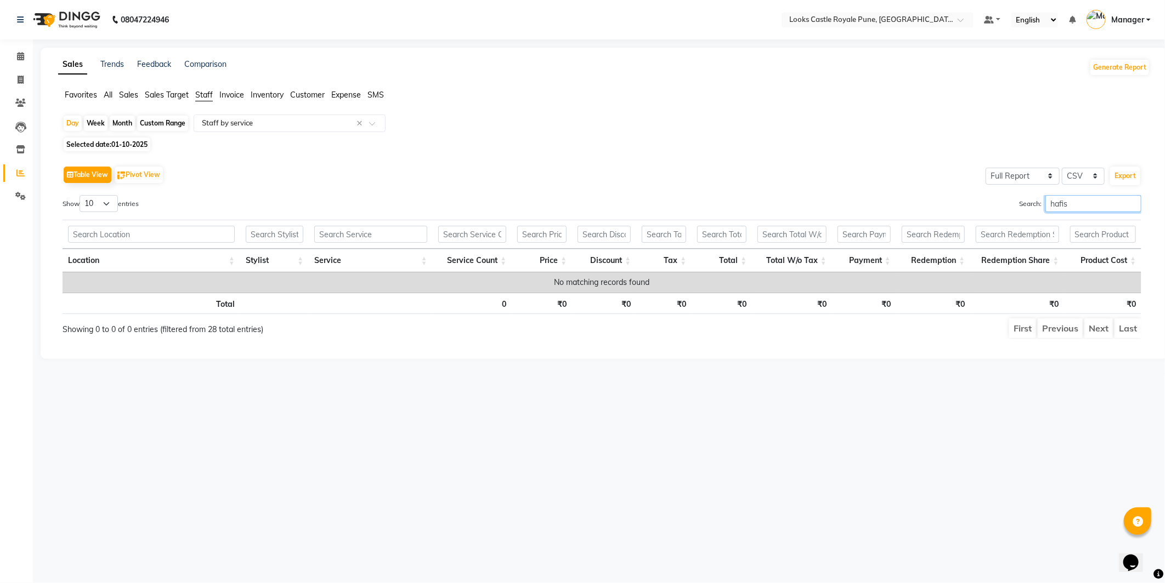
click at [1068, 204] on input "hafis" at bounding box center [1093, 203] width 96 height 17
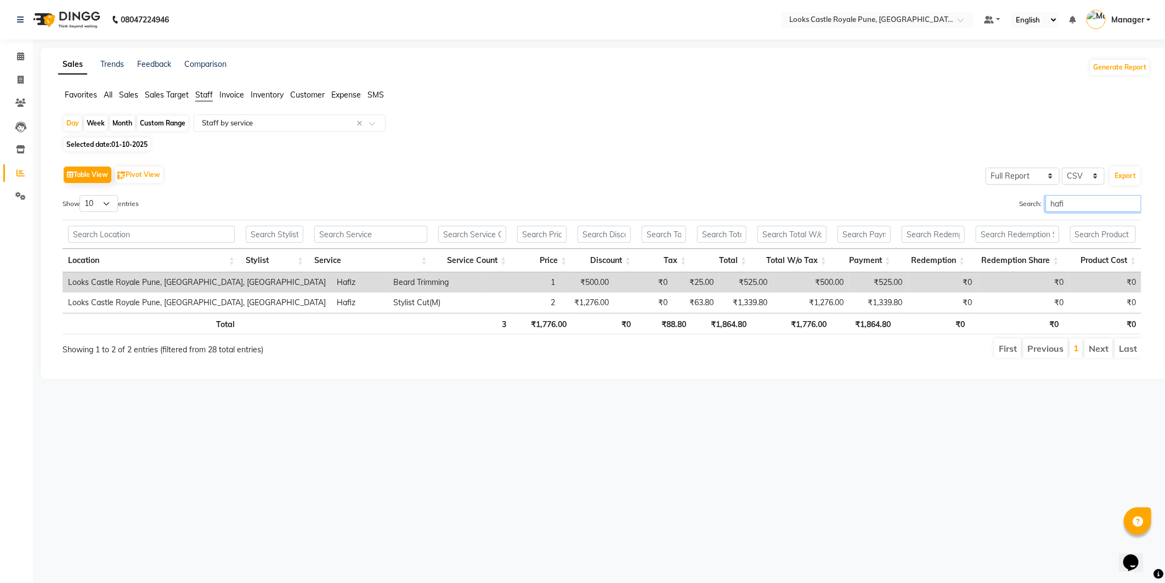
click at [1056, 207] on input "hafi" at bounding box center [1093, 203] width 96 height 17
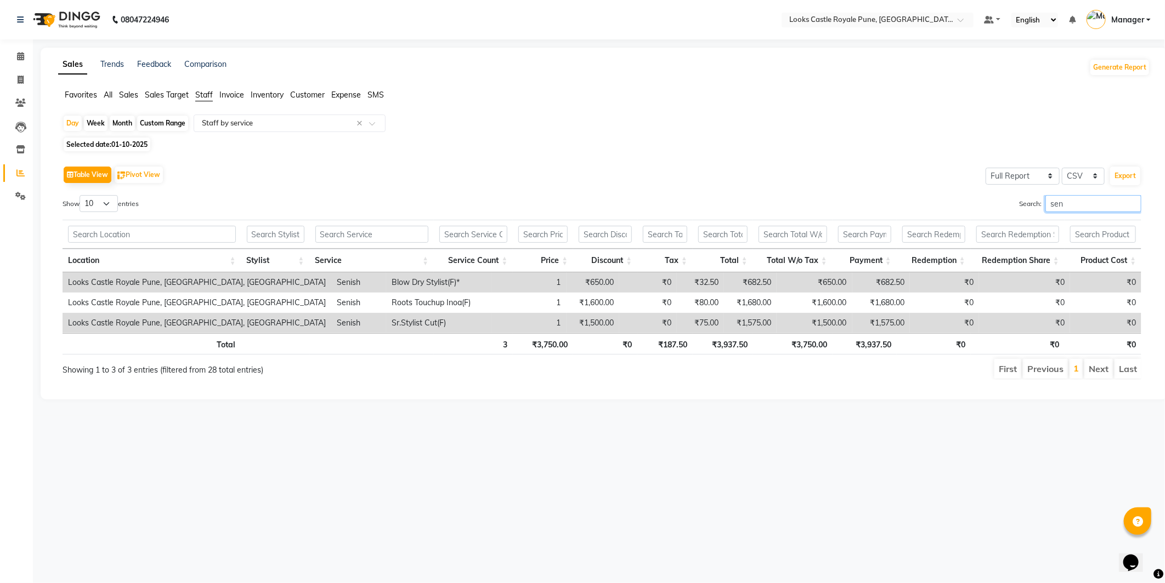
type input "sen"
click at [15, 55] on span at bounding box center [20, 56] width 19 height 13
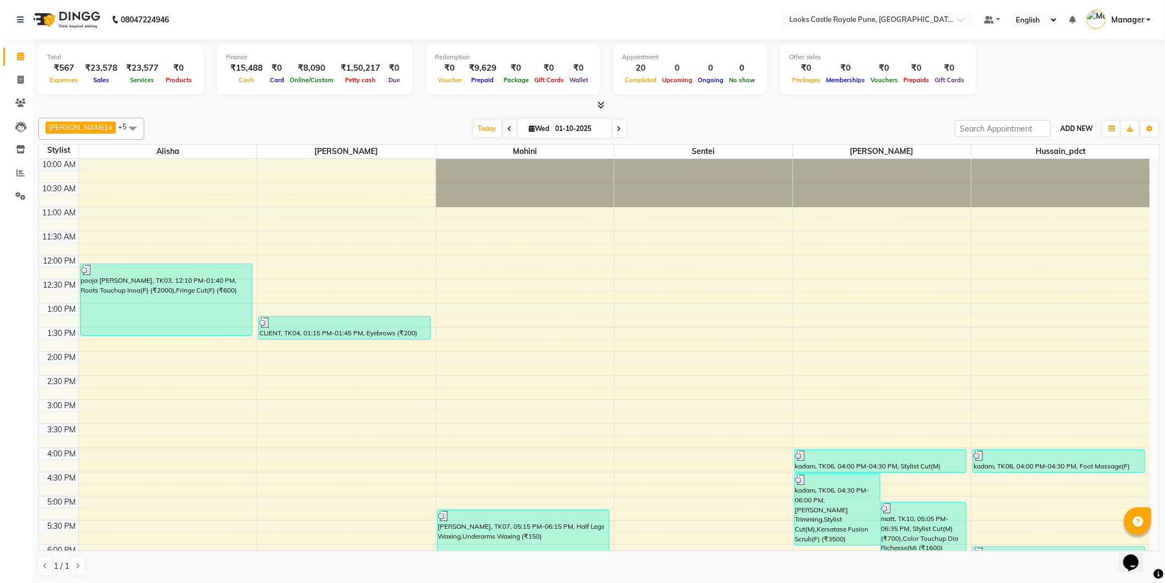
click at [1091, 123] on button "ADD NEW Toggle Dropdown" at bounding box center [1076, 128] width 38 height 15
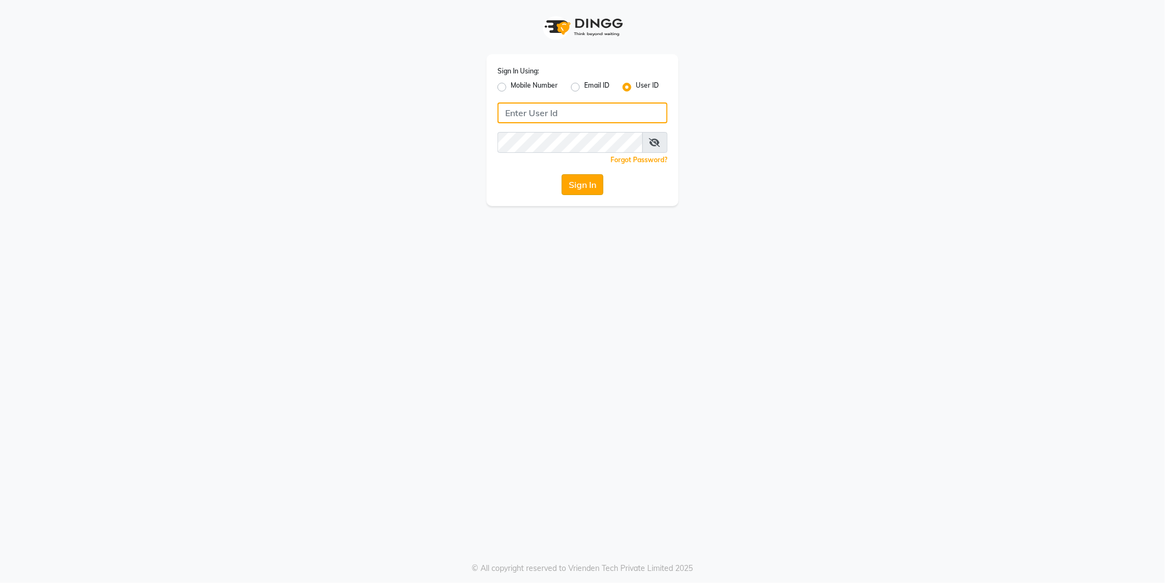
type input "e2555-01"
click at [588, 174] on button "Sign In" at bounding box center [583, 184] width 42 height 21
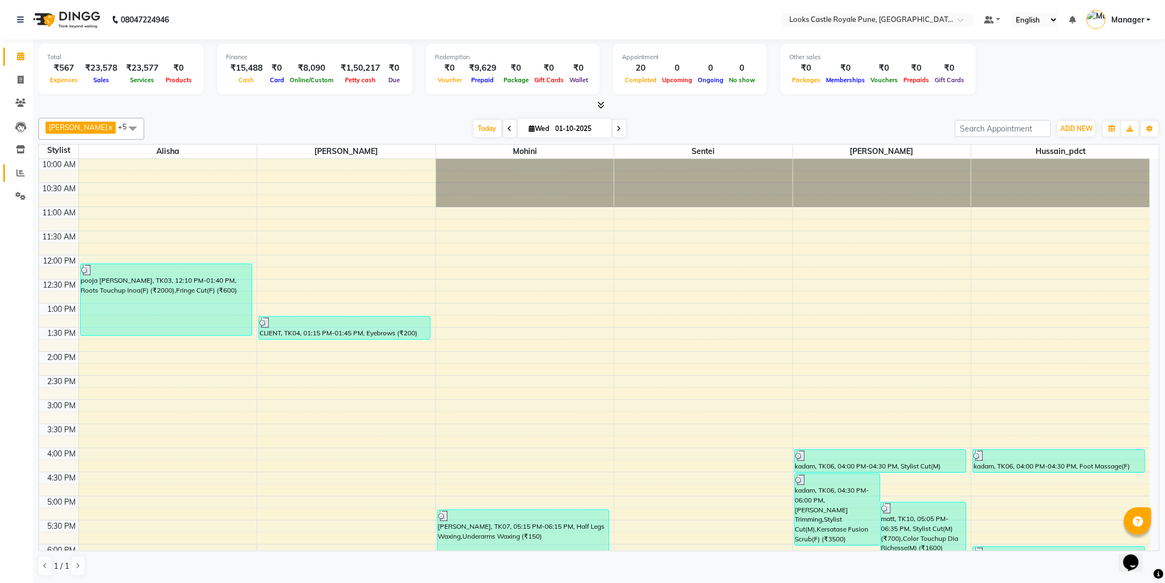
click at [19, 166] on link "Reports" at bounding box center [16, 174] width 26 height 18
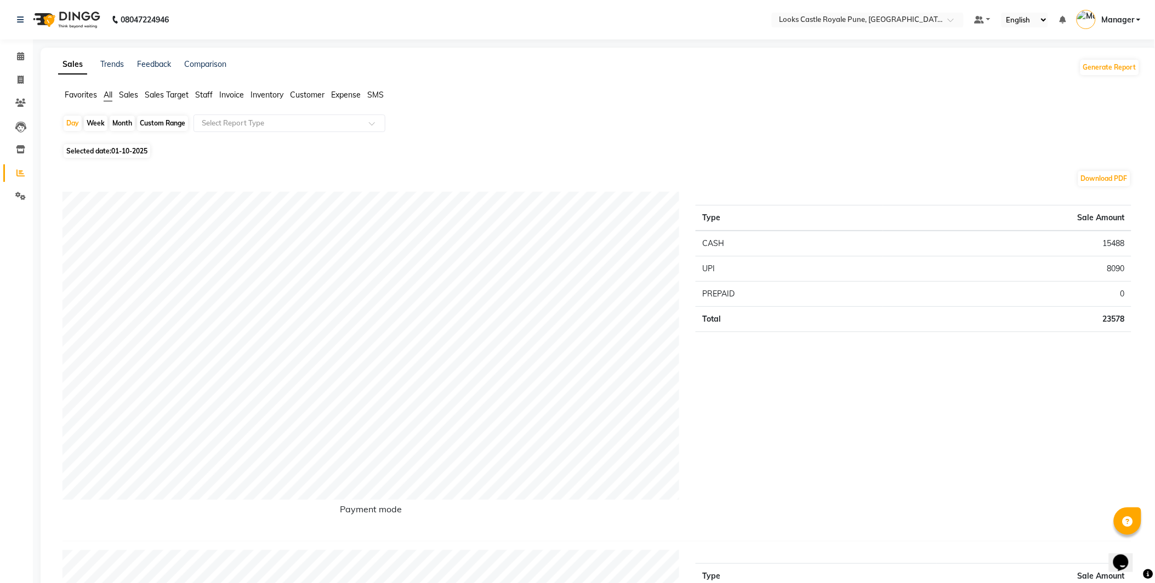
click at [201, 97] on span "Staff" at bounding box center [204, 95] width 18 height 10
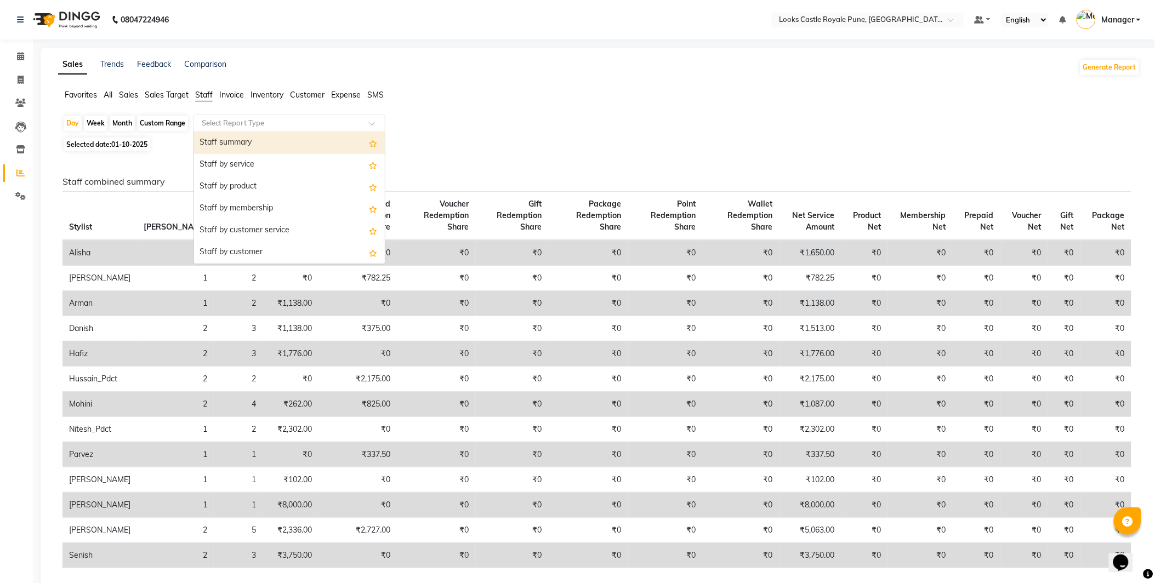
click at [260, 128] on input "text" at bounding box center [279, 123] width 158 height 11
click at [253, 162] on div "Staff by service" at bounding box center [289, 165] width 191 height 22
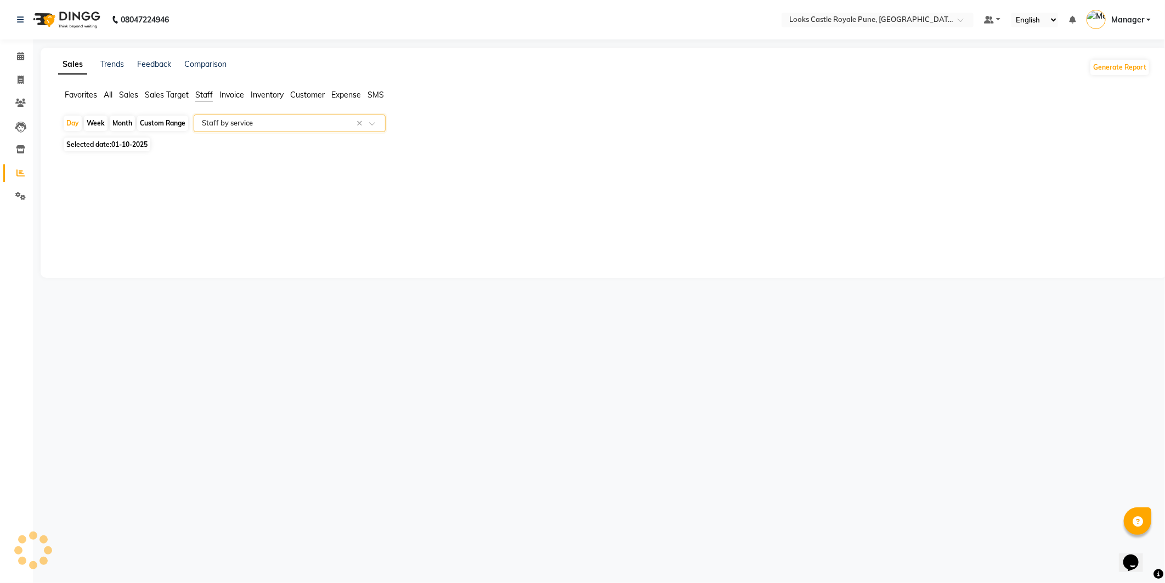
select select "full_report"
select select "csv"
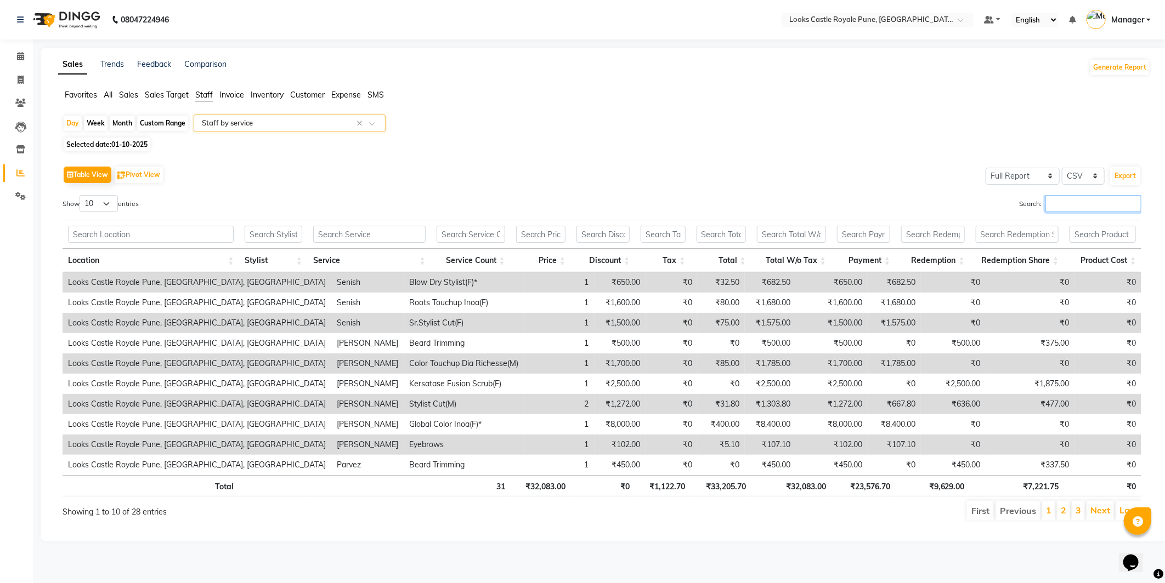
click at [1092, 199] on input "Search:" at bounding box center [1093, 203] width 96 height 17
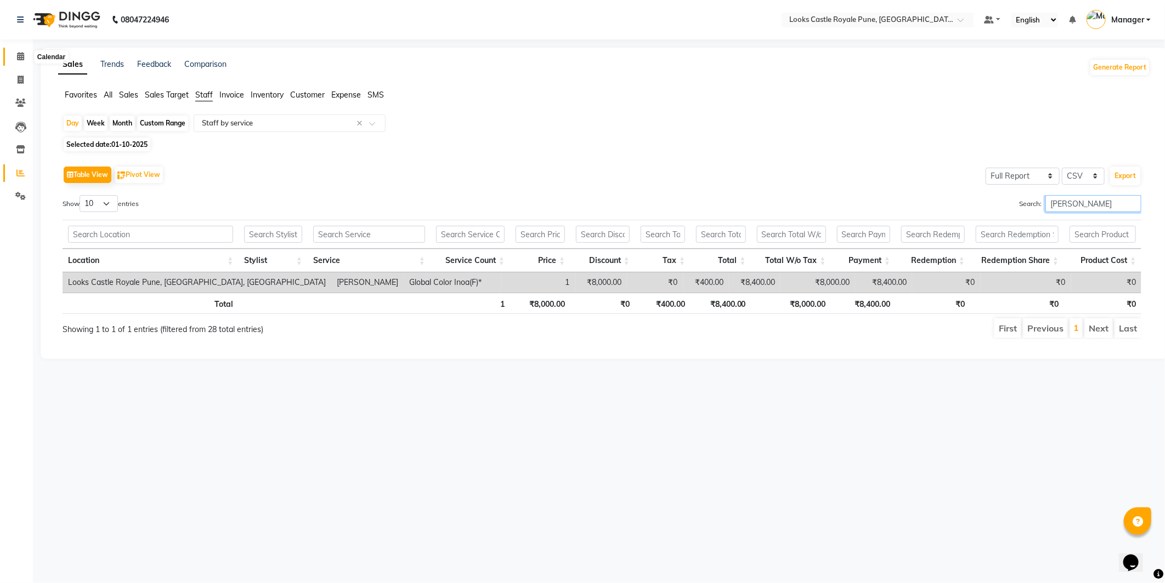
type input "rashid"
click at [20, 62] on span at bounding box center [20, 56] width 19 height 13
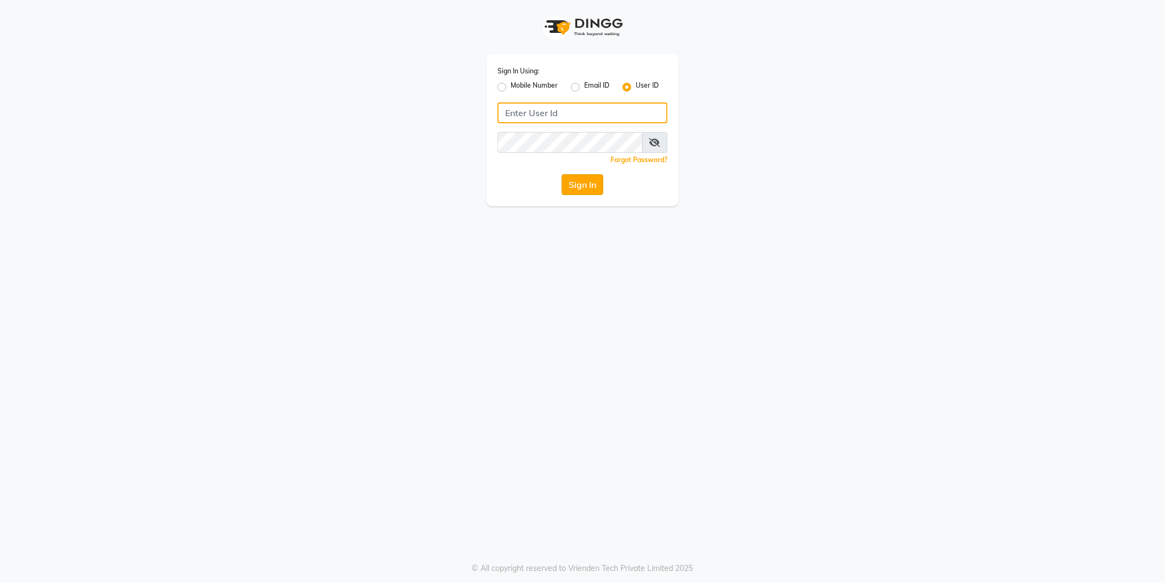
type input "e2555-01"
click at [583, 186] on button "Sign In" at bounding box center [583, 184] width 42 height 21
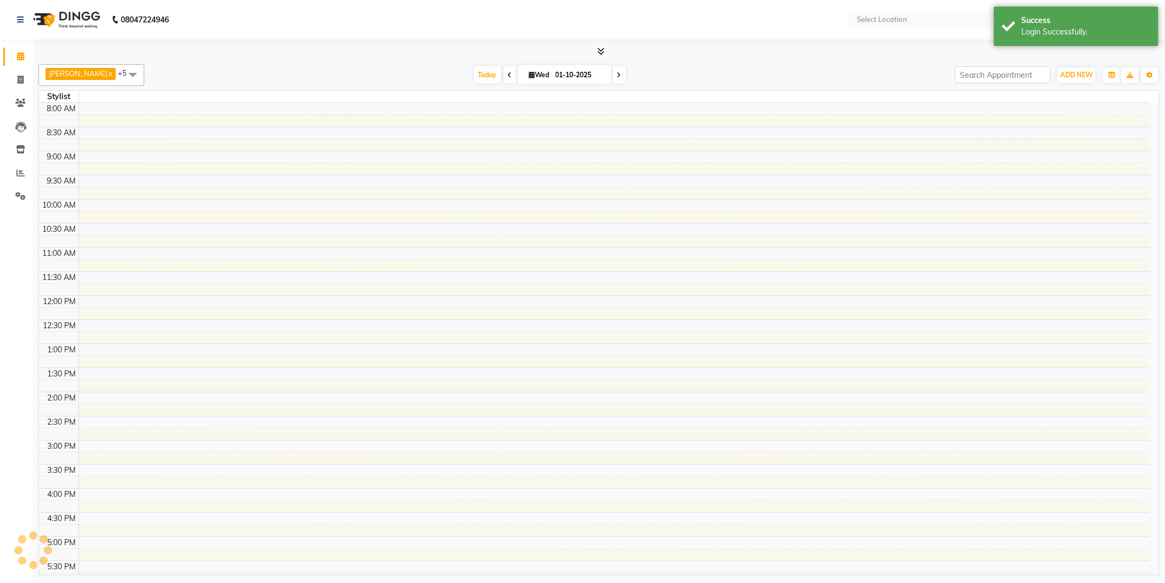
select select "en"
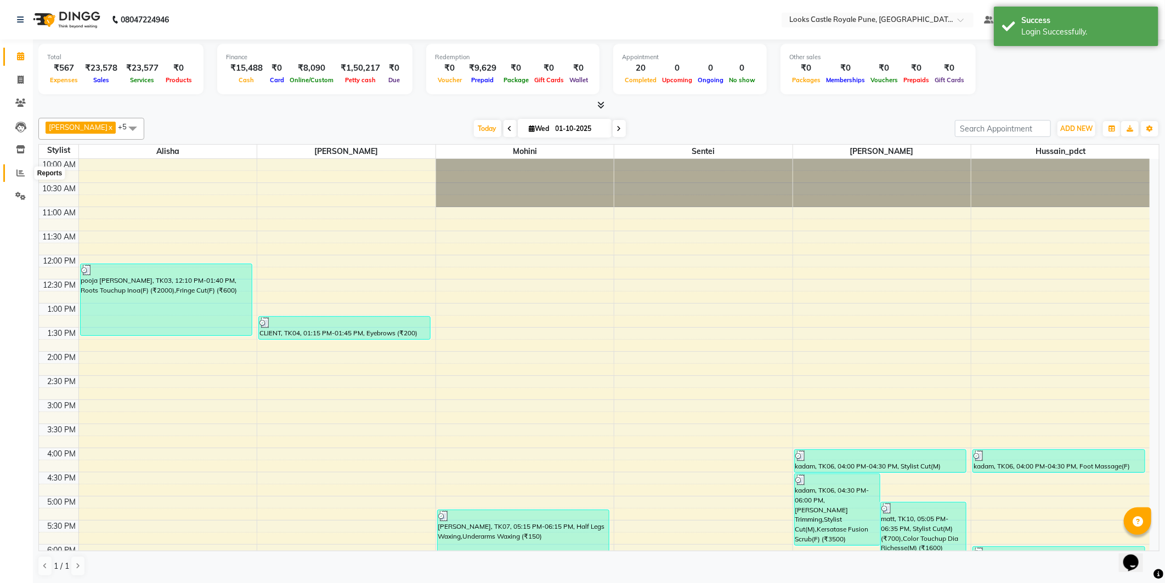
click at [25, 169] on span at bounding box center [20, 173] width 19 height 13
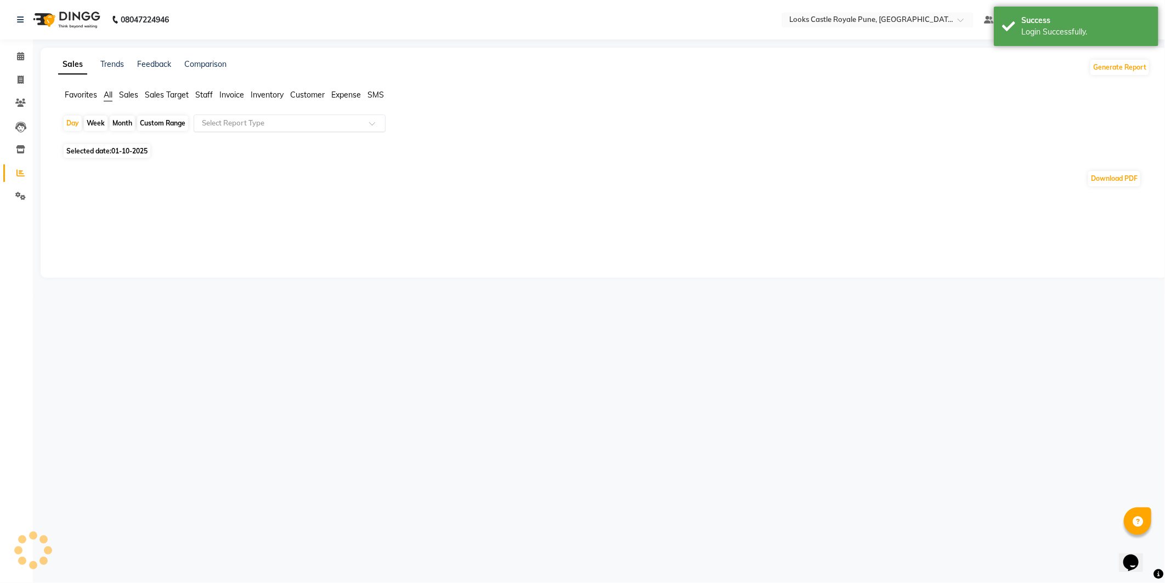
click at [216, 117] on div "Select Report Type" at bounding box center [290, 124] width 192 height 18
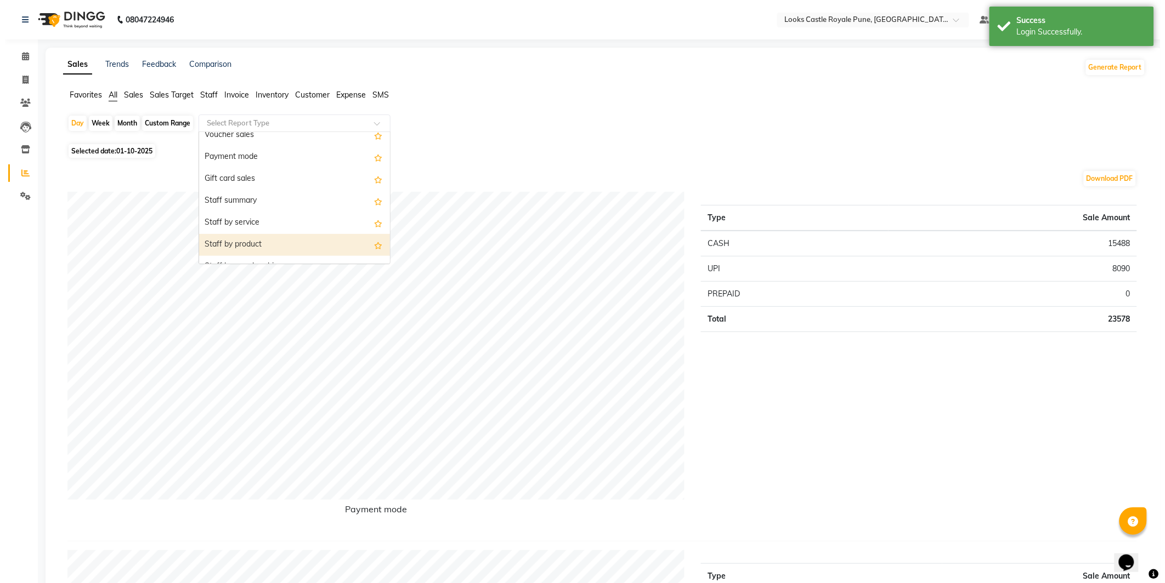
scroll to position [138, 0]
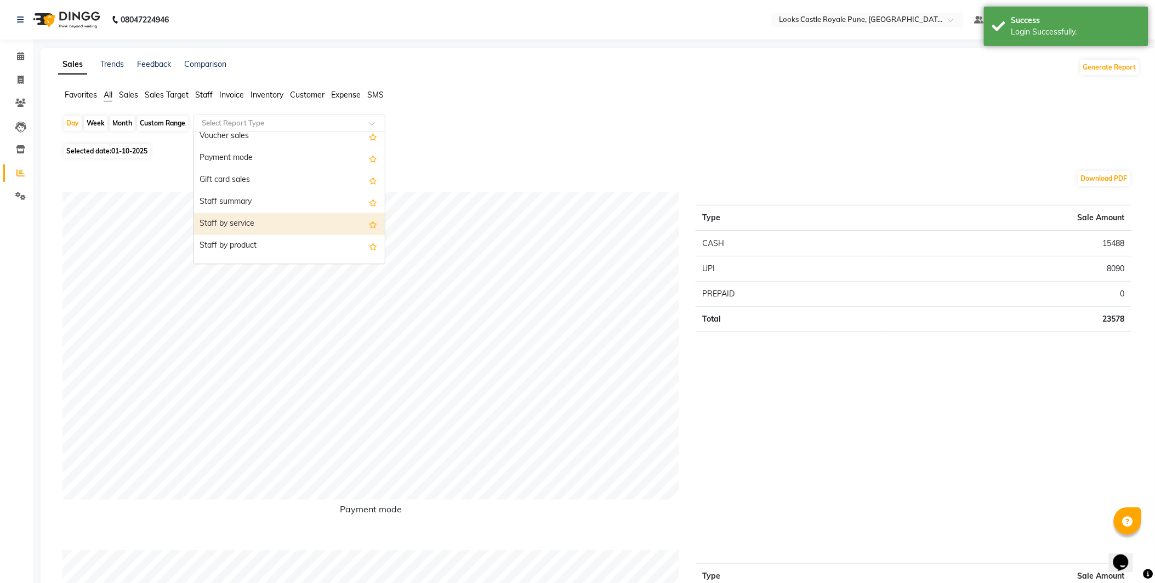
drag, startPoint x: 266, startPoint y: 227, endPoint x: 1060, endPoint y: 127, distance: 800.3
click at [266, 226] on div "Staff by service" at bounding box center [289, 224] width 191 height 22
select select "full_report"
select select "csv"
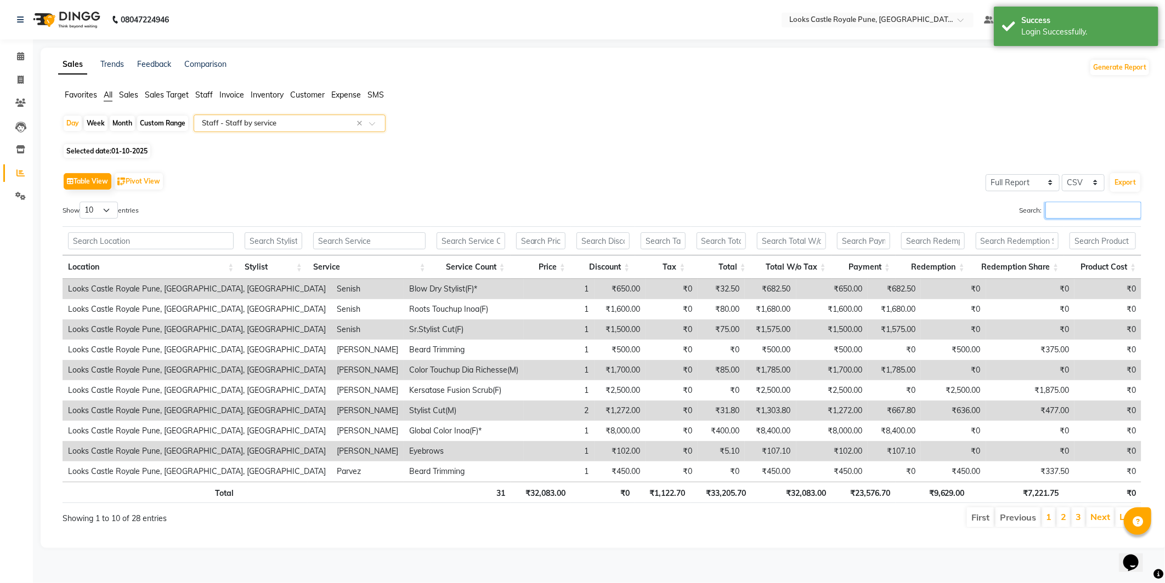
click at [1066, 211] on input "Search:" at bounding box center [1093, 210] width 96 height 17
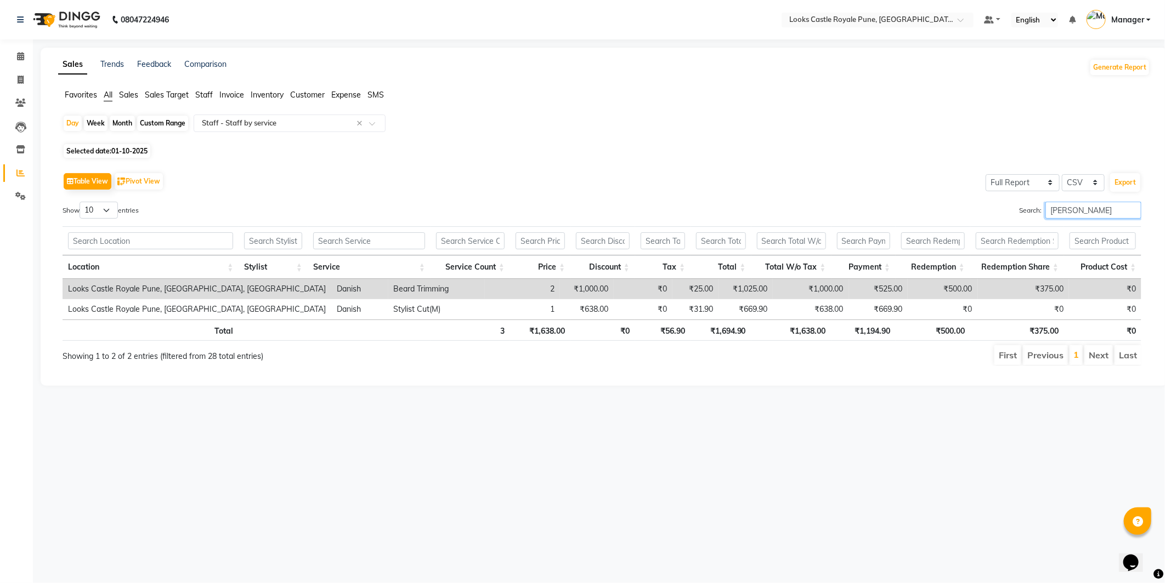
type input "[PERSON_NAME]"
